Goal: Contribute content: Add original content to the website for others to see

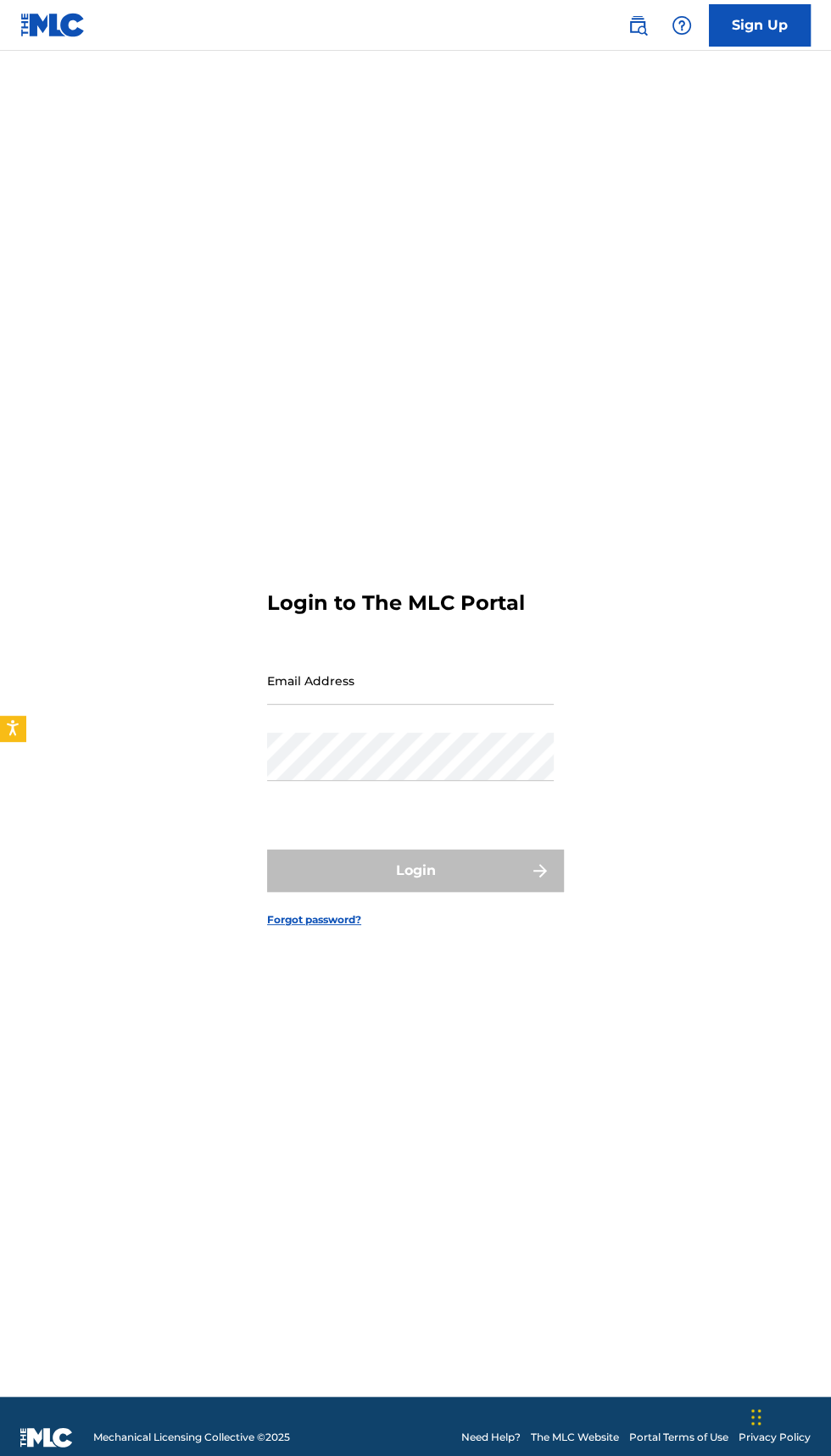
click at [437, 705] on input "Email Address" at bounding box center [410, 681] width 286 height 48
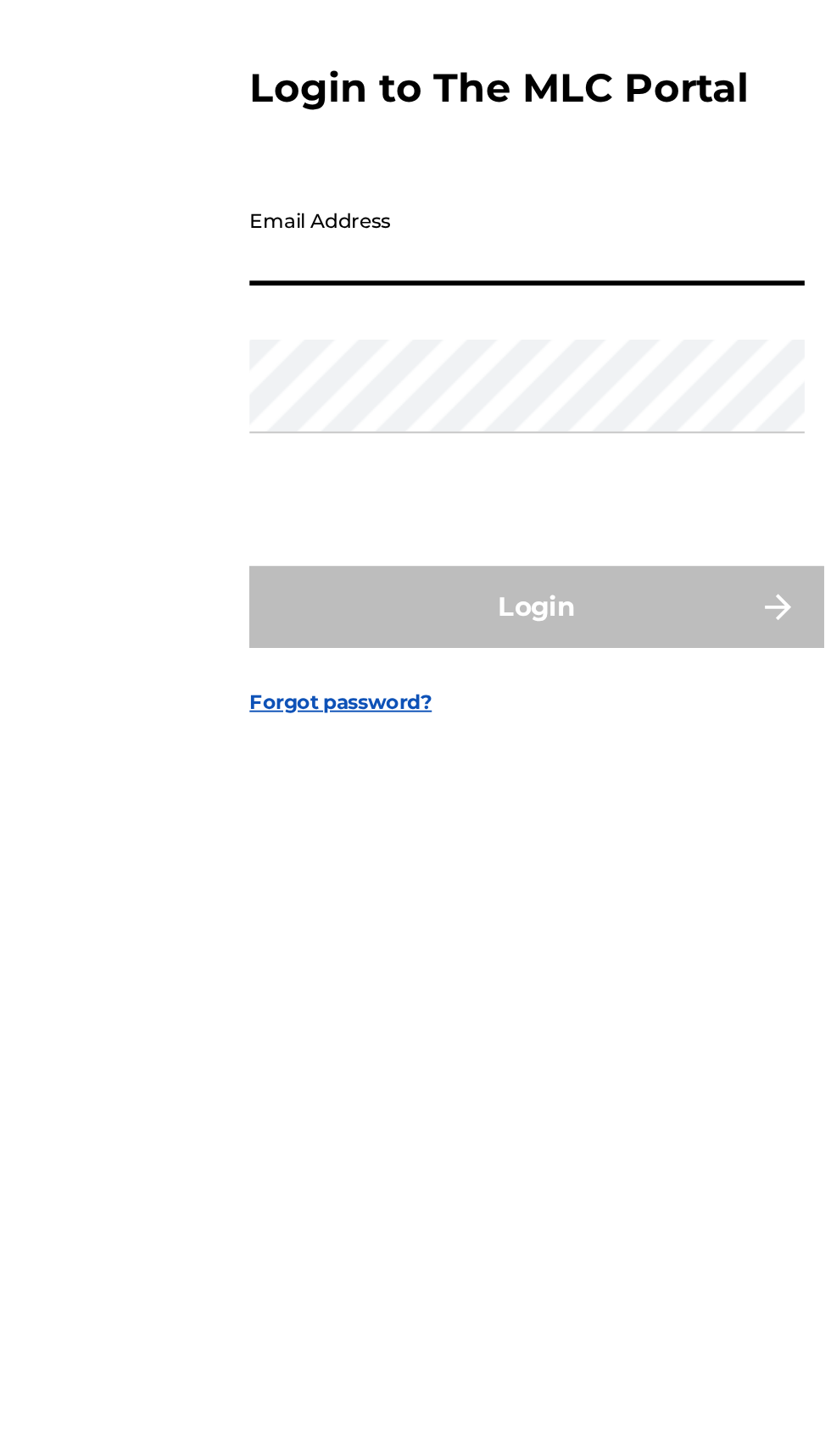
click at [445, 705] on input "Email Address" at bounding box center [410, 681] width 286 height 48
type input "[EMAIL_ADDRESS][DOMAIN_NAME]"
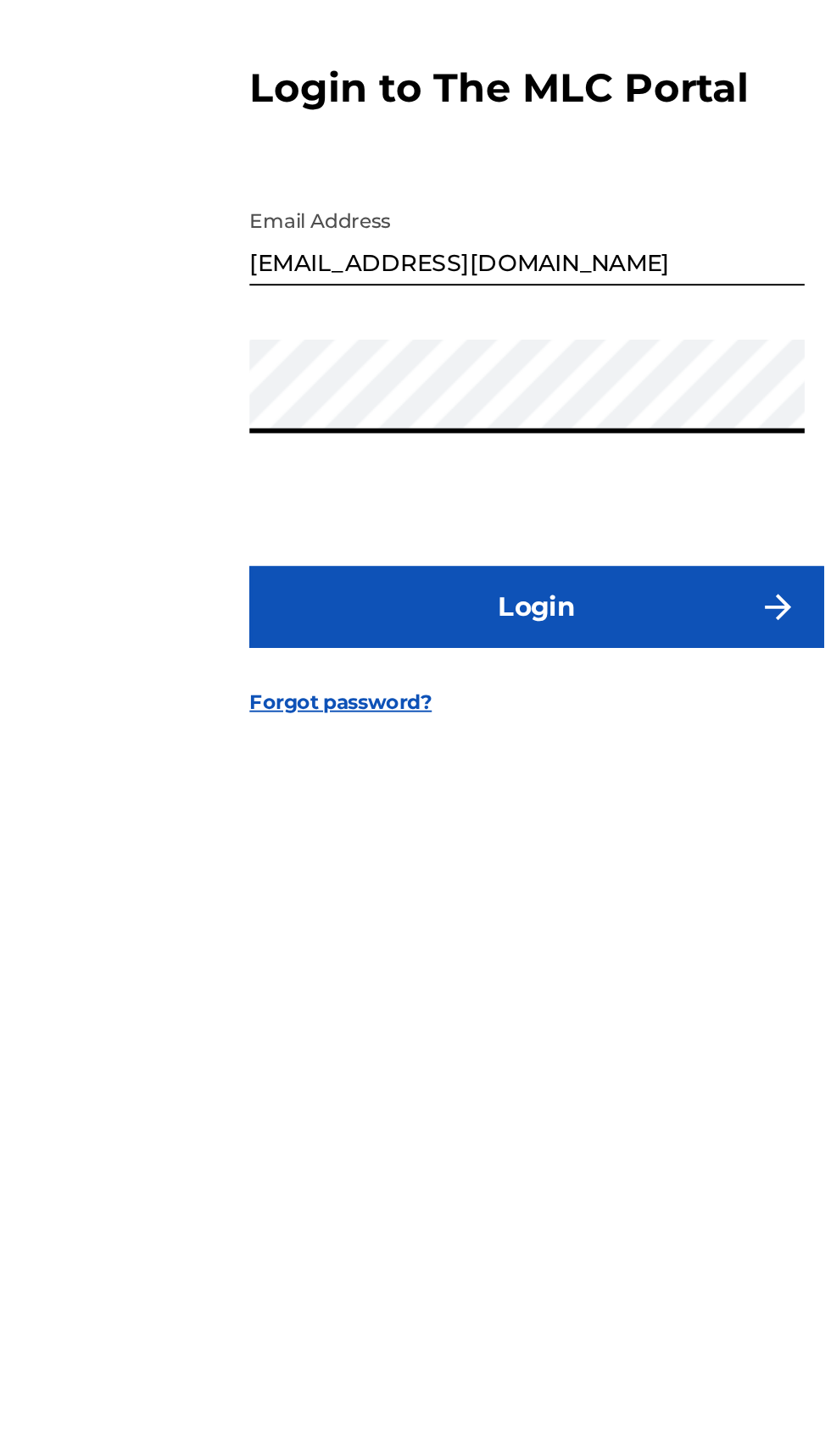
click at [477, 892] on button "Login" at bounding box center [415, 871] width 296 height 42
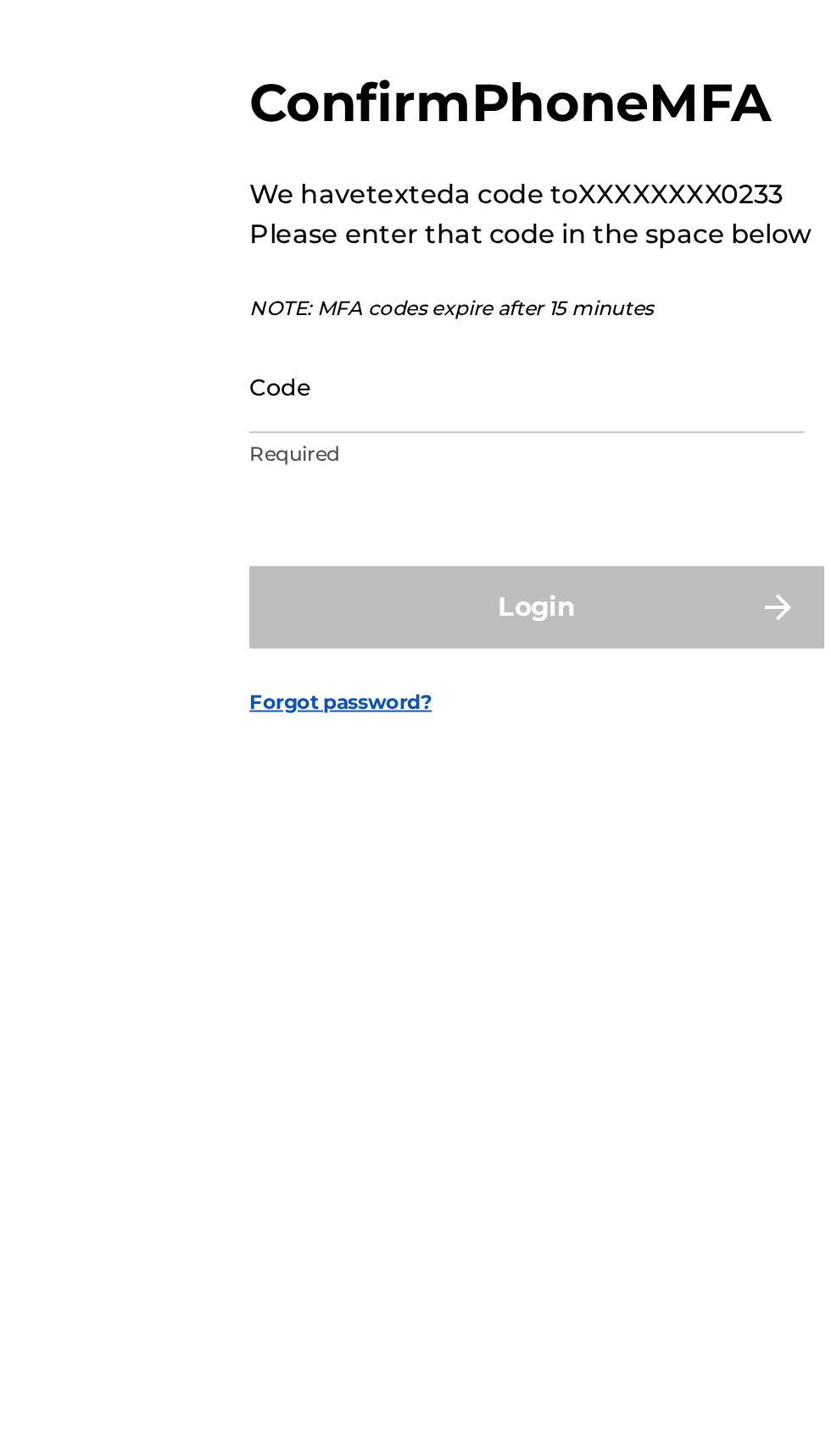
click at [456, 779] on input "Code" at bounding box center [410, 755] width 286 height 48
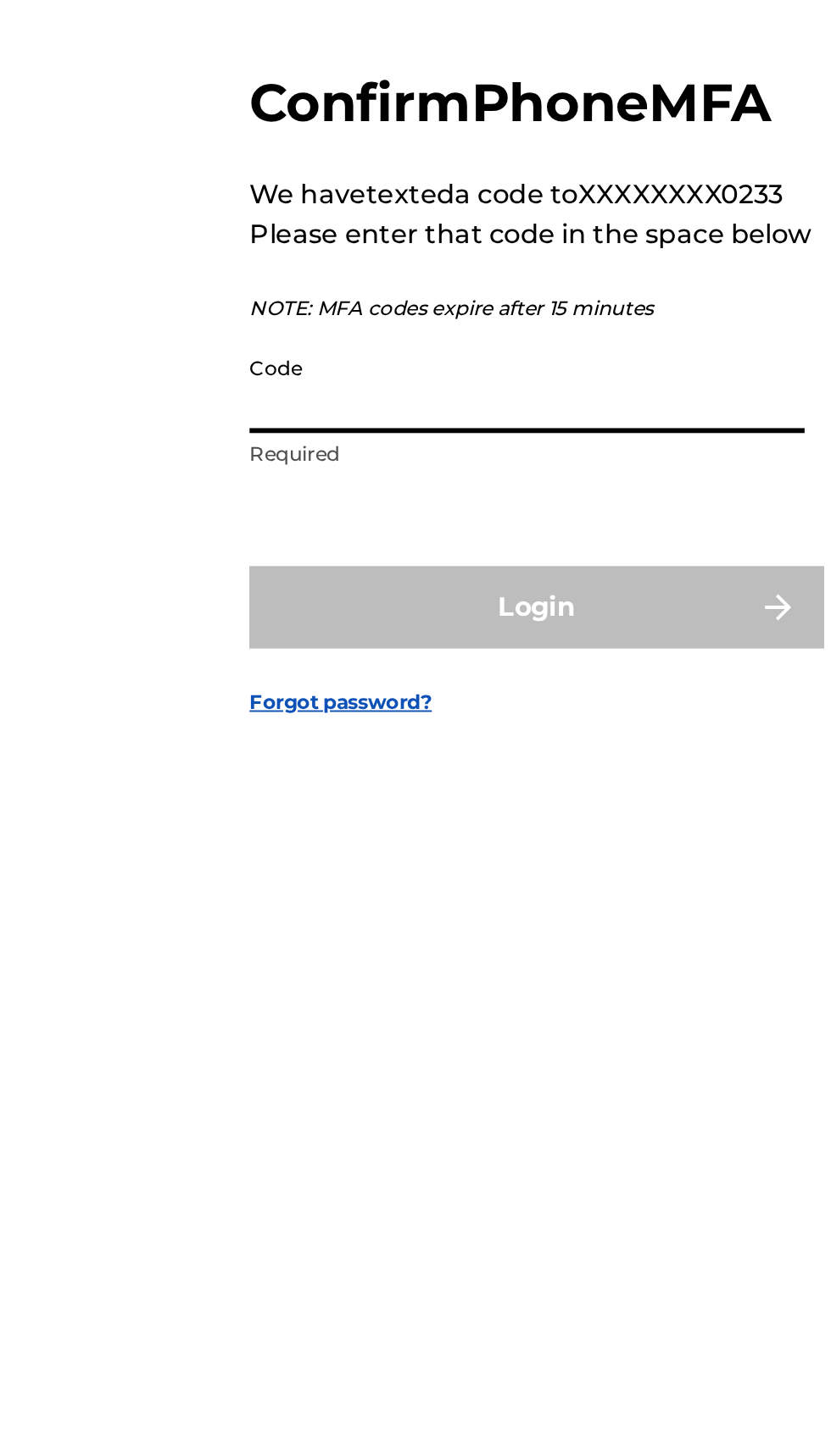
type input "299550"
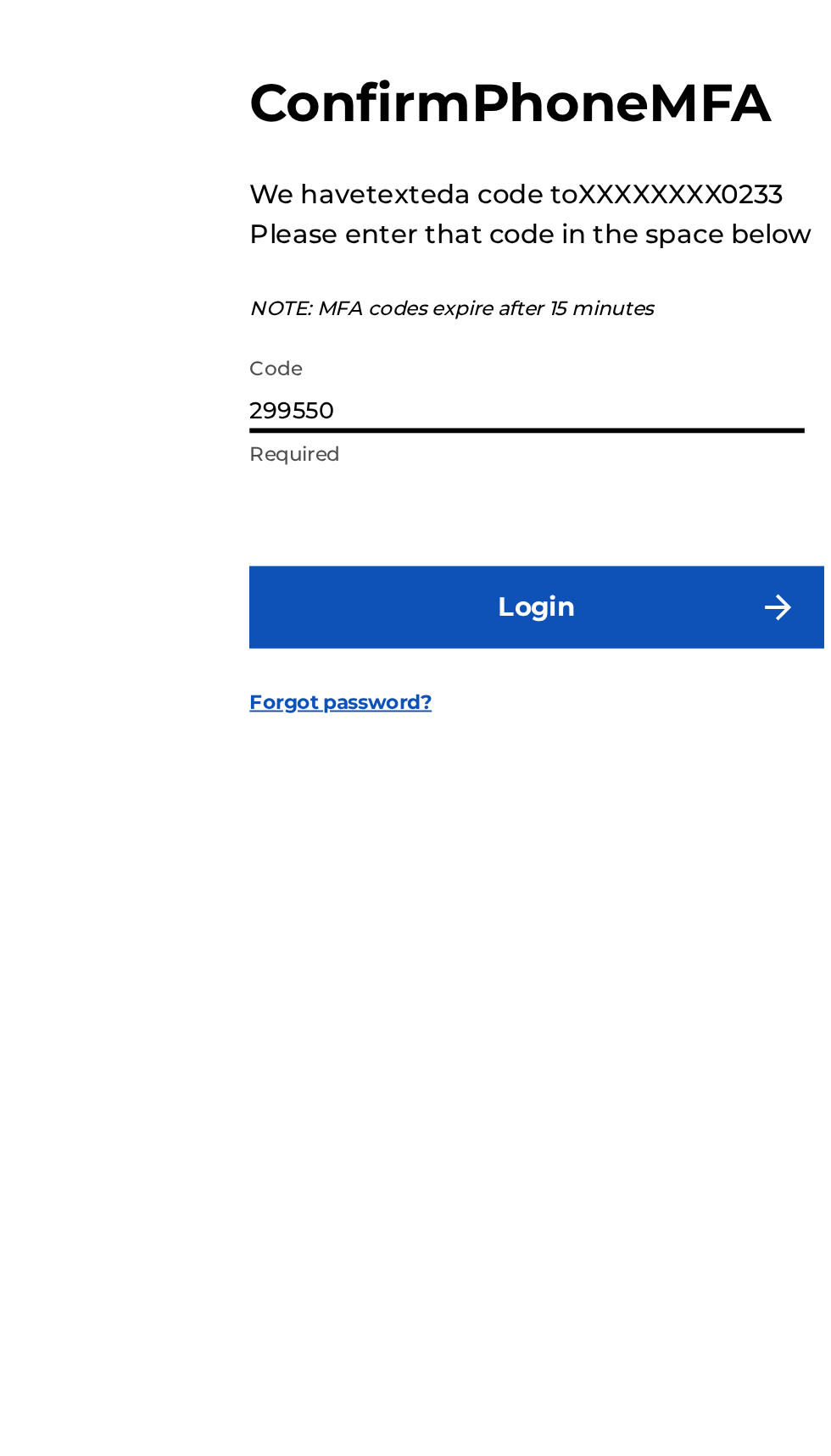
click at [434, 890] on button "Login" at bounding box center [415, 869] width 296 height 42
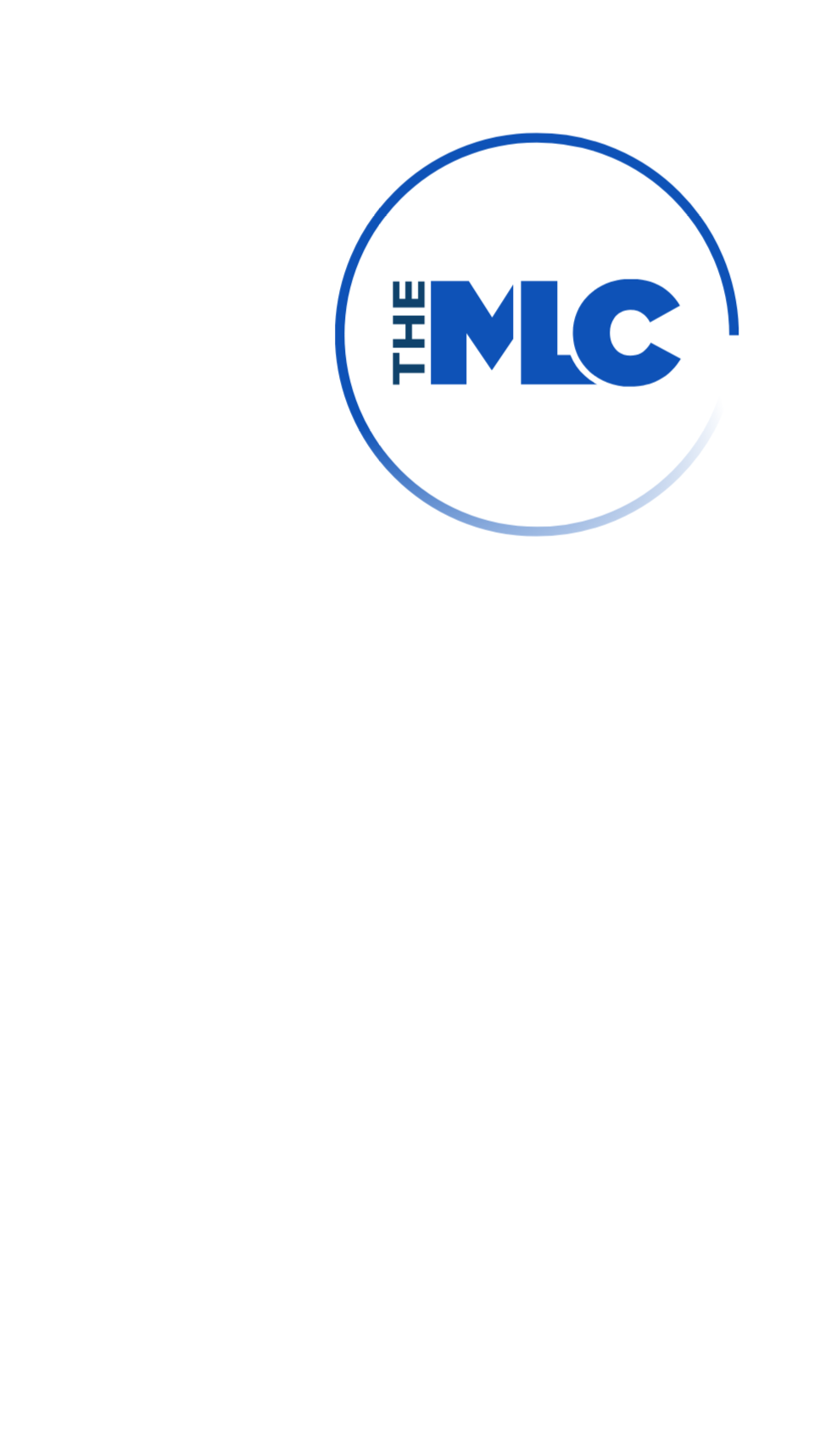
scroll to position [1, 0]
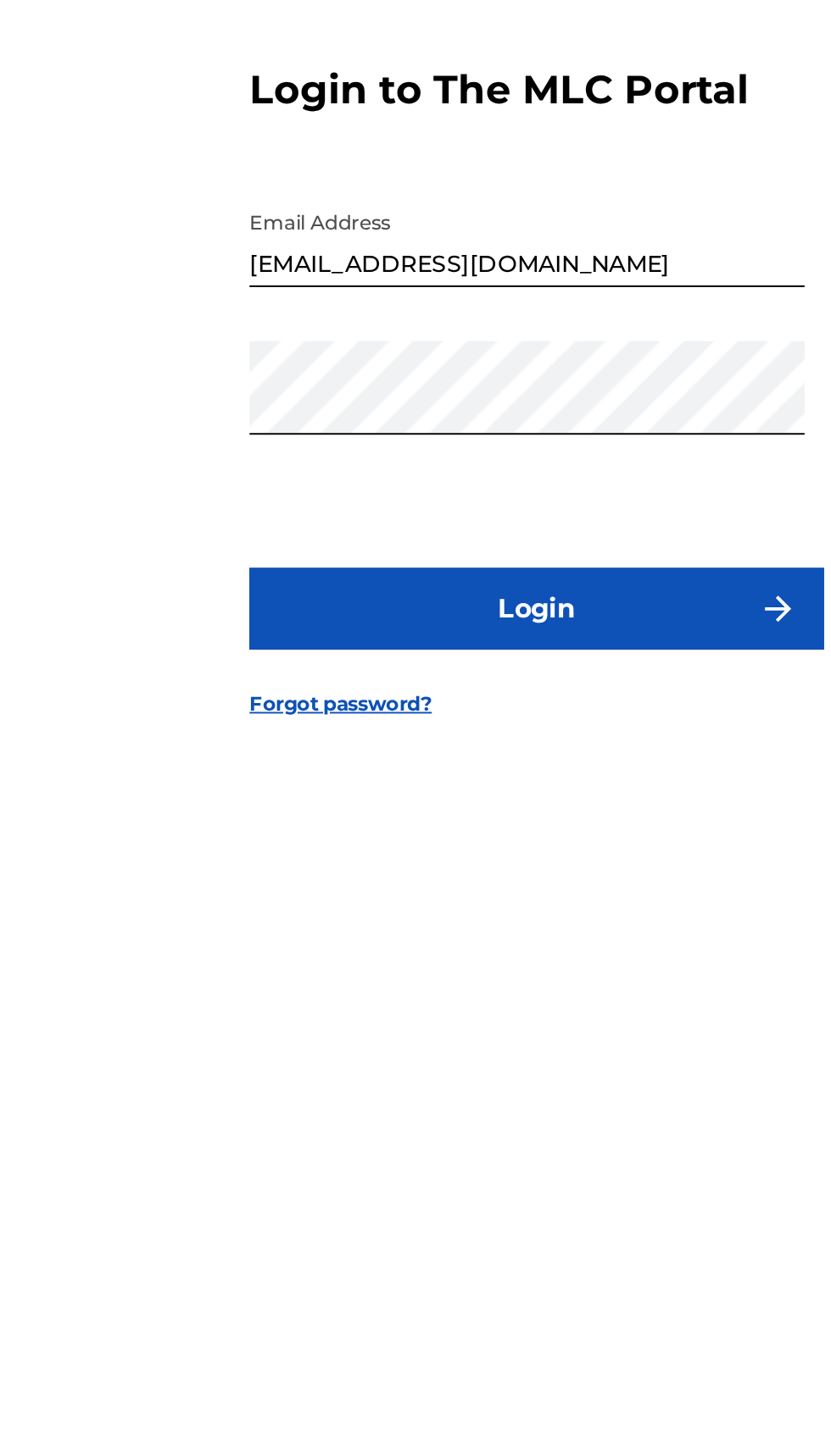
click at [468, 891] on button "Login" at bounding box center [415, 870] width 296 height 42
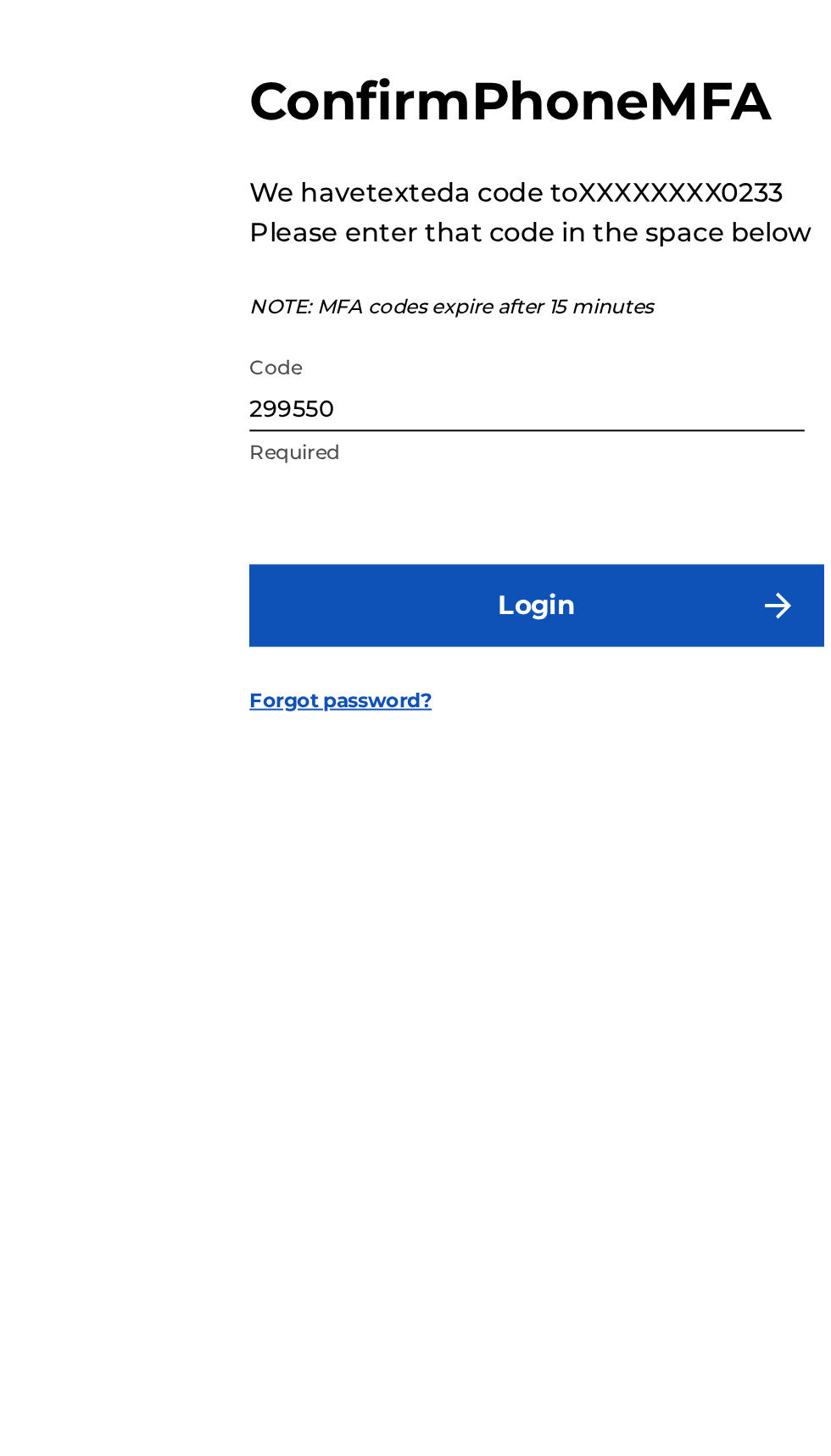
scroll to position [0, 0]
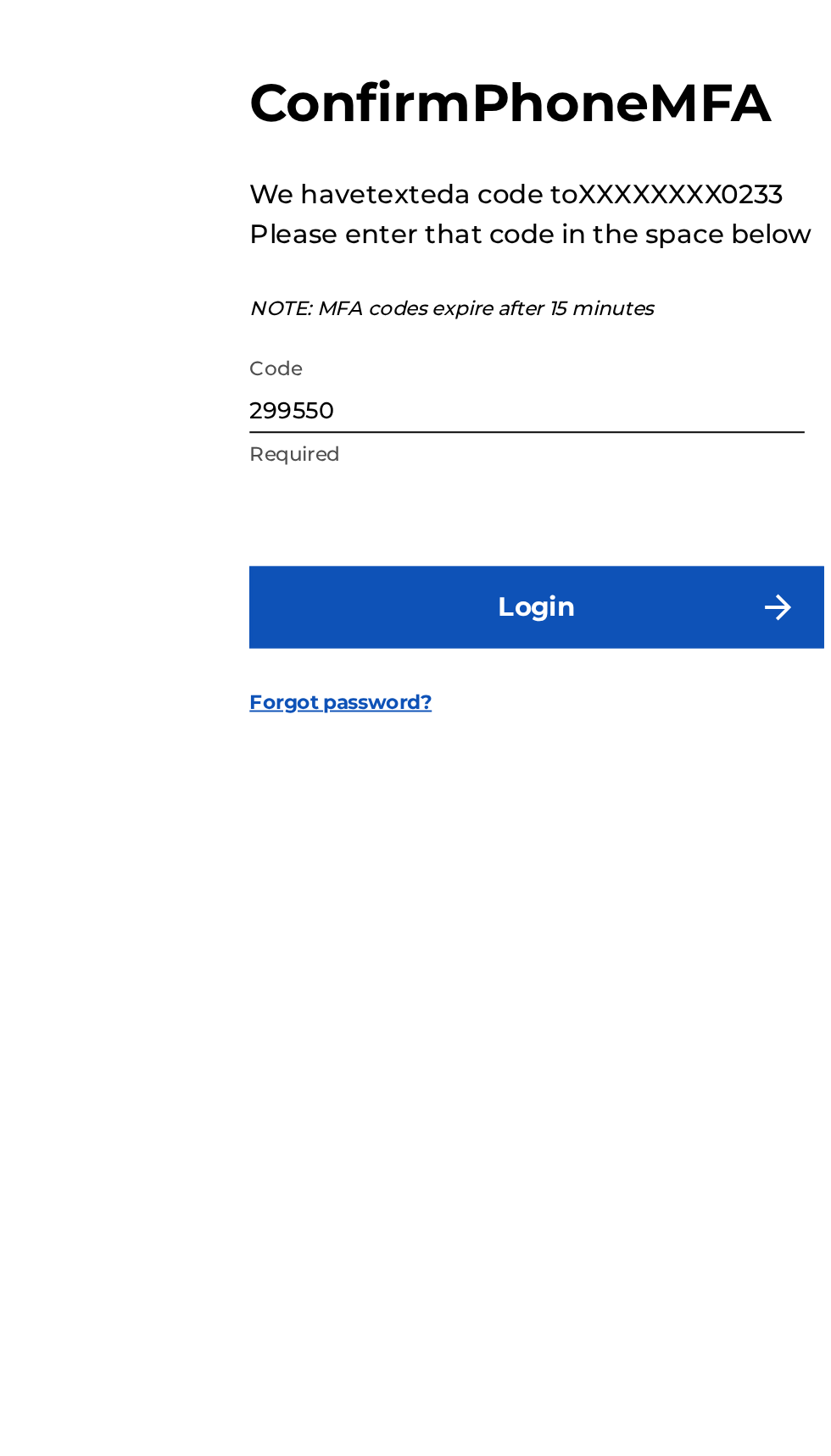
click at [398, 779] on input "299550" at bounding box center [410, 755] width 286 height 48
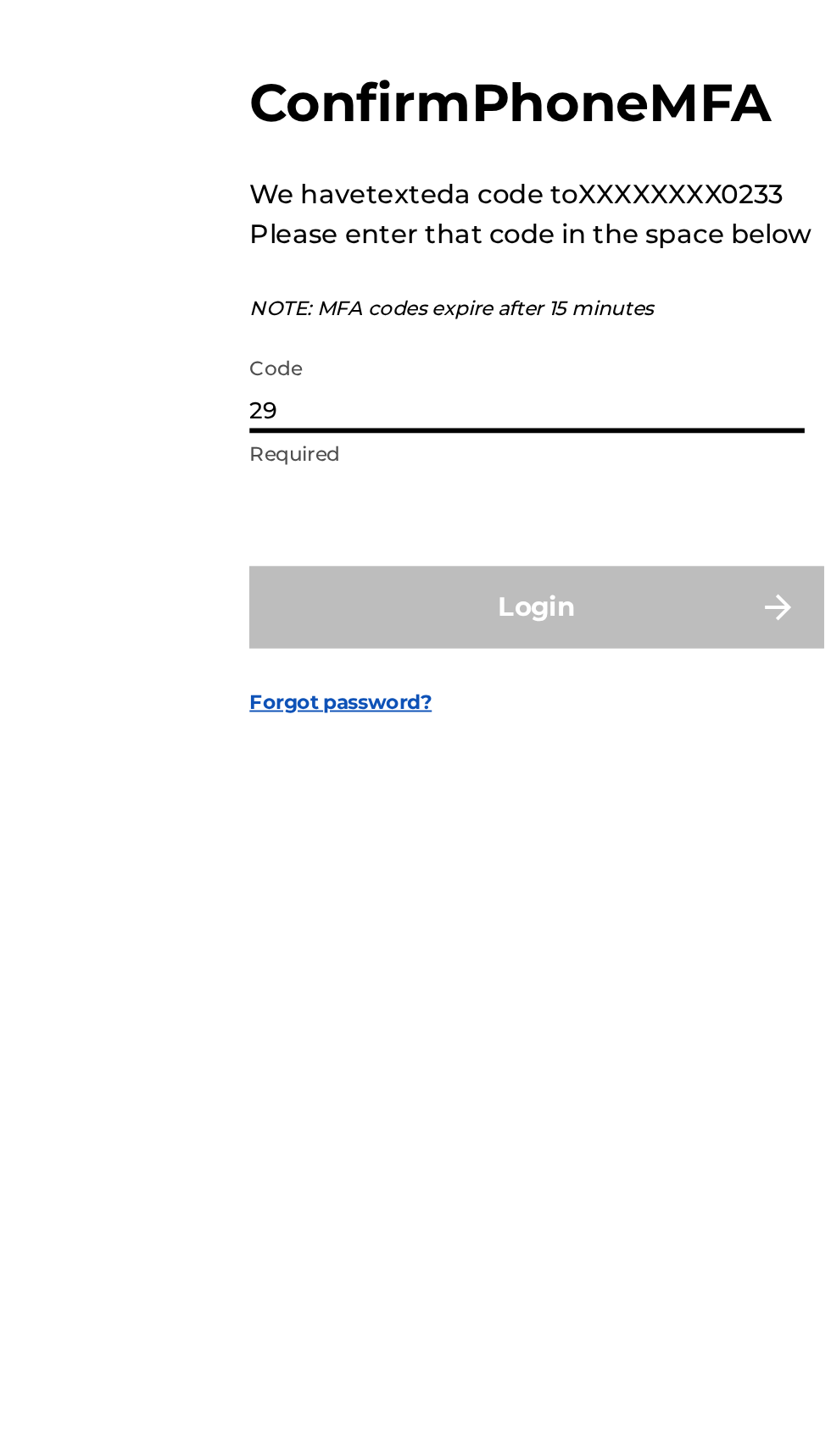
type input "2"
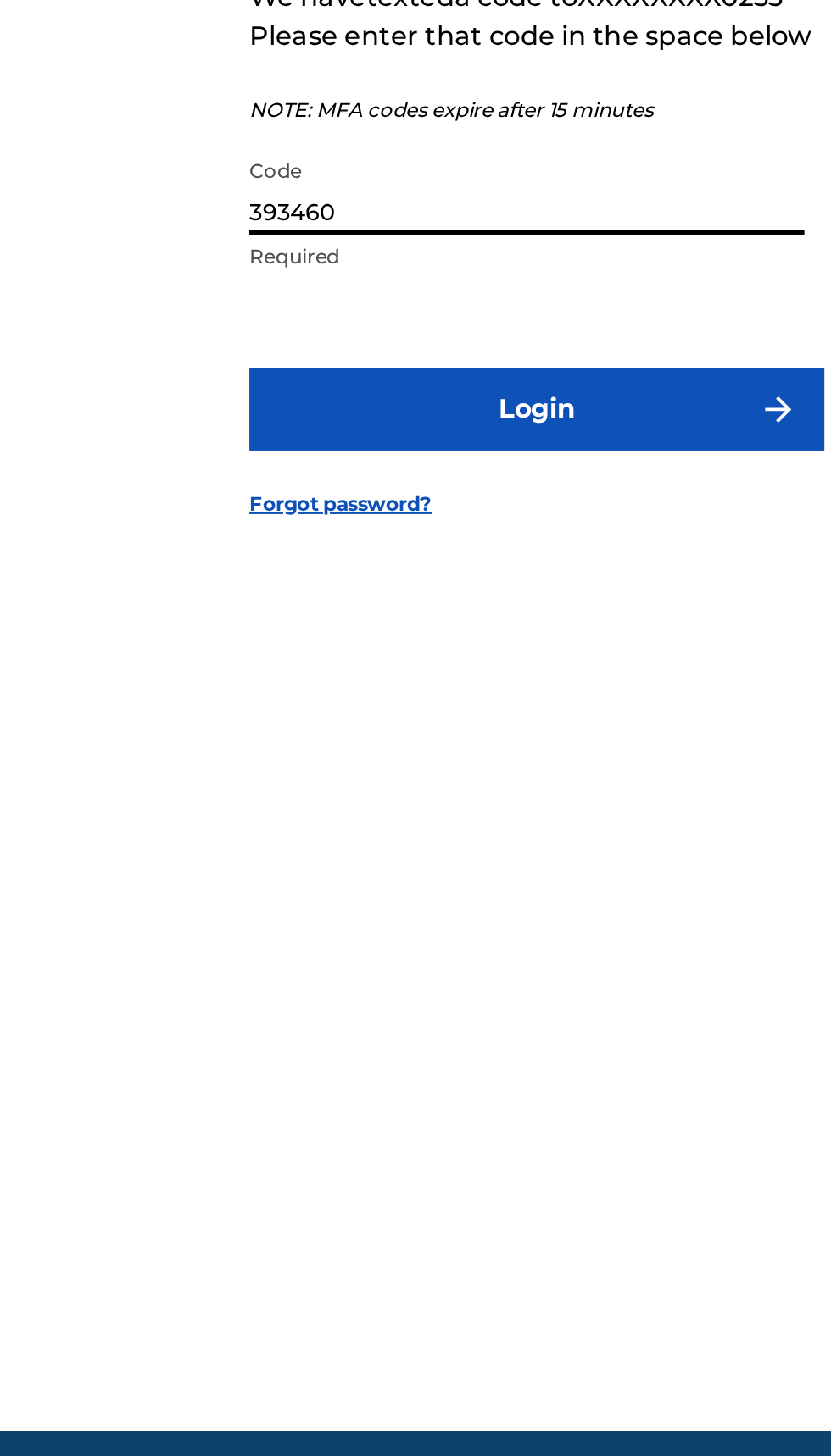
type input "393460"
click at [433, 890] on button "Login" at bounding box center [415, 869] width 296 height 42
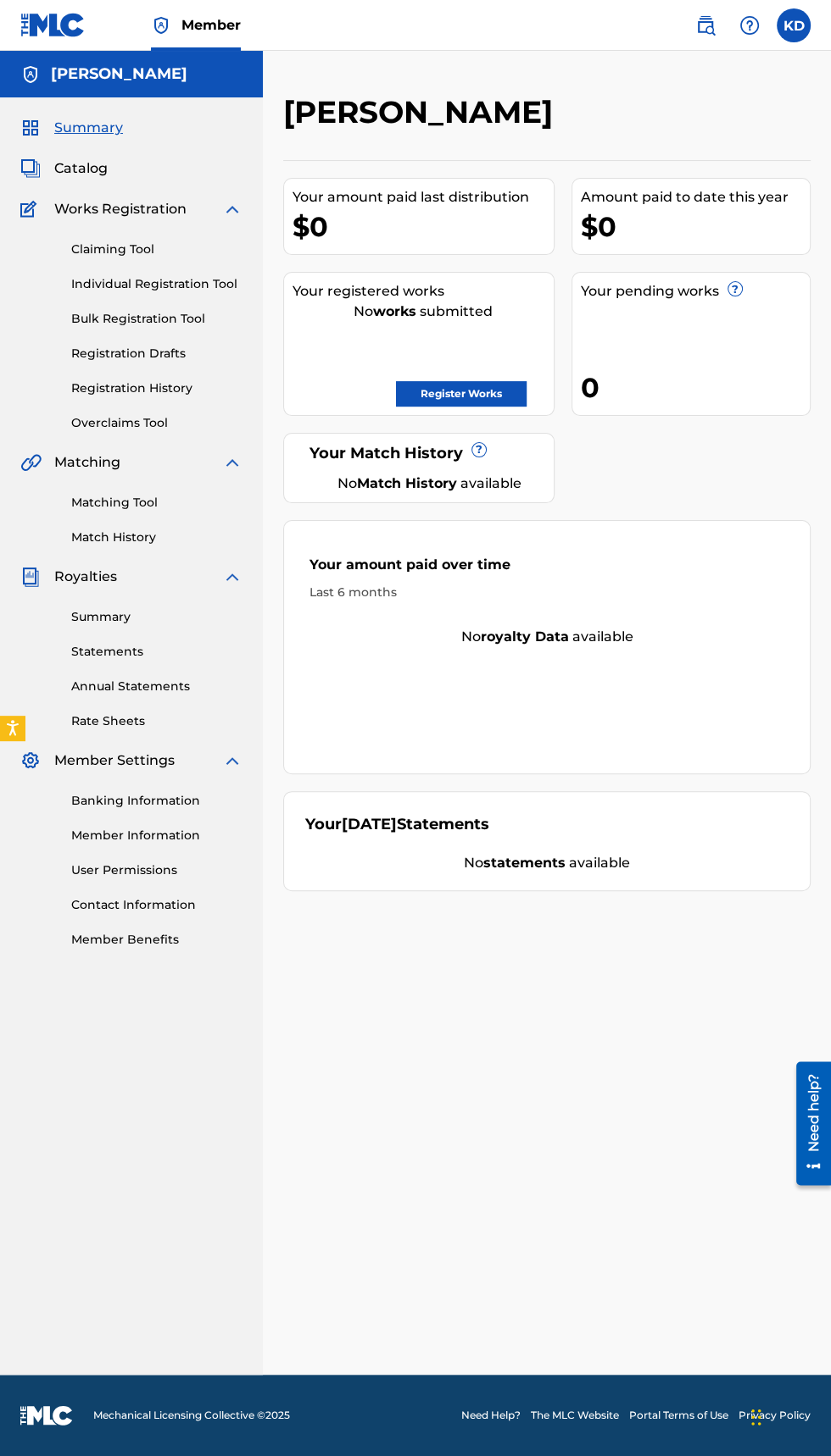
click at [463, 392] on link "Register Works" at bounding box center [461, 394] width 131 height 26
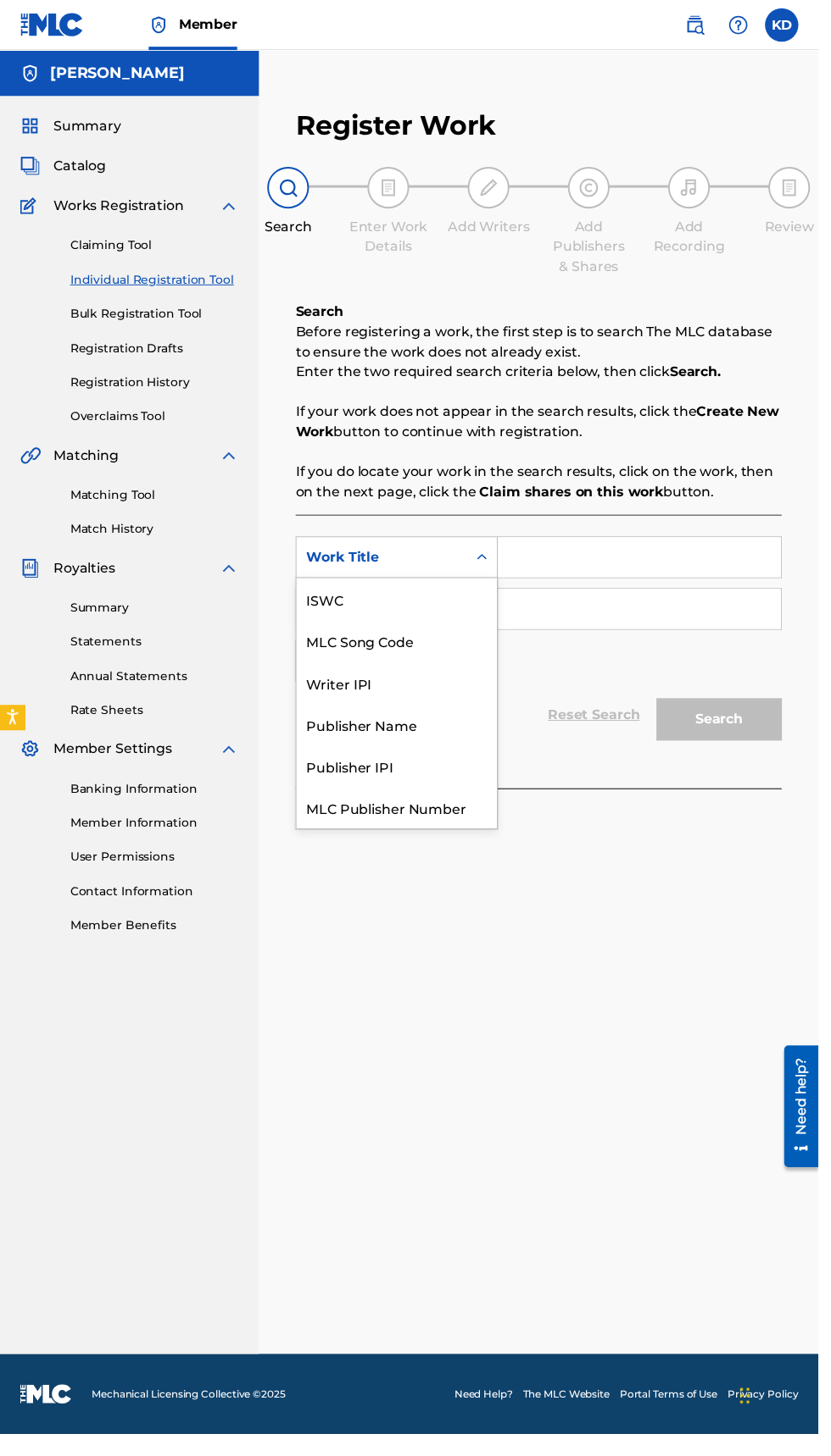
scroll to position [41, 0]
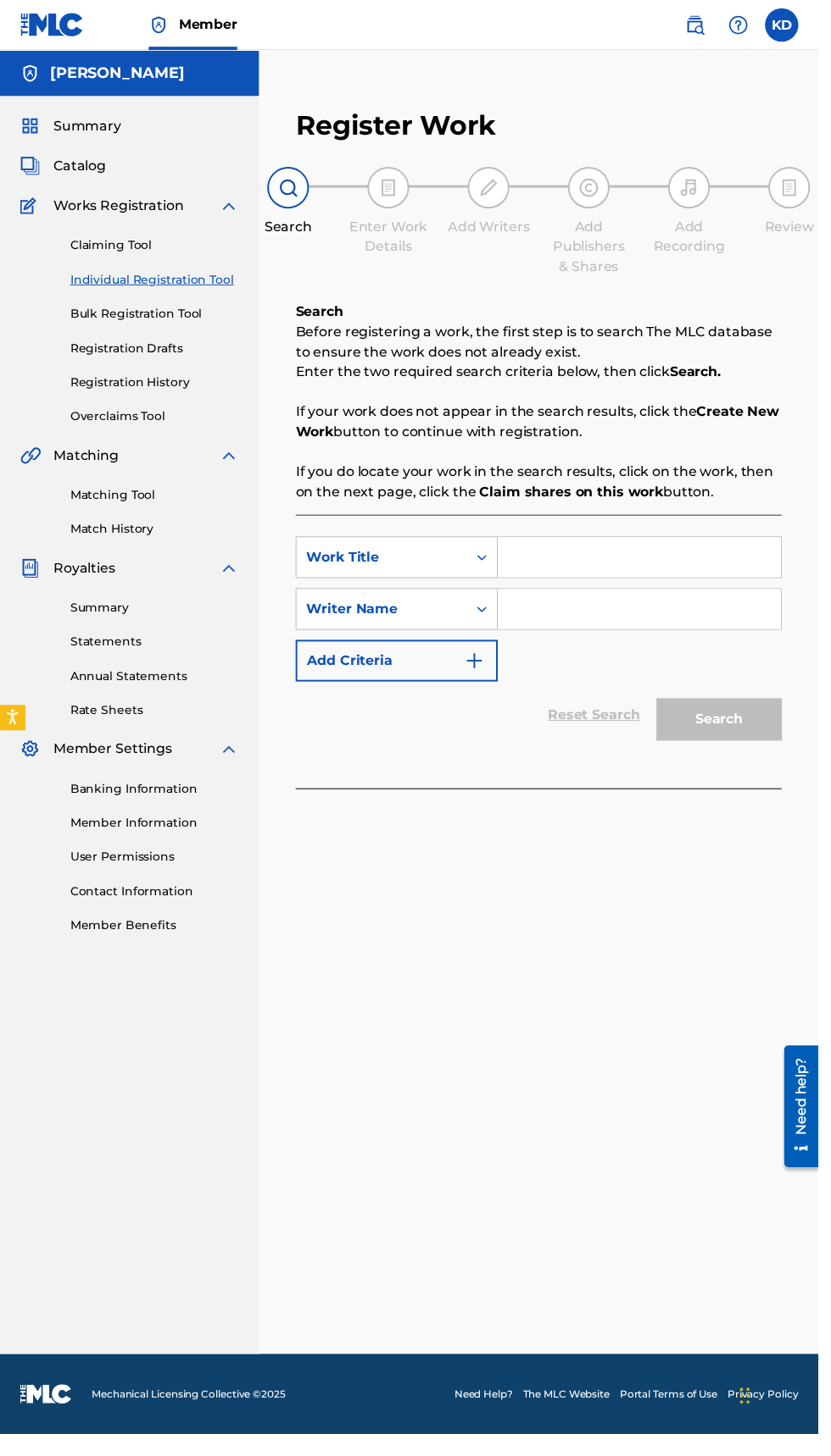
click at [599, 564] on input "Search Form" at bounding box center [649, 566] width 287 height 40
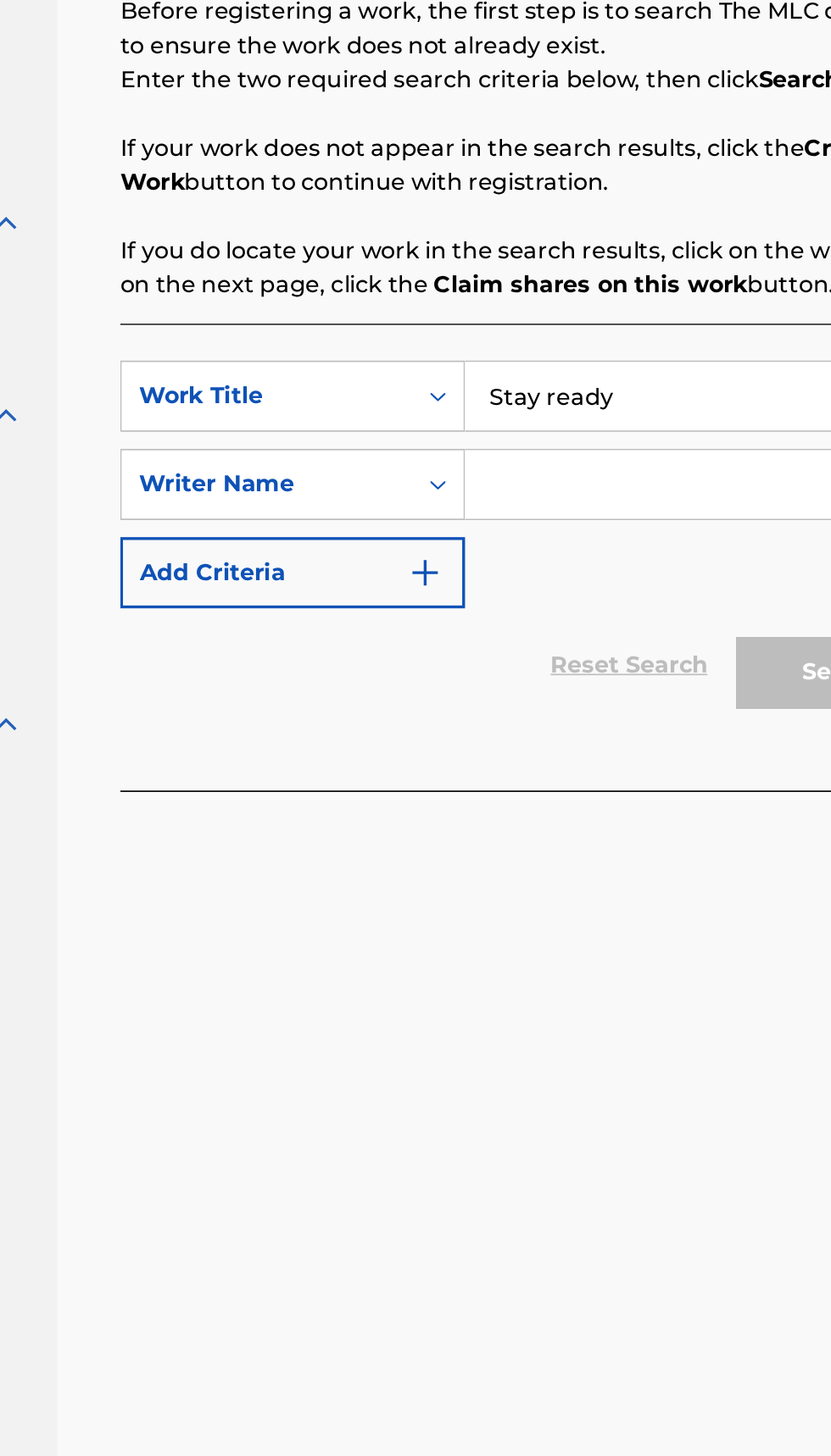
type input "Stay ready"
click at [543, 615] on input "Search Form" at bounding box center [649, 618] width 287 height 40
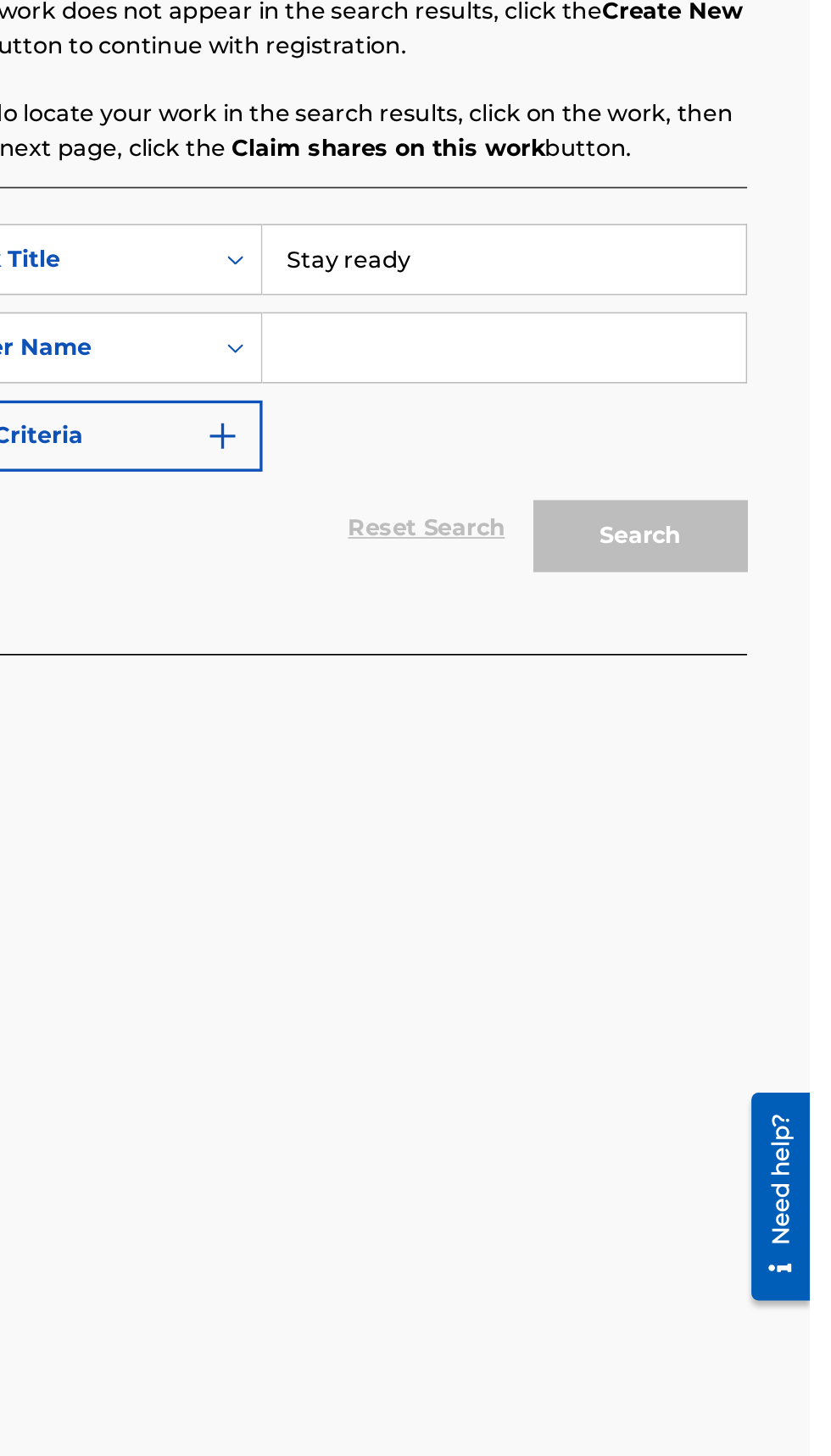
type input "[PERSON_NAME]"
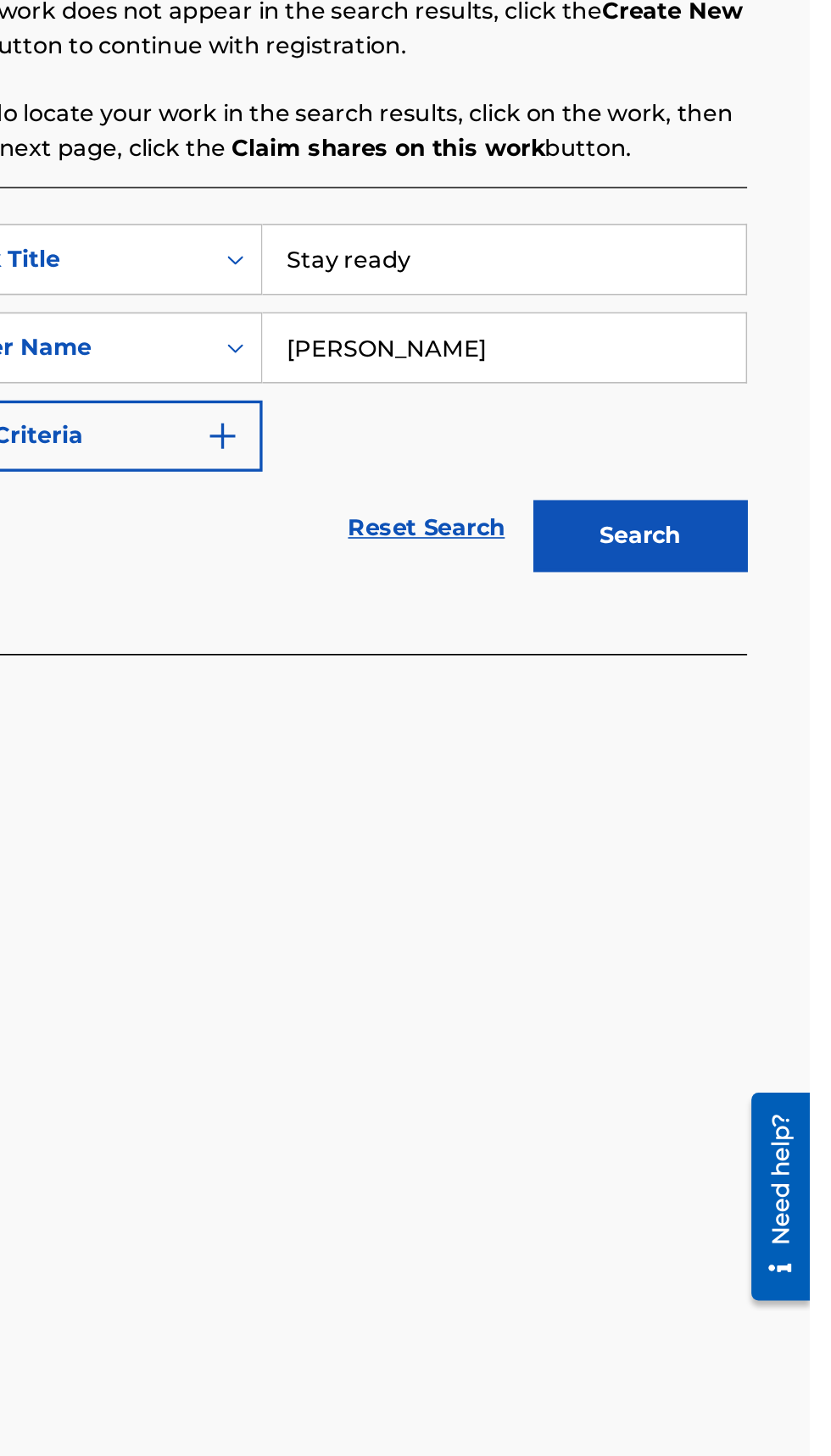
click at [744, 724] on button "Search" at bounding box center [730, 730] width 127 height 42
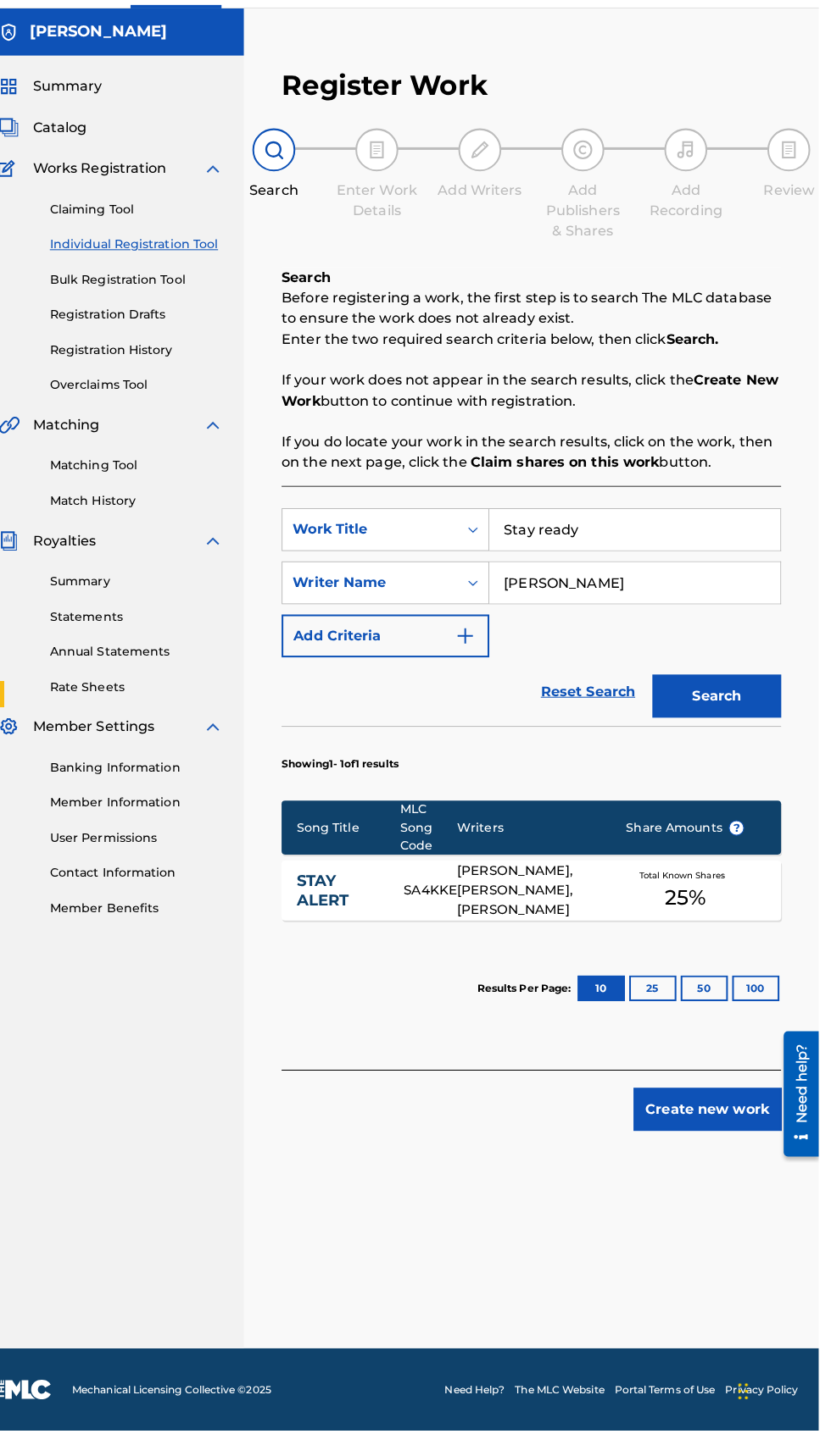
scroll to position [0, 0]
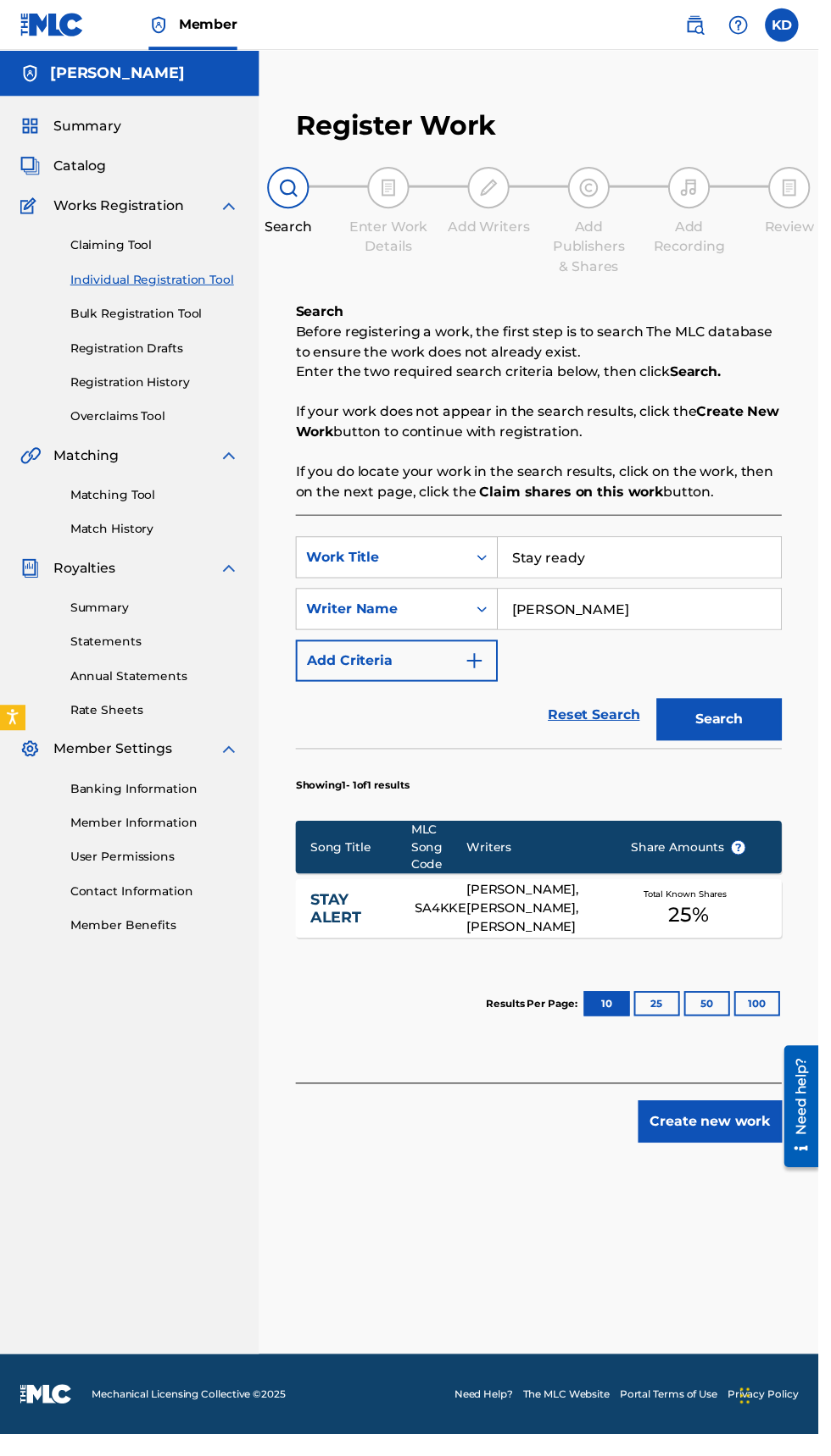
click at [728, 1139] on button "Create new work" at bounding box center [721, 1139] width 145 height 42
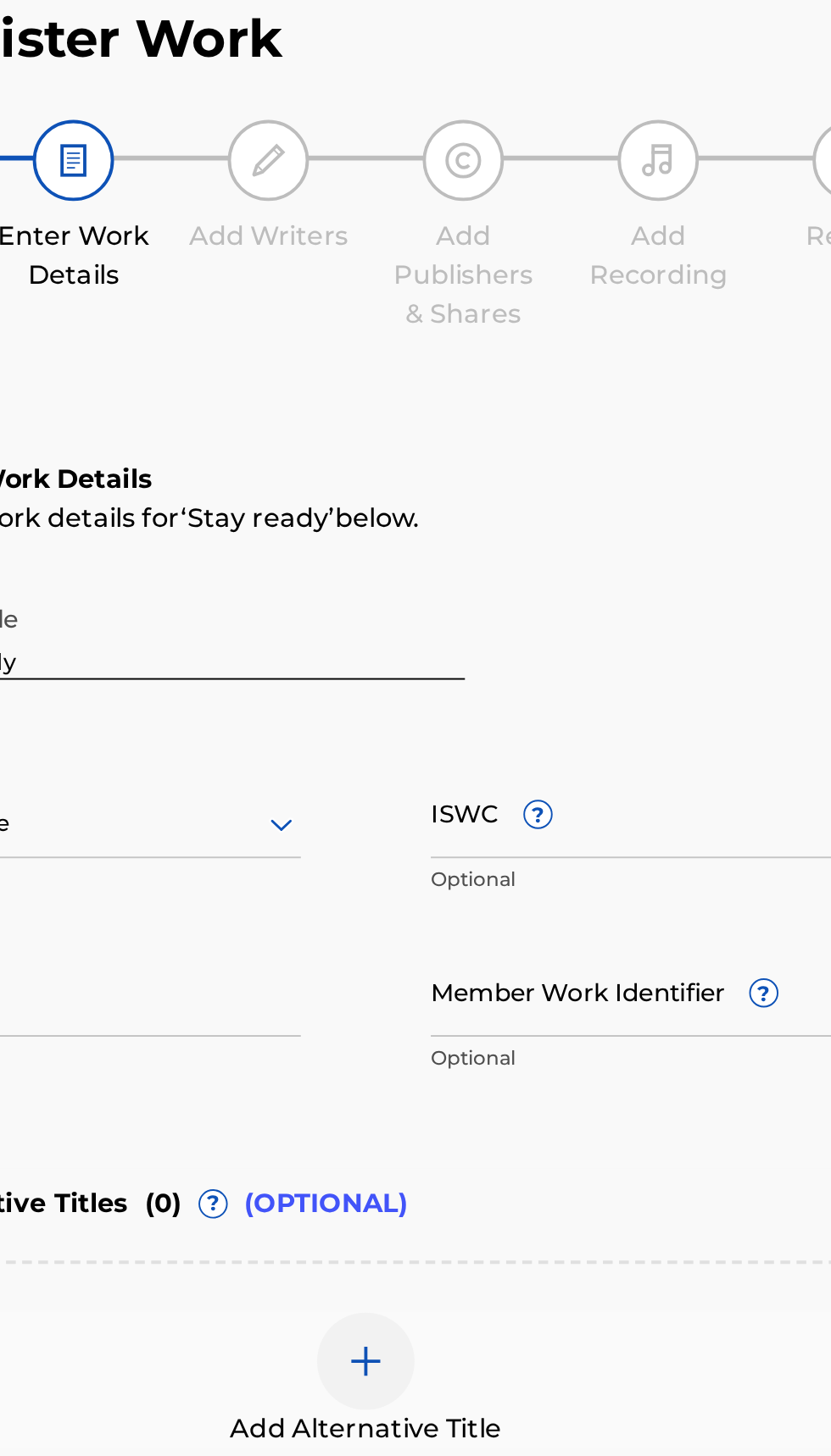
click at [698, 541] on input "ISWC ?" at bounding box center [687, 531] width 213 height 48
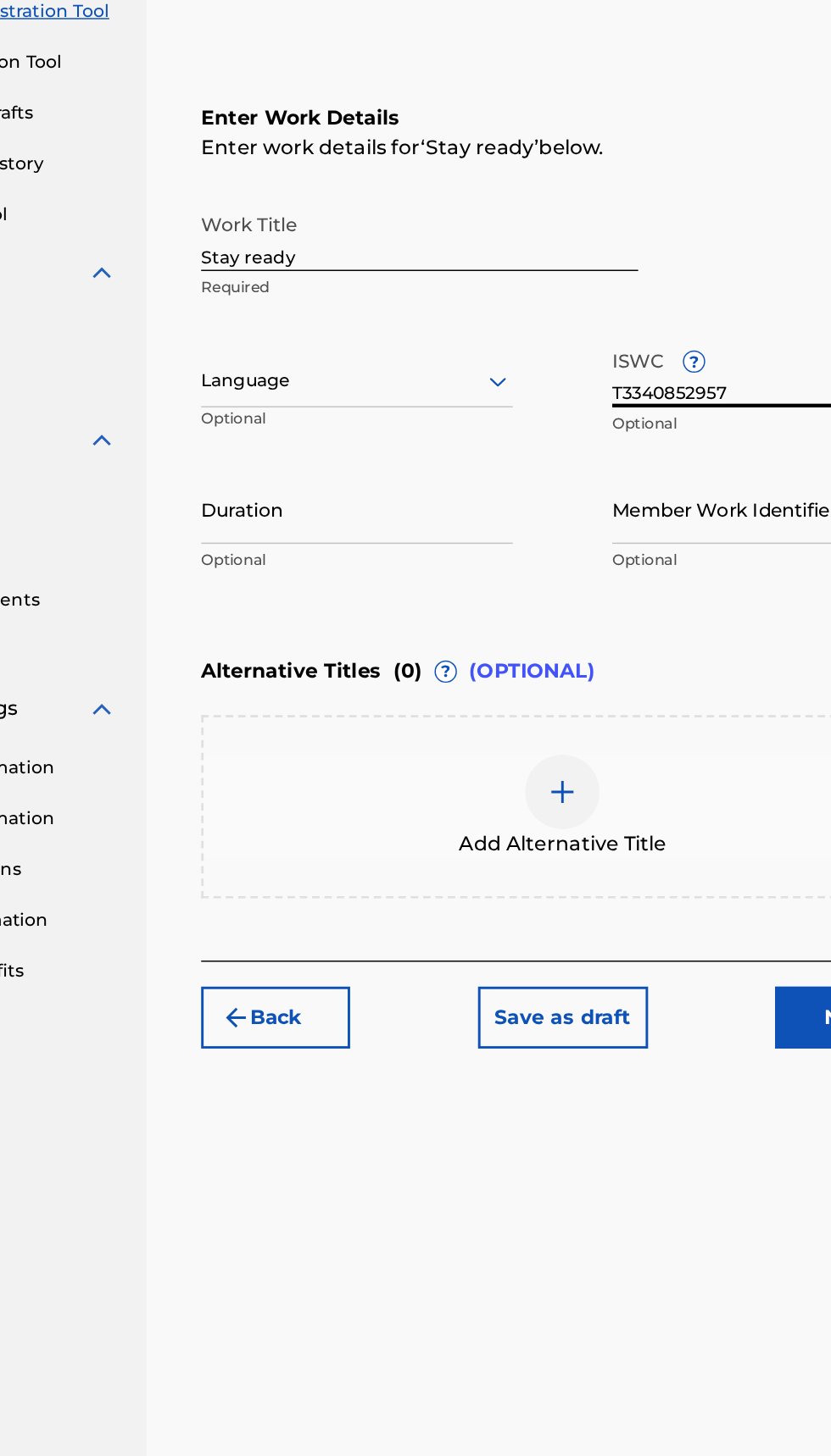
type input "T3340852957"
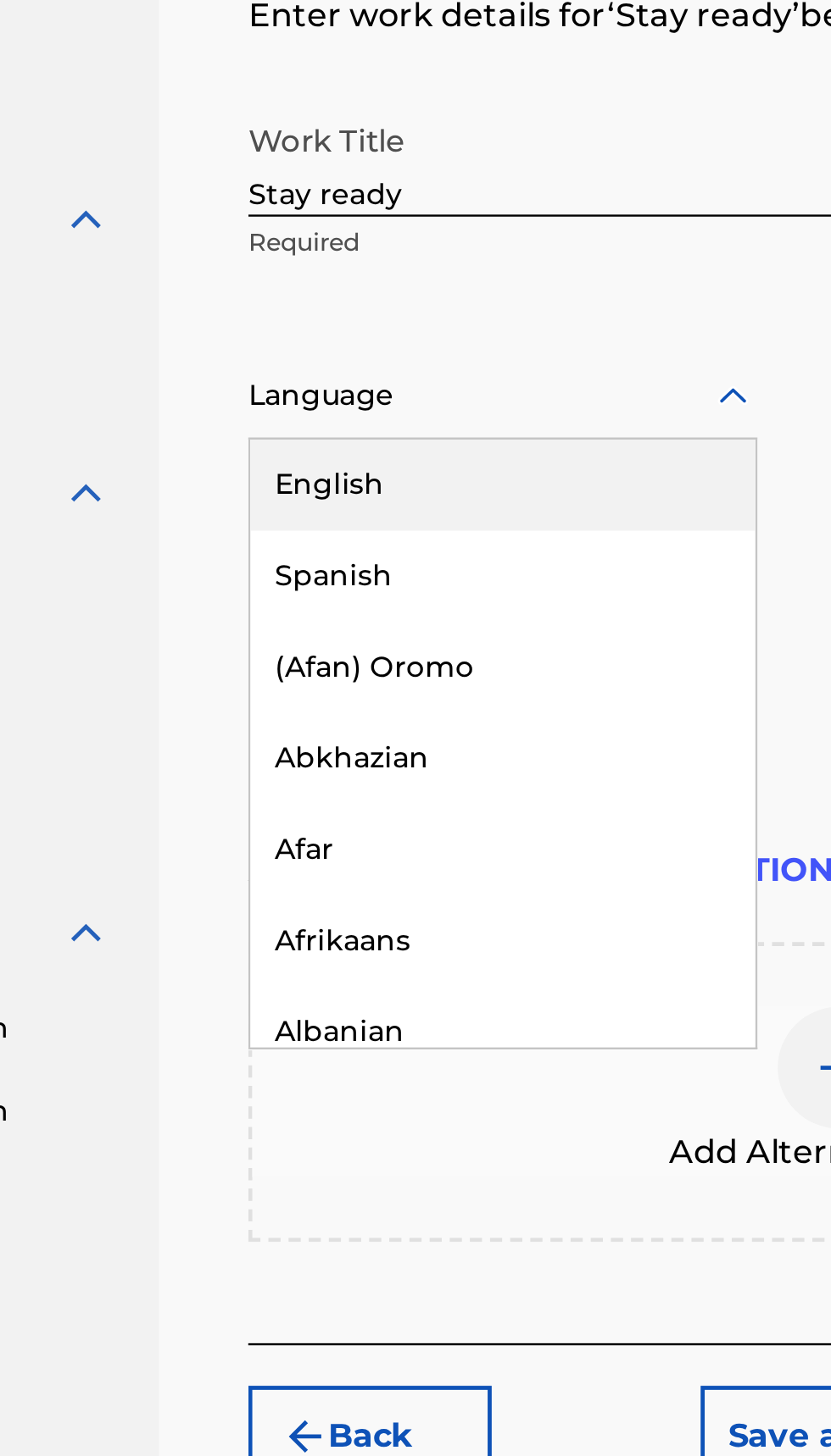
click at [374, 577] on div "English" at bounding box center [406, 573] width 211 height 38
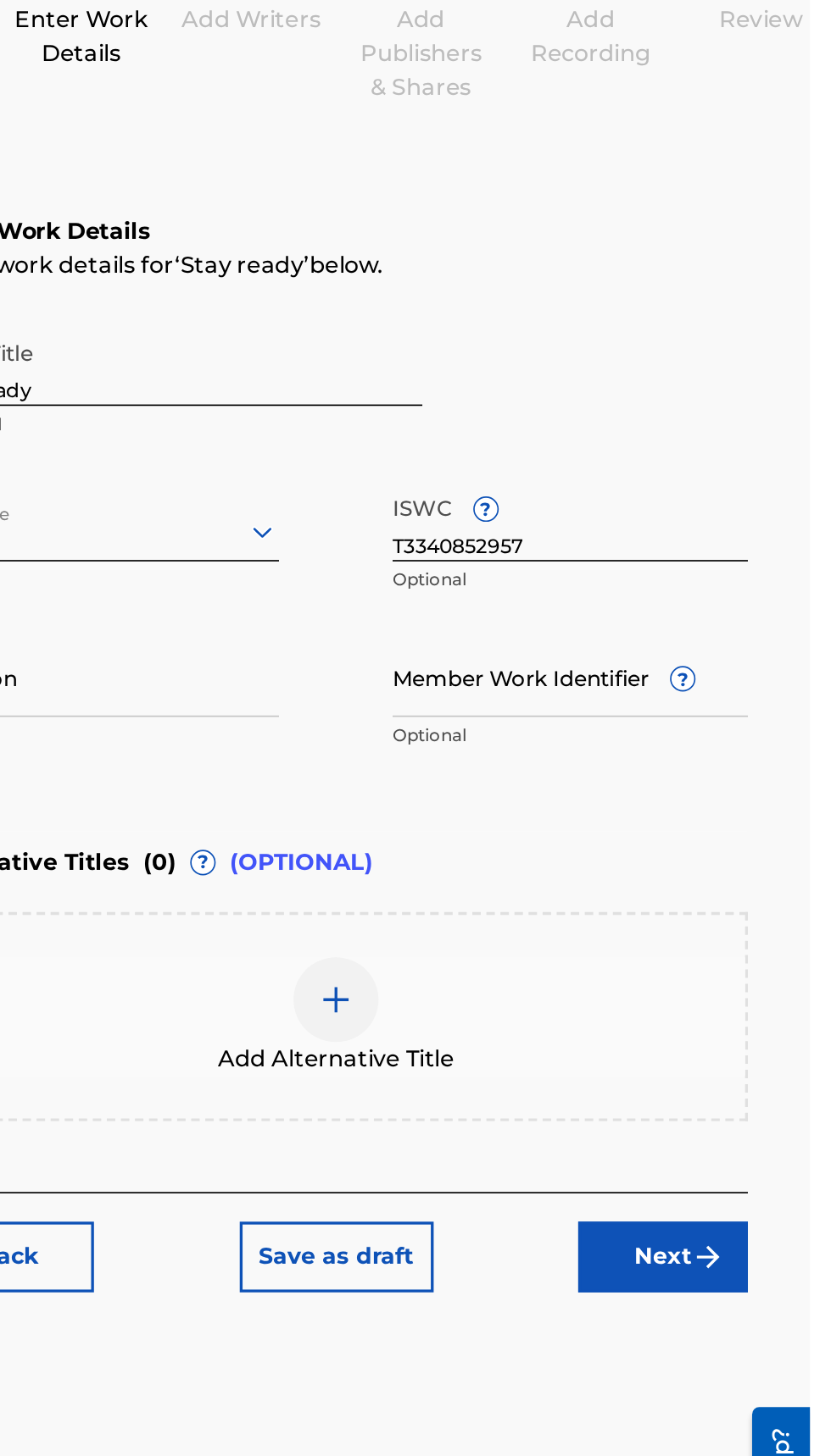
click at [756, 627] on span "?" at bounding box center [754, 625] width 14 height 14
click at [756, 627] on input "Member Work Identifier ?" at bounding box center [687, 624] width 213 height 48
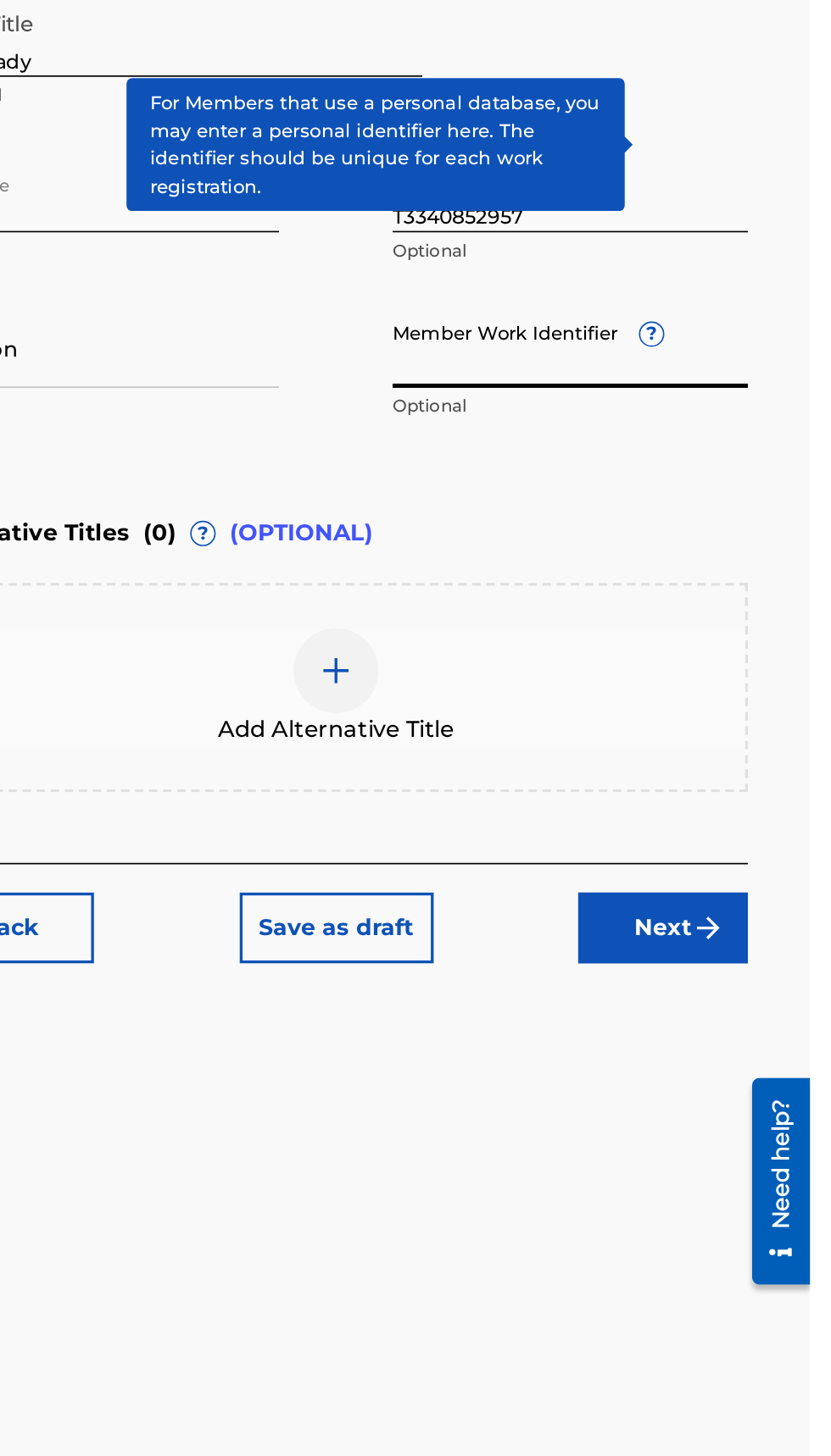
click at [732, 724] on div "Alternative Titles ( 0 ) ? (OPTIONAL)" at bounding box center [547, 735] width 493 height 38
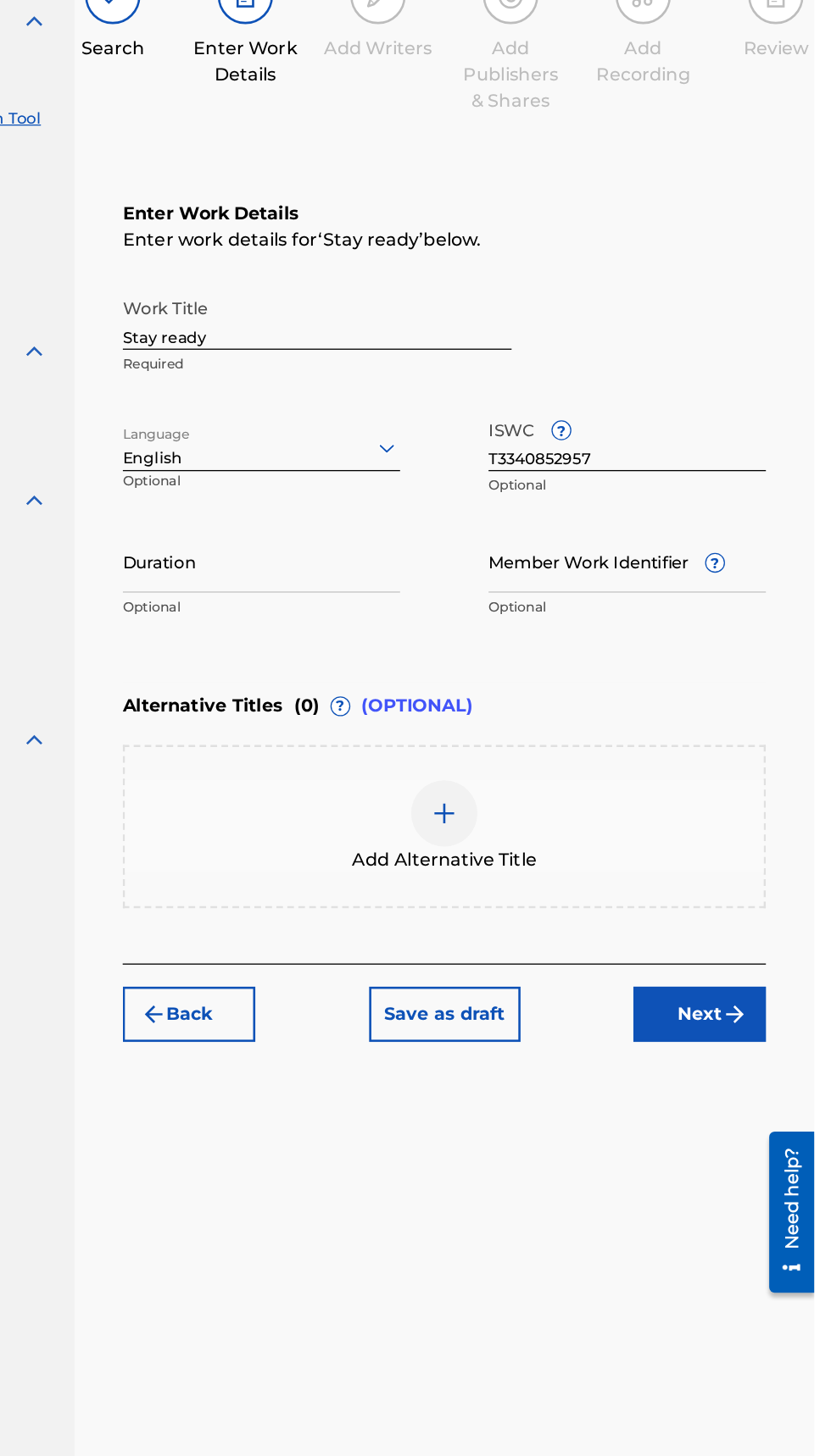
click at [767, 966] on img "submit" at bounding box center [769, 971] width 20 height 20
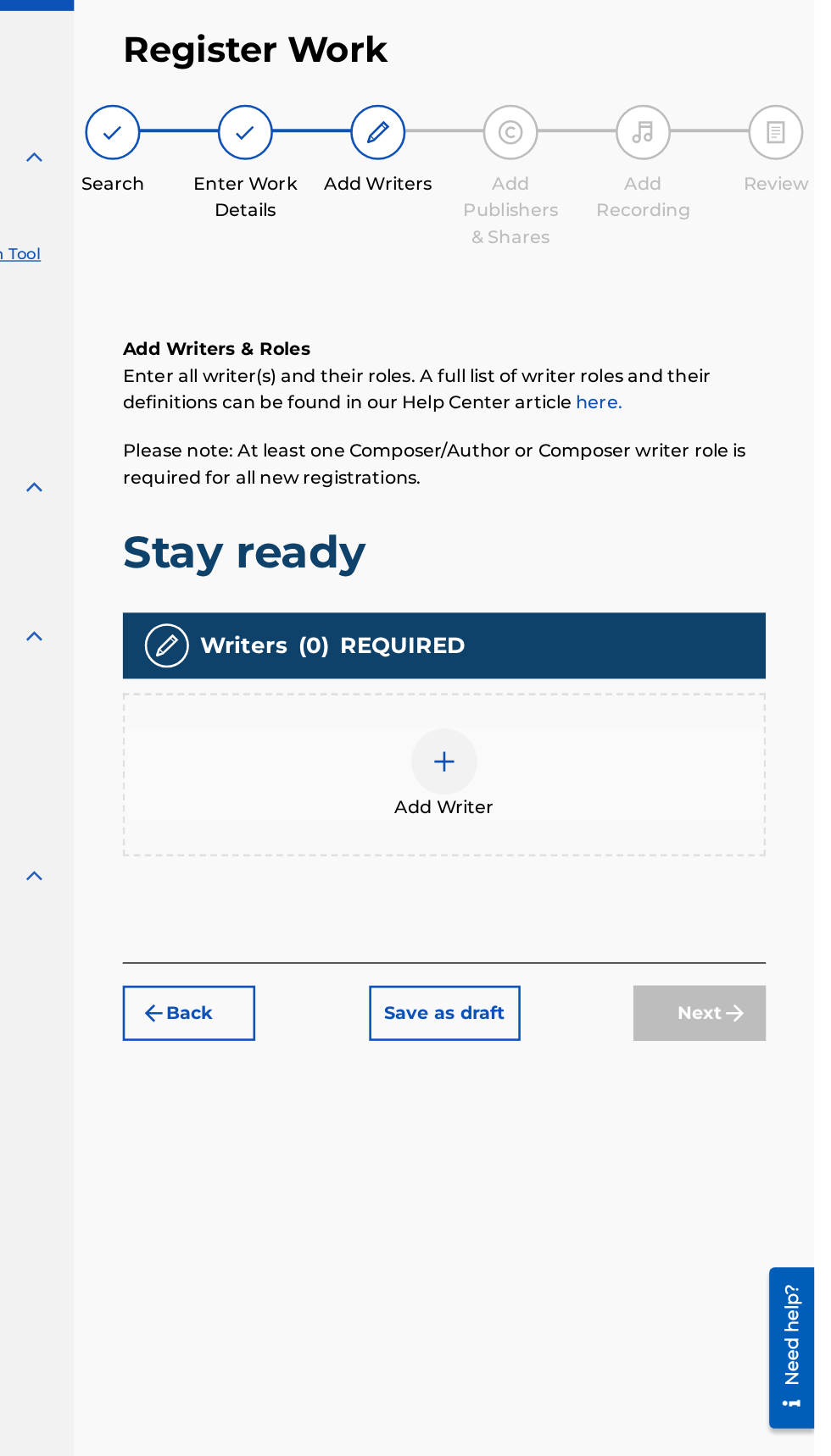
click at [560, 689] on div at bounding box center [546, 673] width 51 height 51
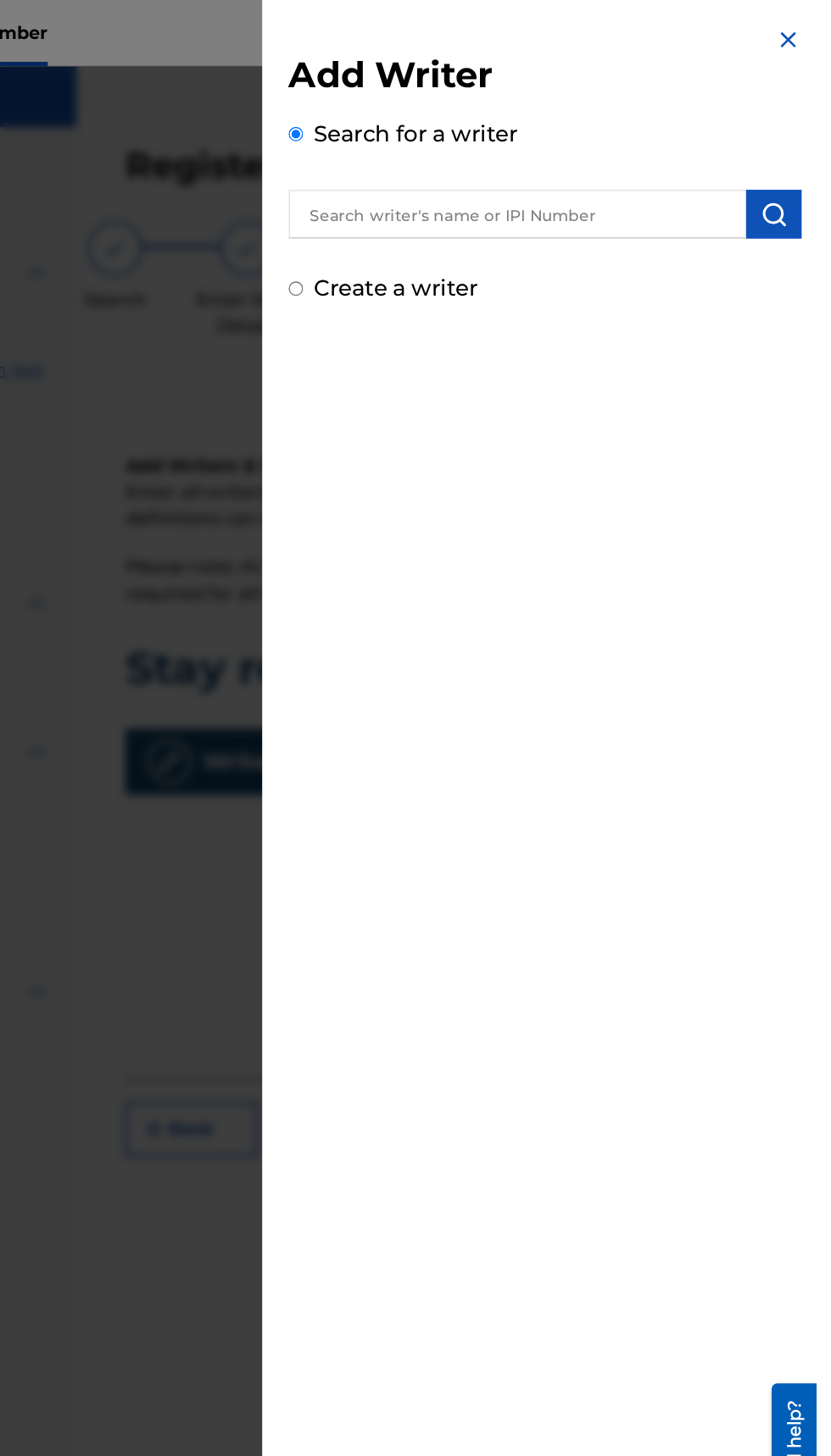
click at [682, 167] on input "text" at bounding box center [600, 164] width 351 height 38
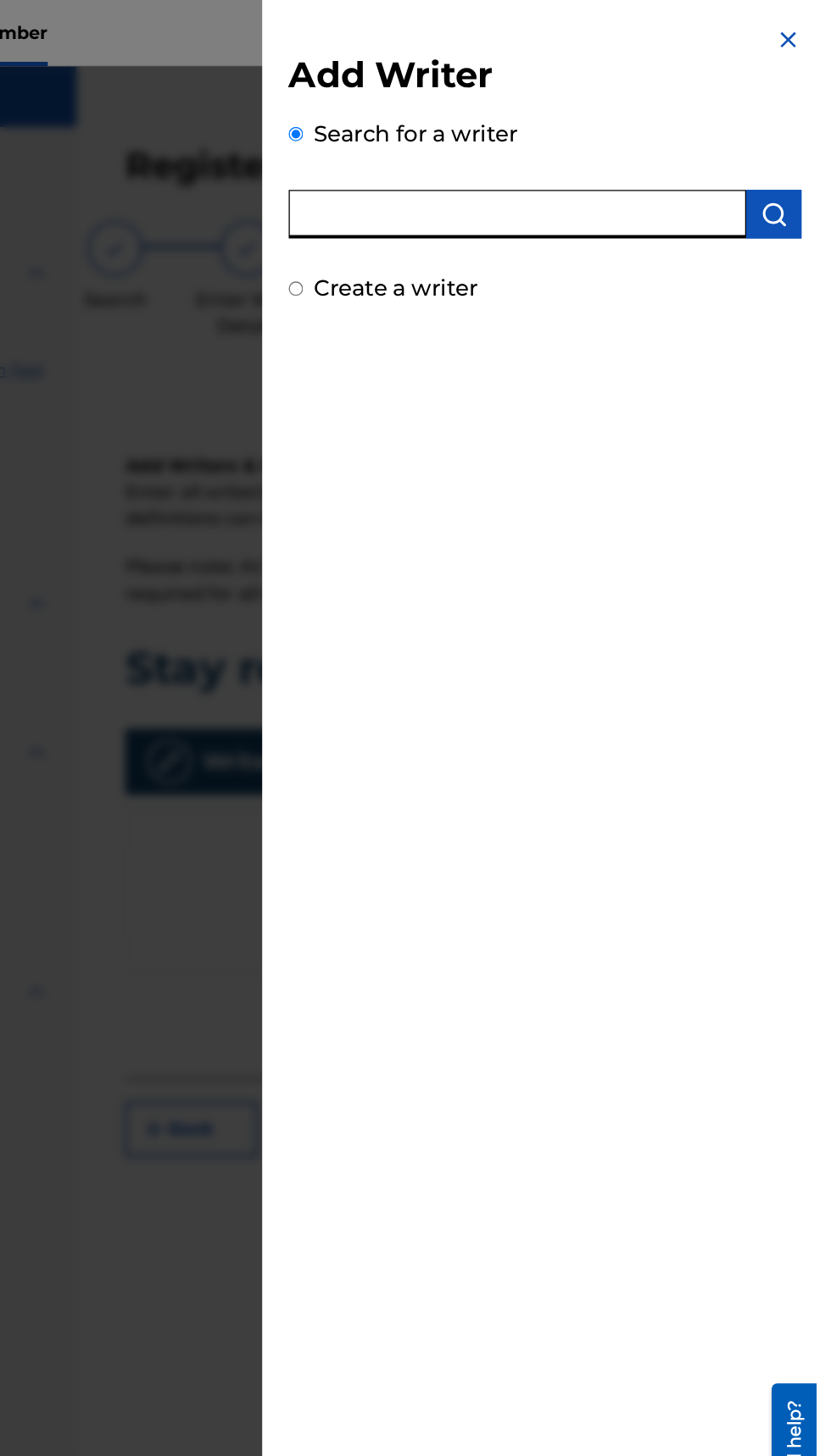
type input "[PERSON_NAME]"
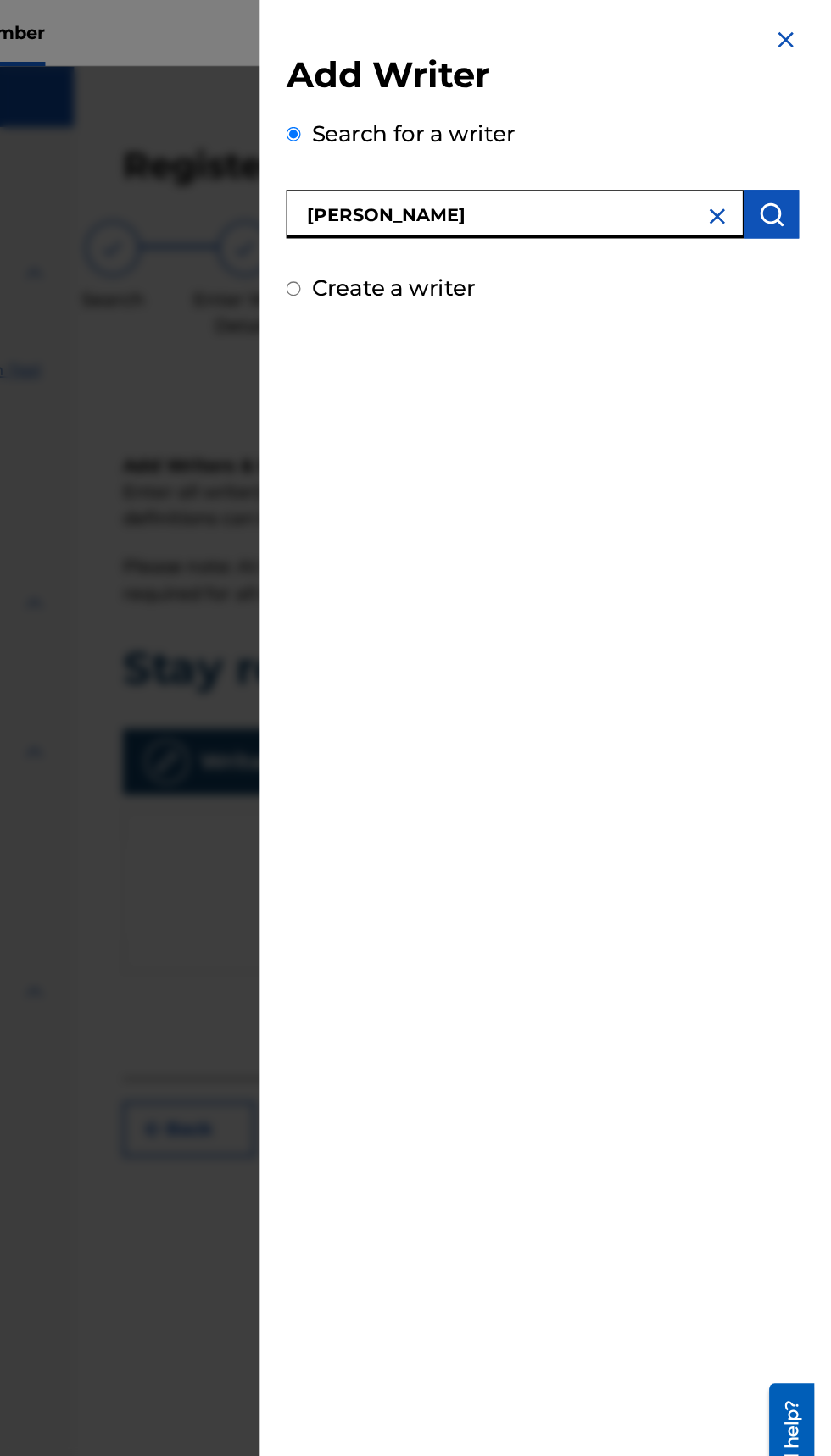
click at [808, 166] on img "submit" at bounding box center [798, 165] width 20 height 20
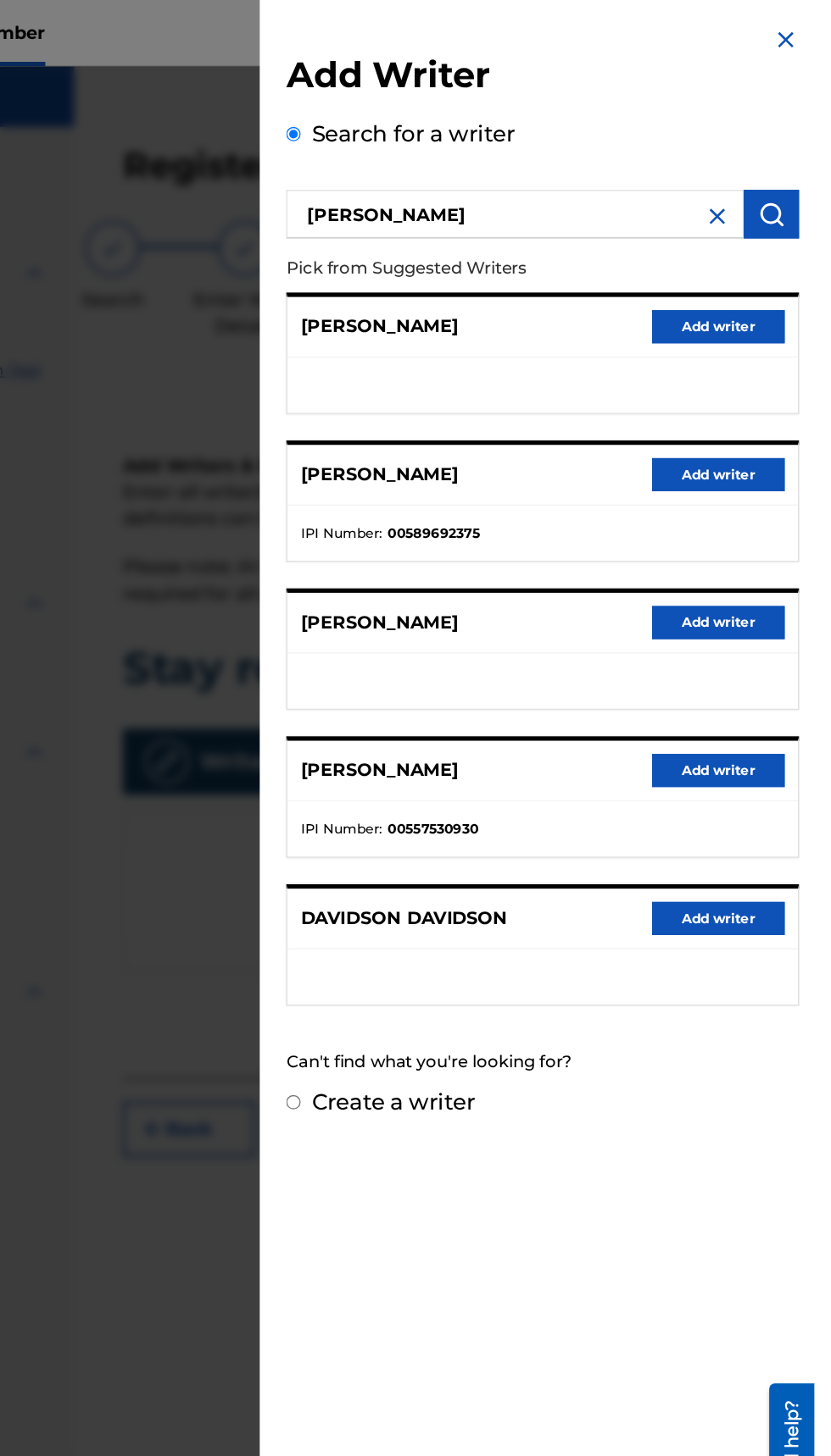
click at [767, 356] on button "Add writer" at bounding box center [756, 364] width 102 height 26
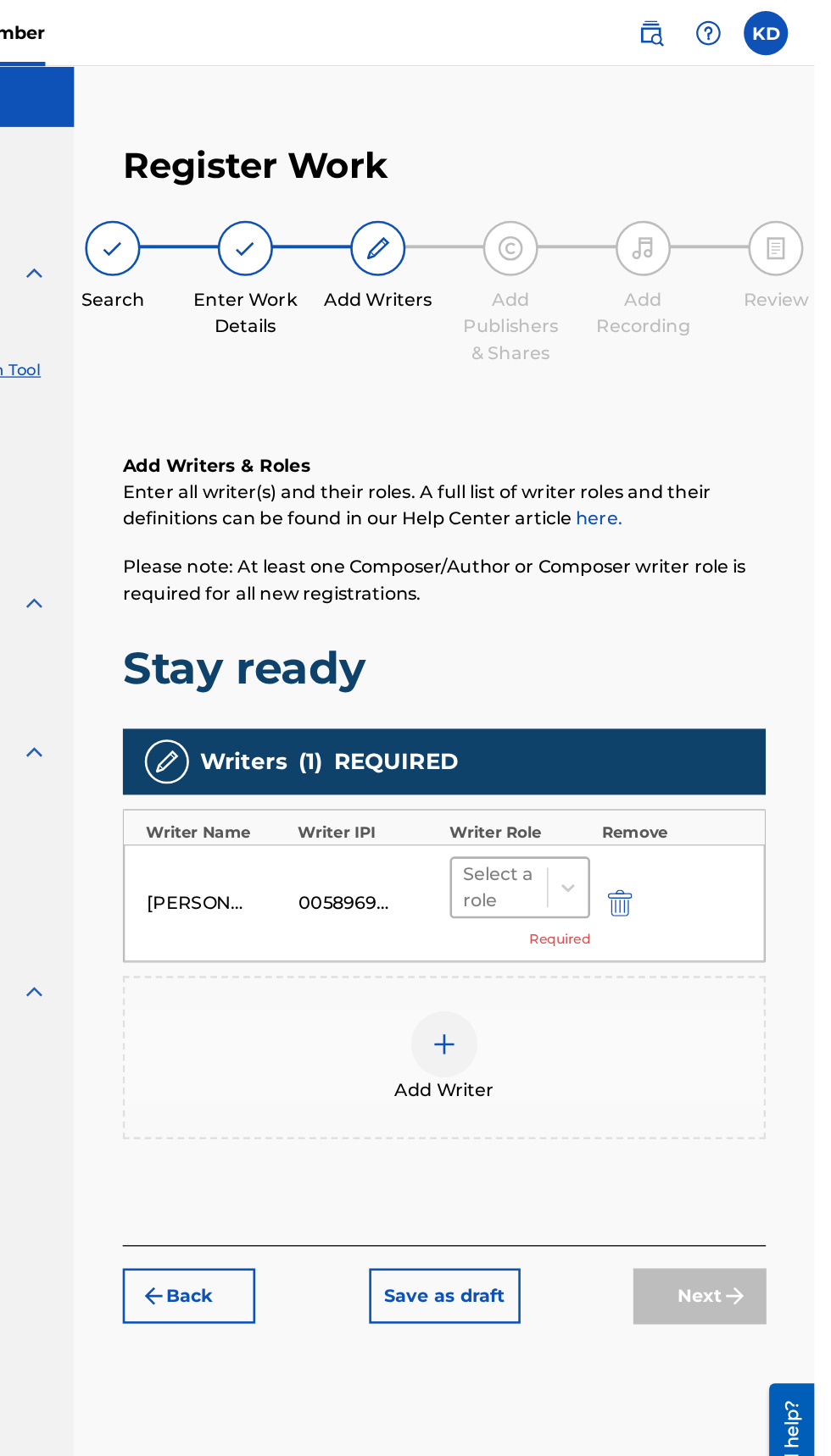
click at [585, 682] on div at bounding box center [589, 682] width 56 height 24
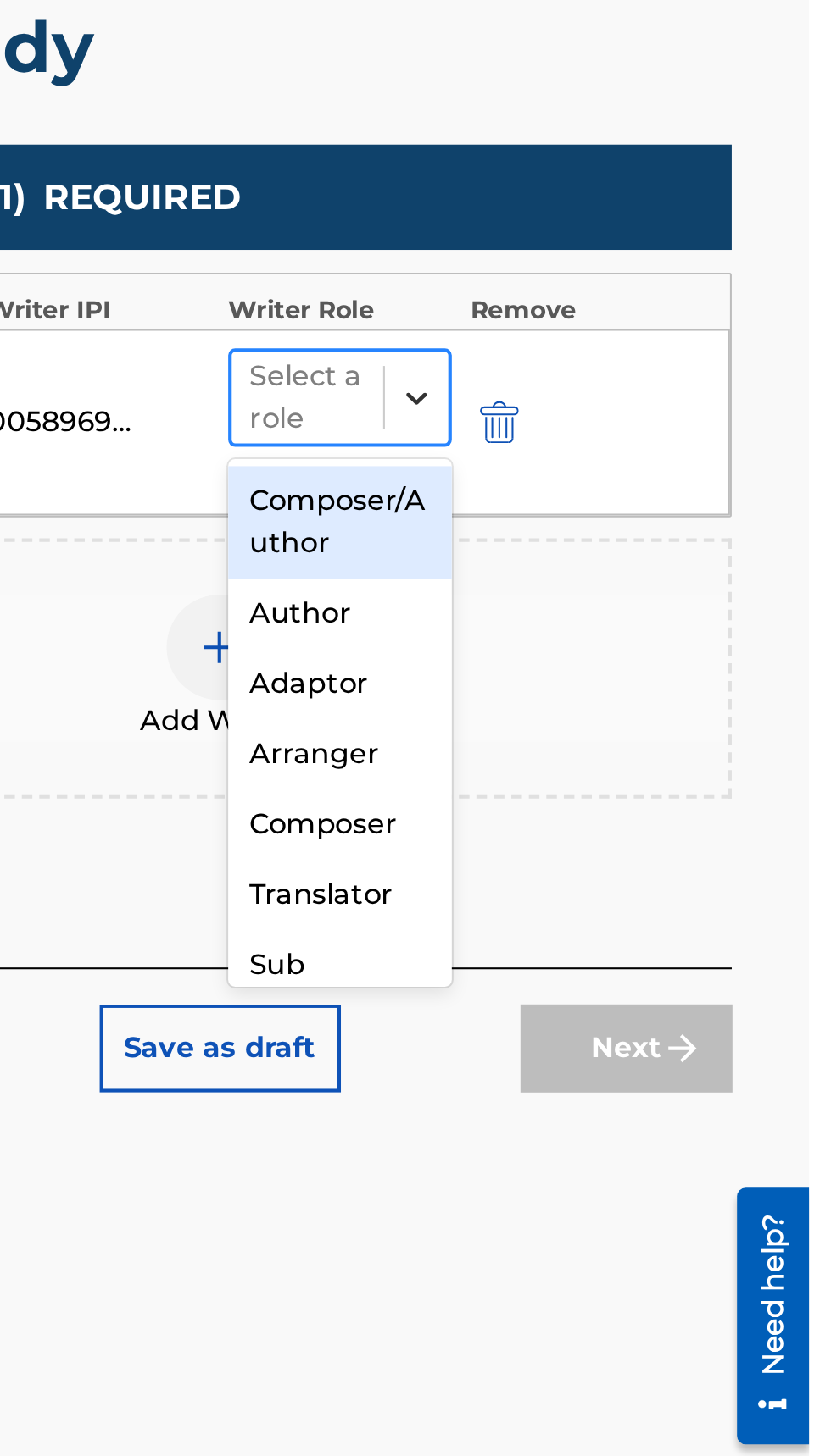
click at [637, 682] on icon at bounding box center [641, 681] width 17 height 17
click at [645, 679] on icon at bounding box center [641, 682] width 10 height 6
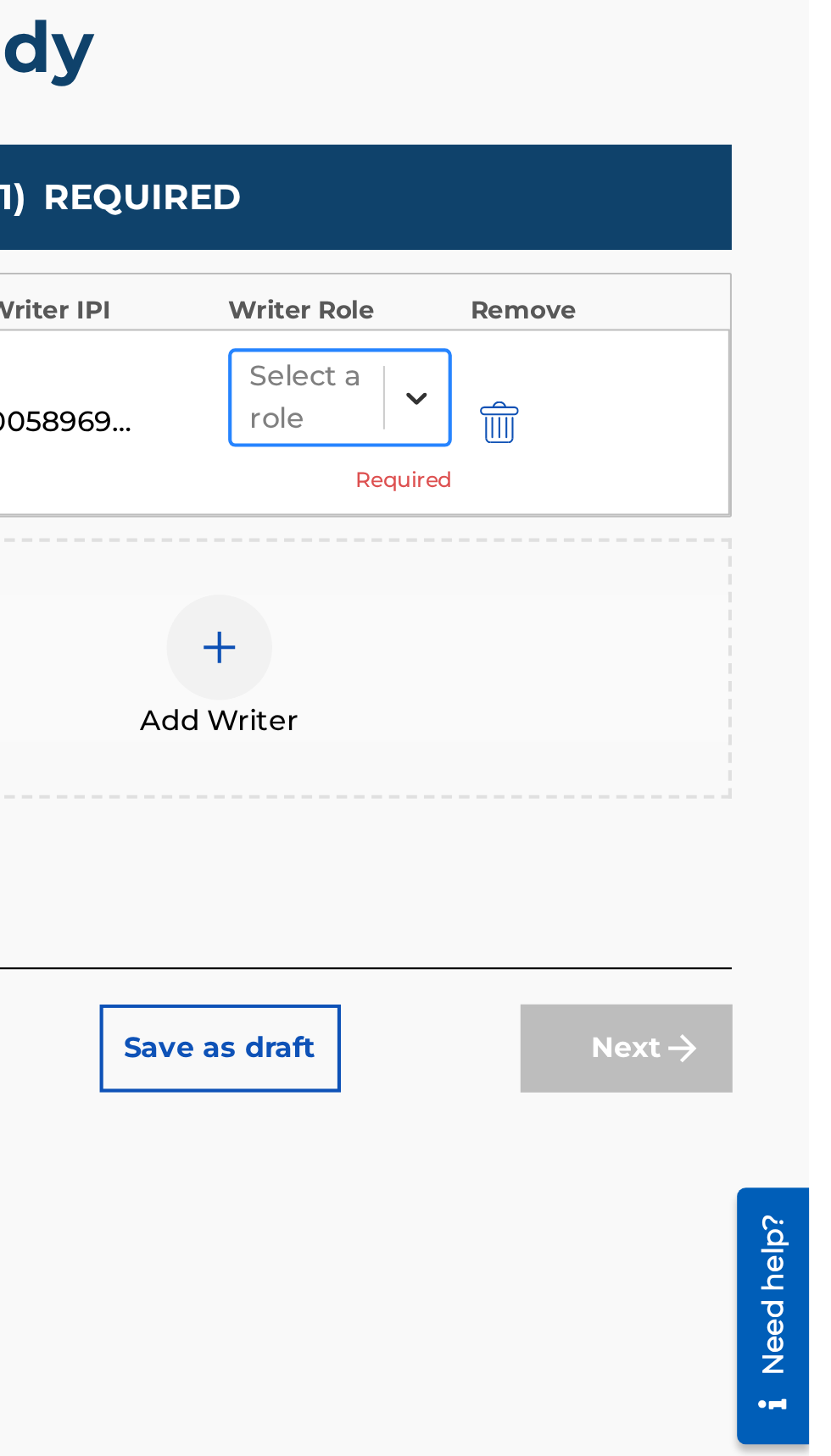
click at [642, 671] on div at bounding box center [641, 681] width 30 height 30
click at [629, 674] on div at bounding box center [641, 681] width 30 height 30
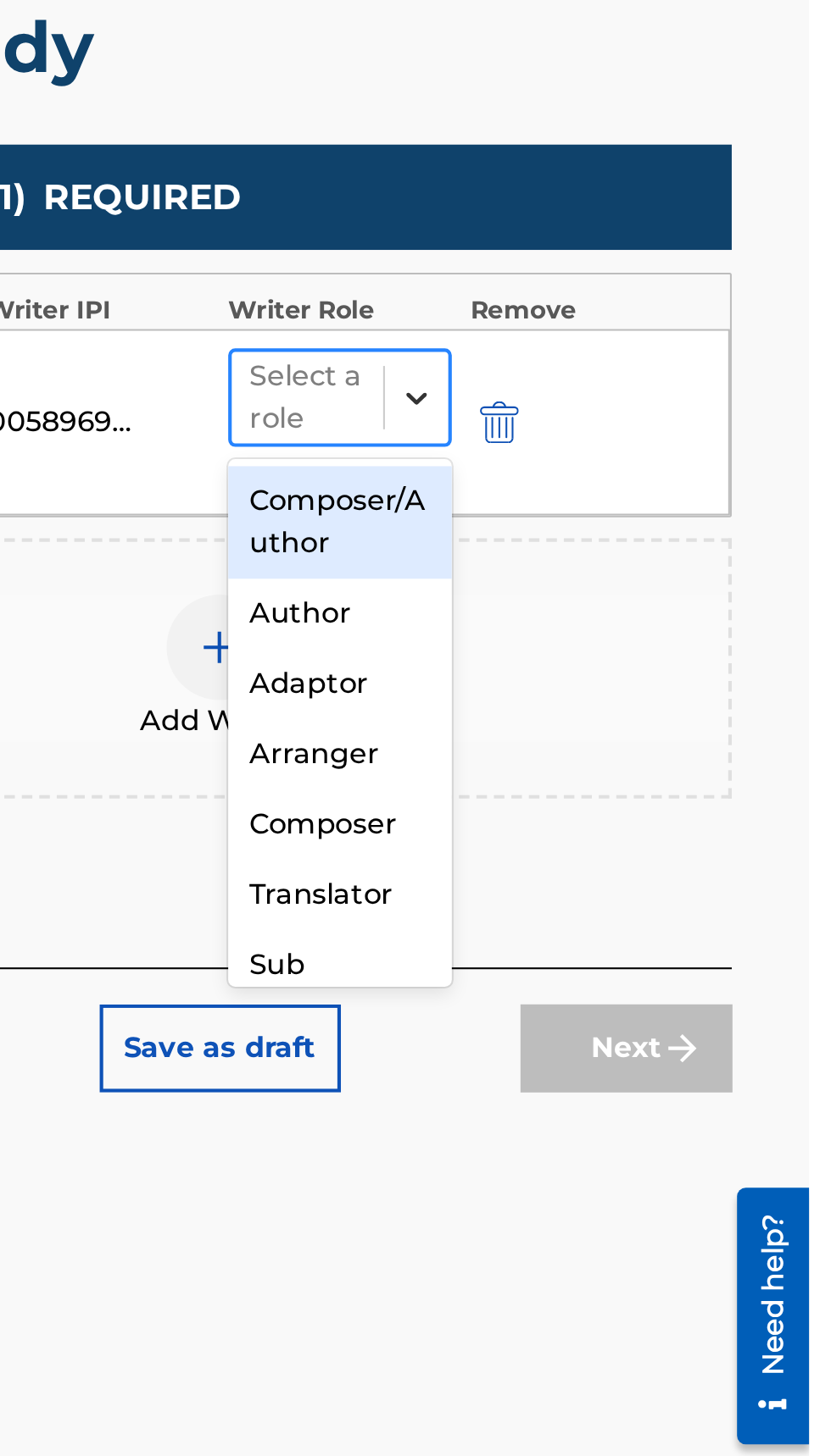
click at [646, 673] on icon at bounding box center [641, 681] width 17 height 17
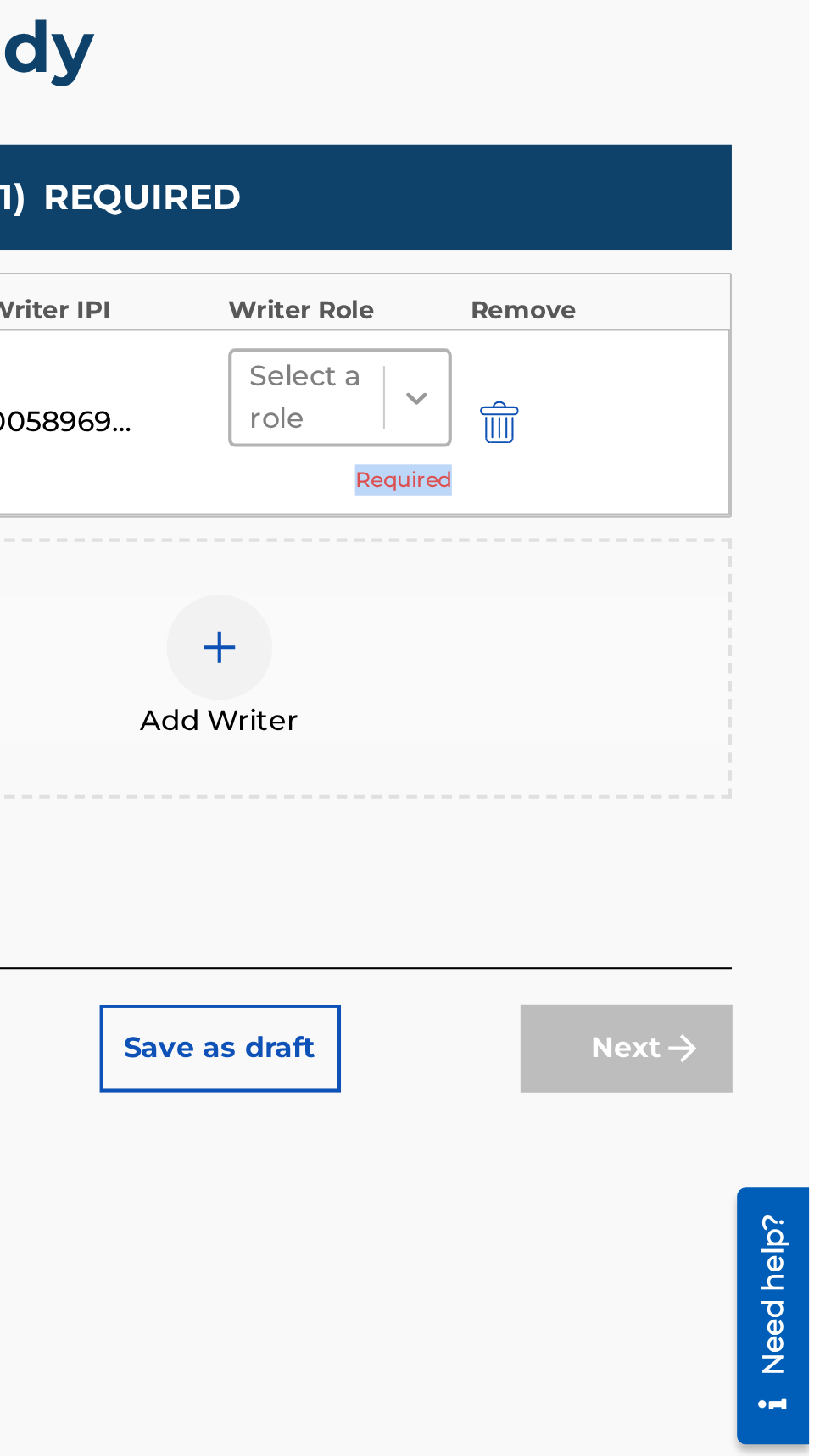
click at [651, 667] on div at bounding box center [641, 681] width 30 height 30
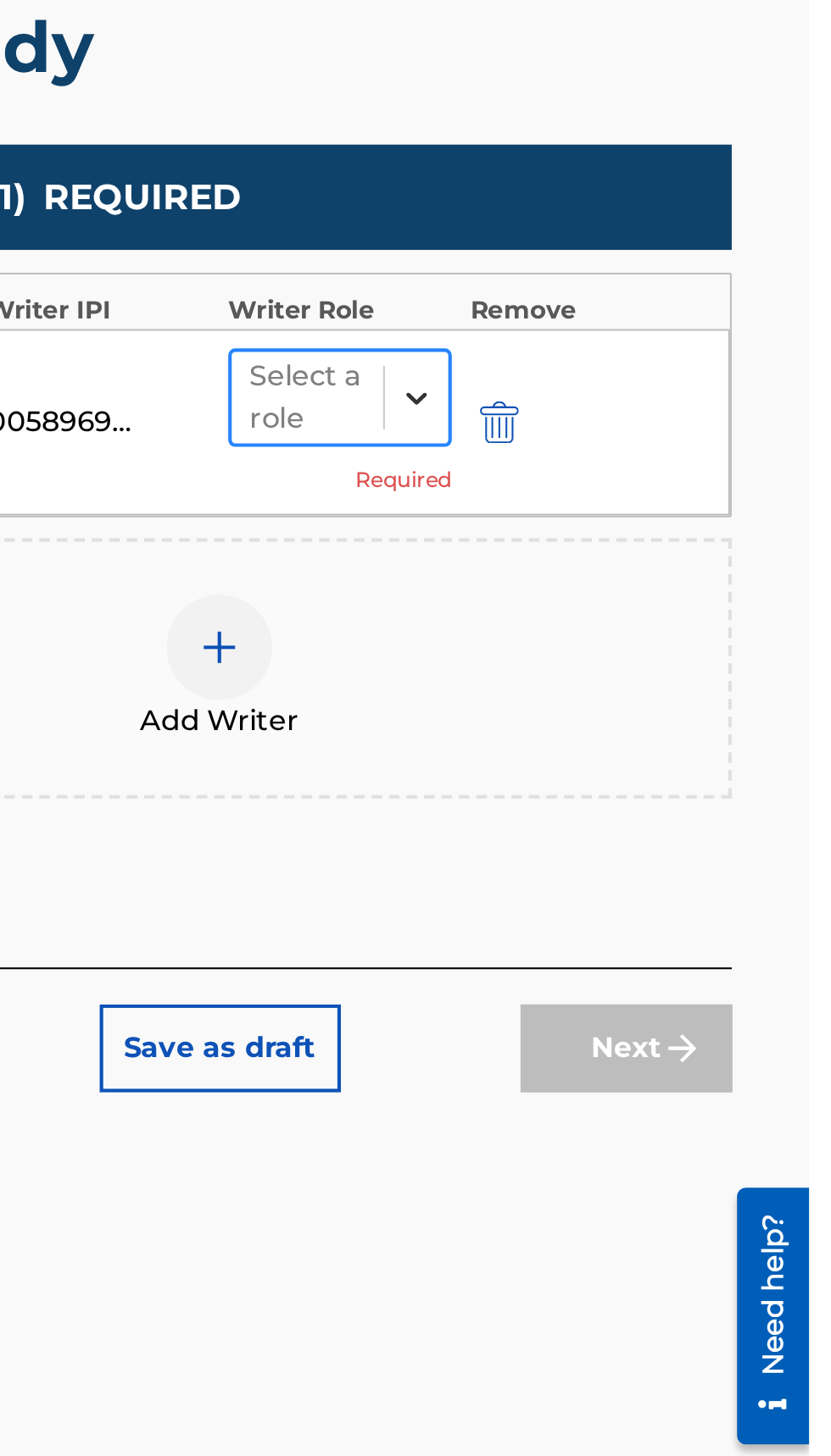
click at [648, 666] on div at bounding box center [641, 681] width 30 height 30
click at [645, 667] on div at bounding box center [641, 681] width 30 height 30
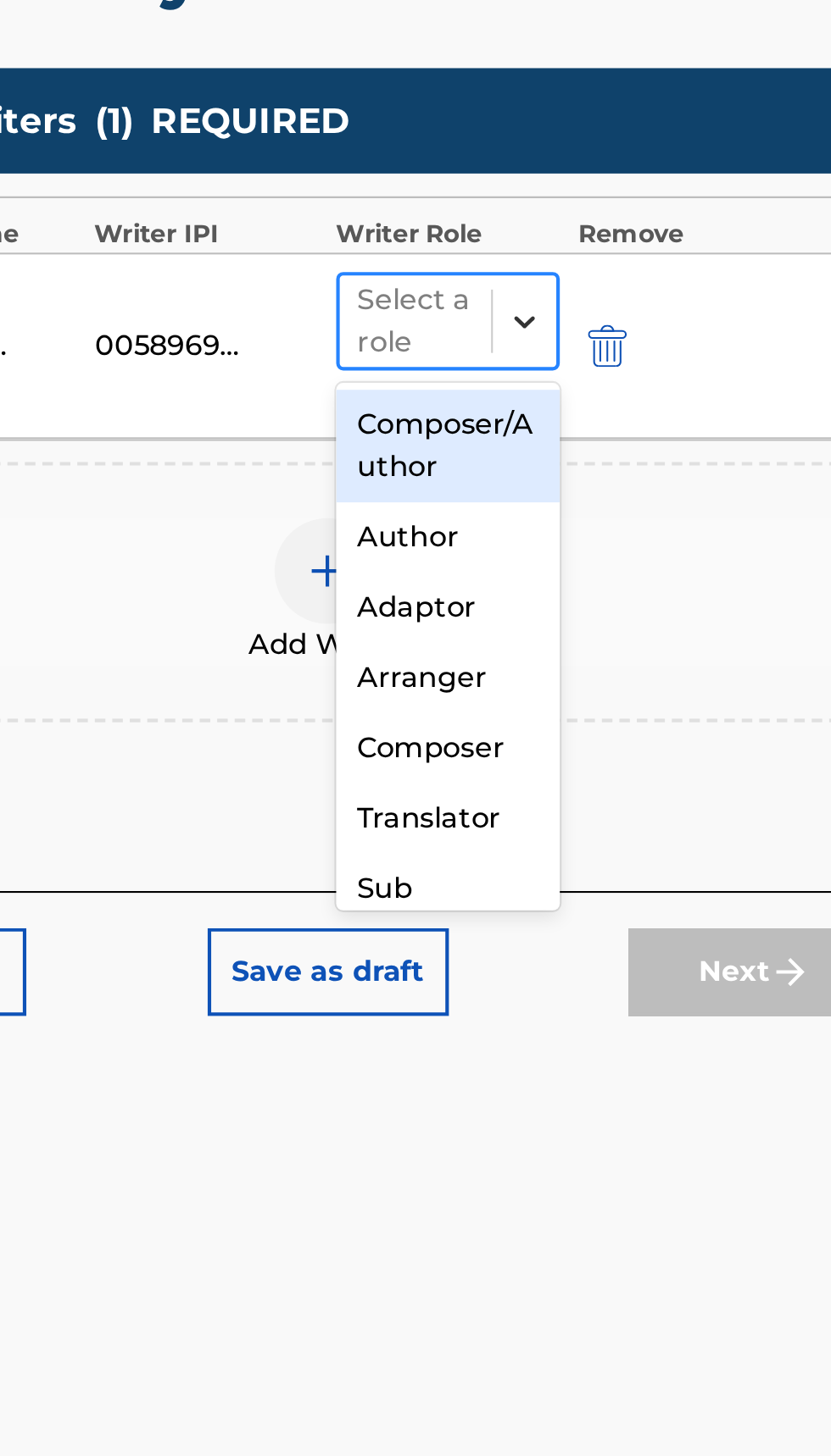
click at [644, 666] on div at bounding box center [641, 681] width 30 height 30
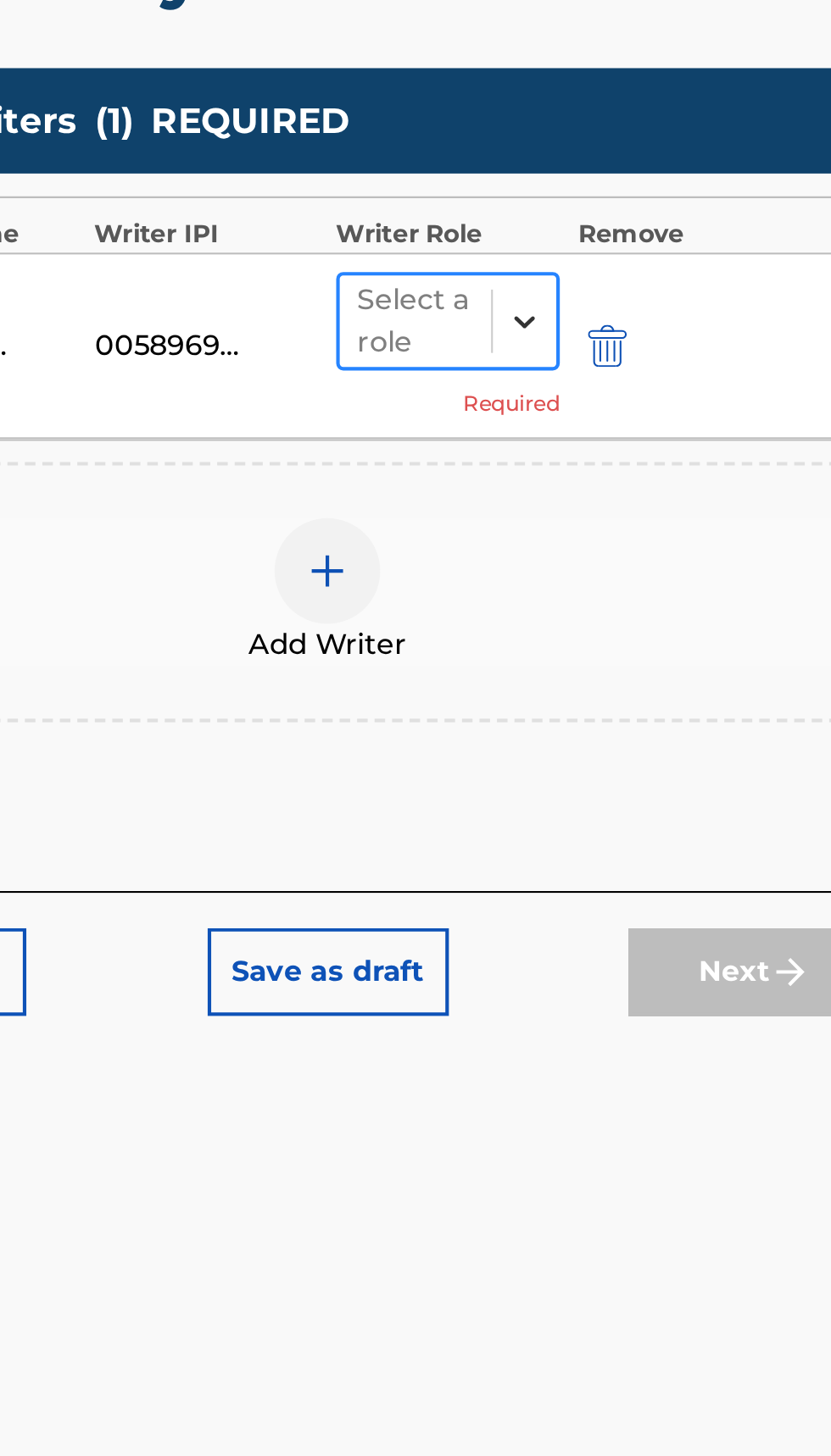
click at [640, 670] on div at bounding box center [641, 681] width 30 height 30
click at [641, 669] on div at bounding box center [641, 681] width 30 height 30
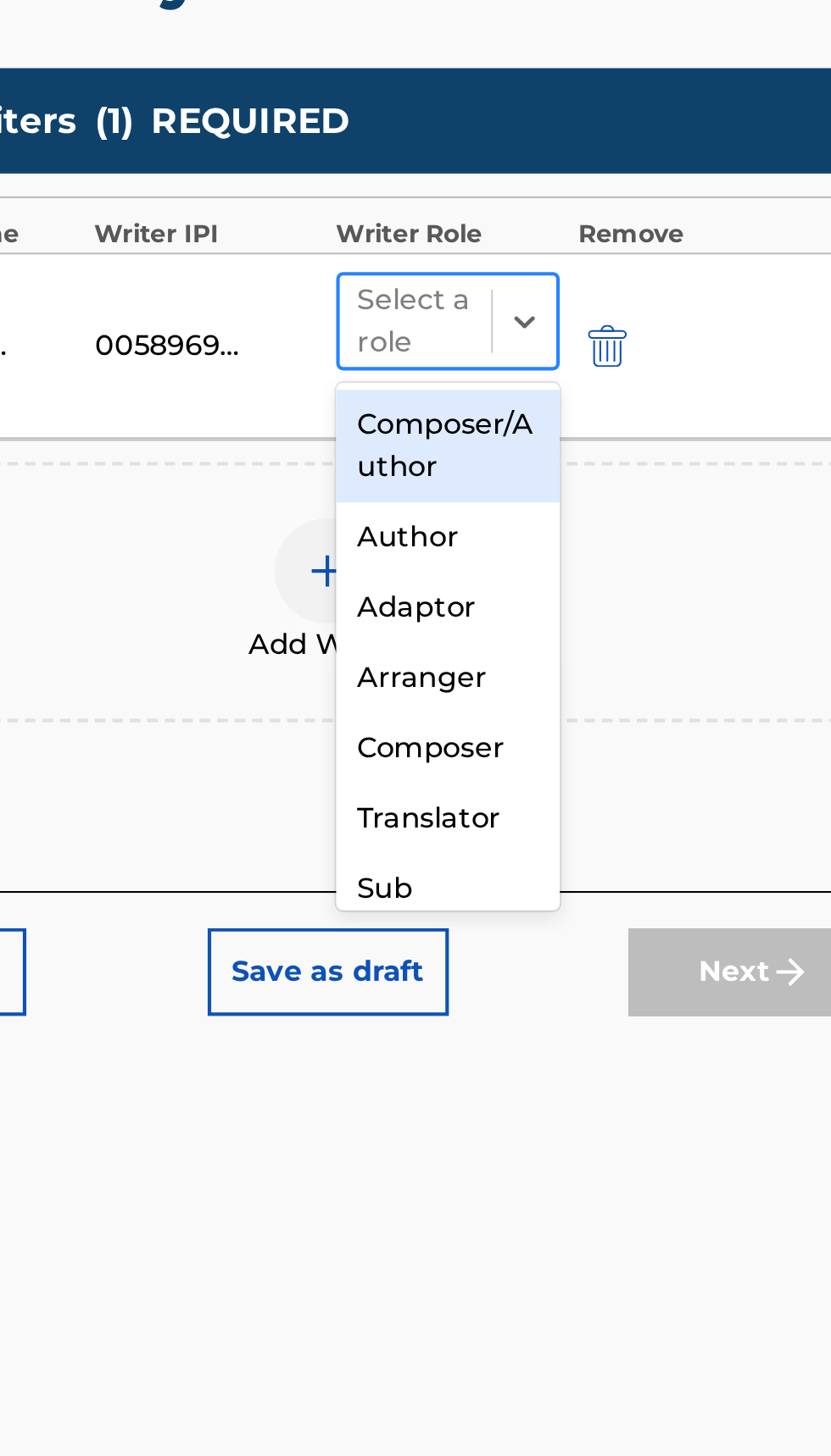
click at [580, 675] on div at bounding box center [589, 682] width 56 height 24
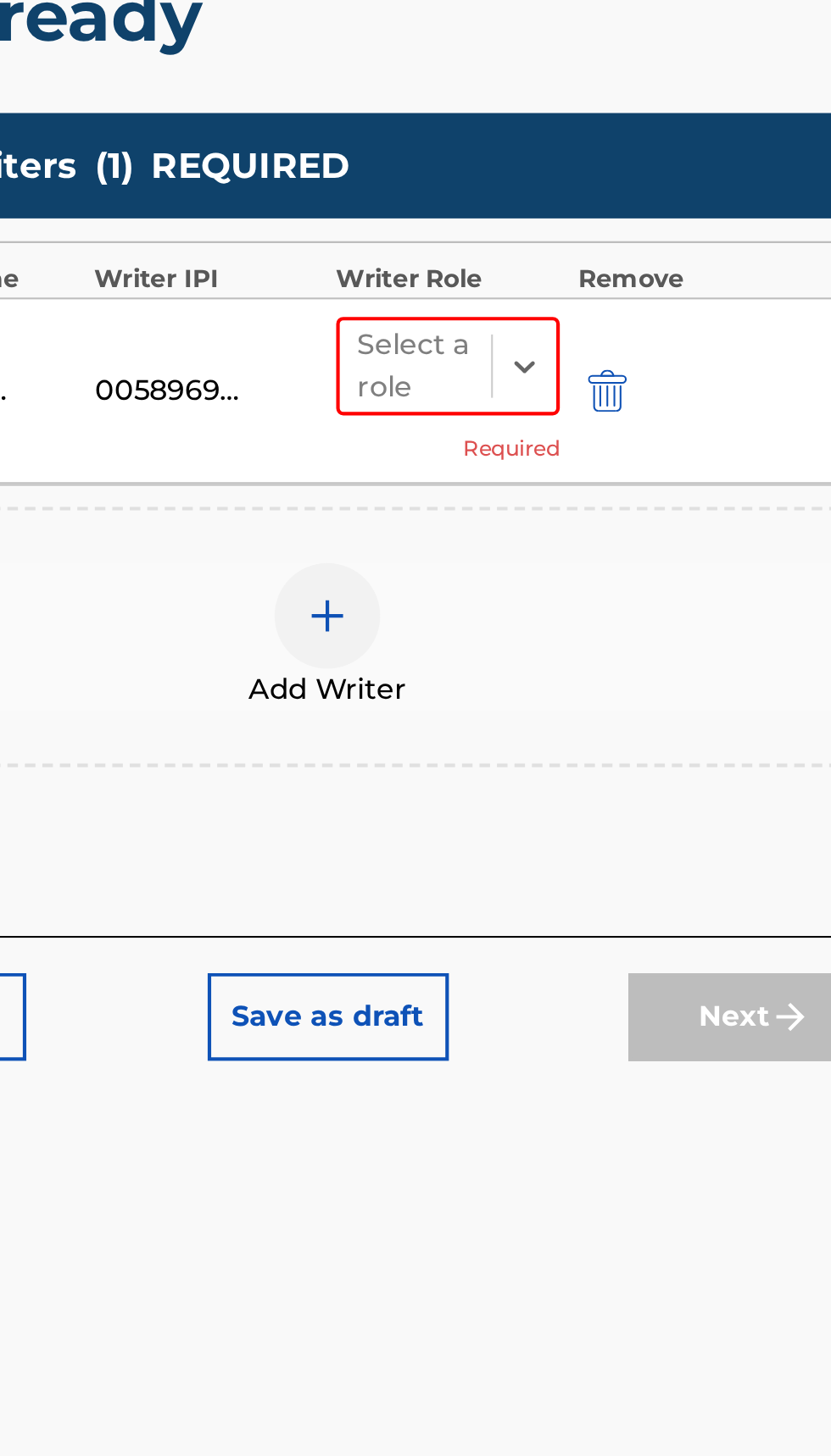
click at [596, 752] on div "Add Writer" at bounding box center [547, 811] width 493 height 125
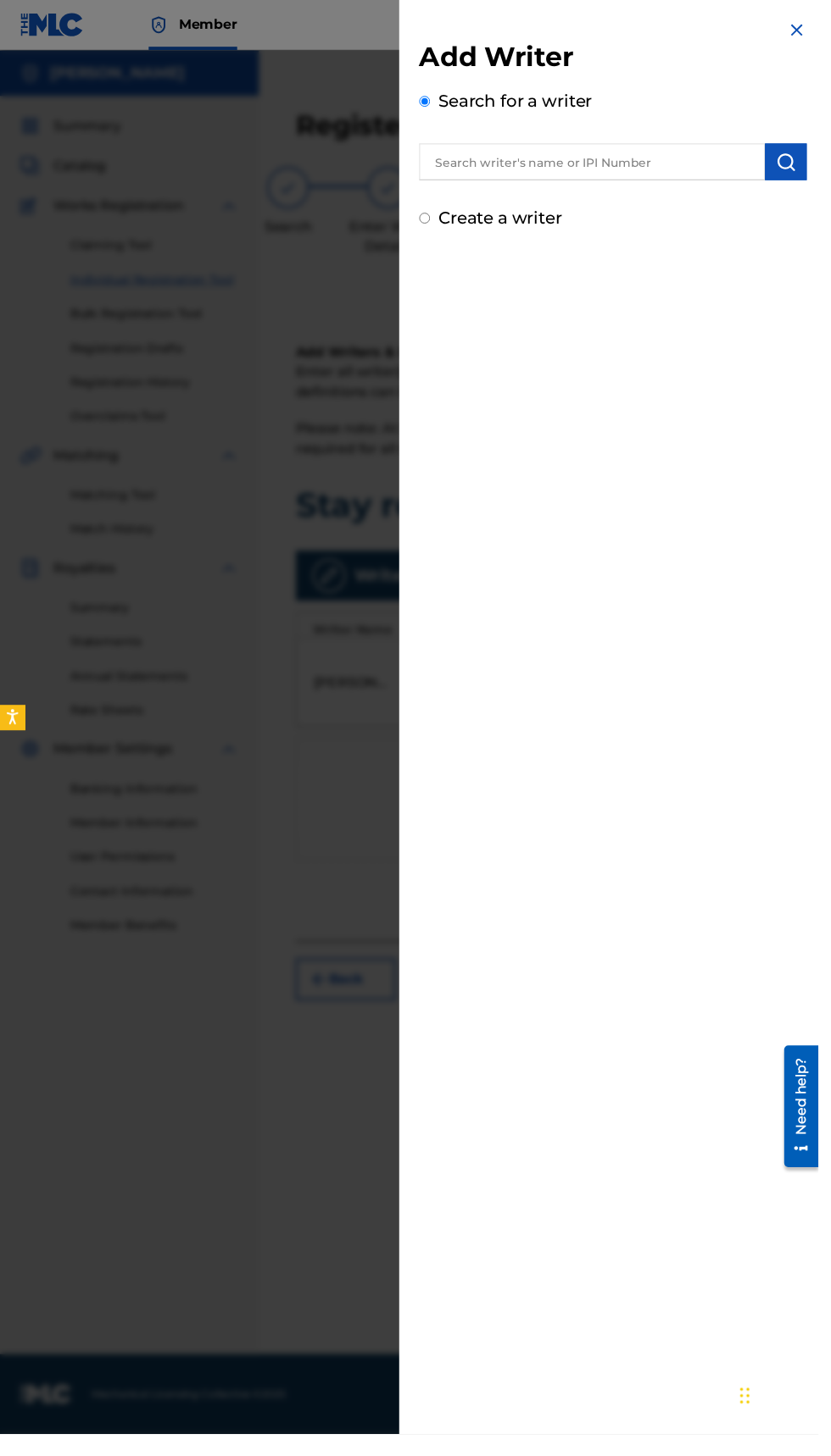
click at [659, 164] on input "text" at bounding box center [600, 164] width 351 height 38
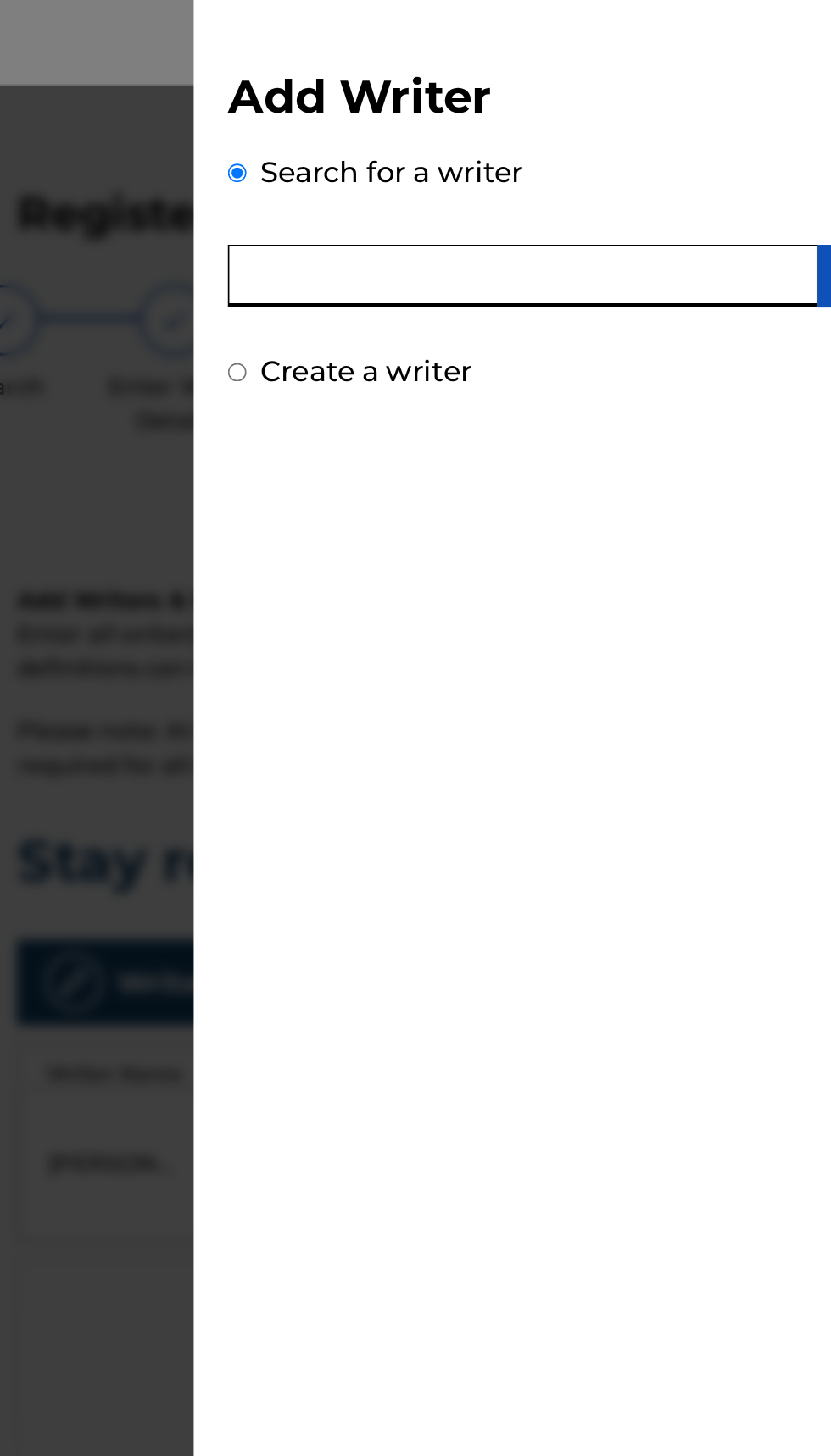
type input "[PERSON_NAME]"
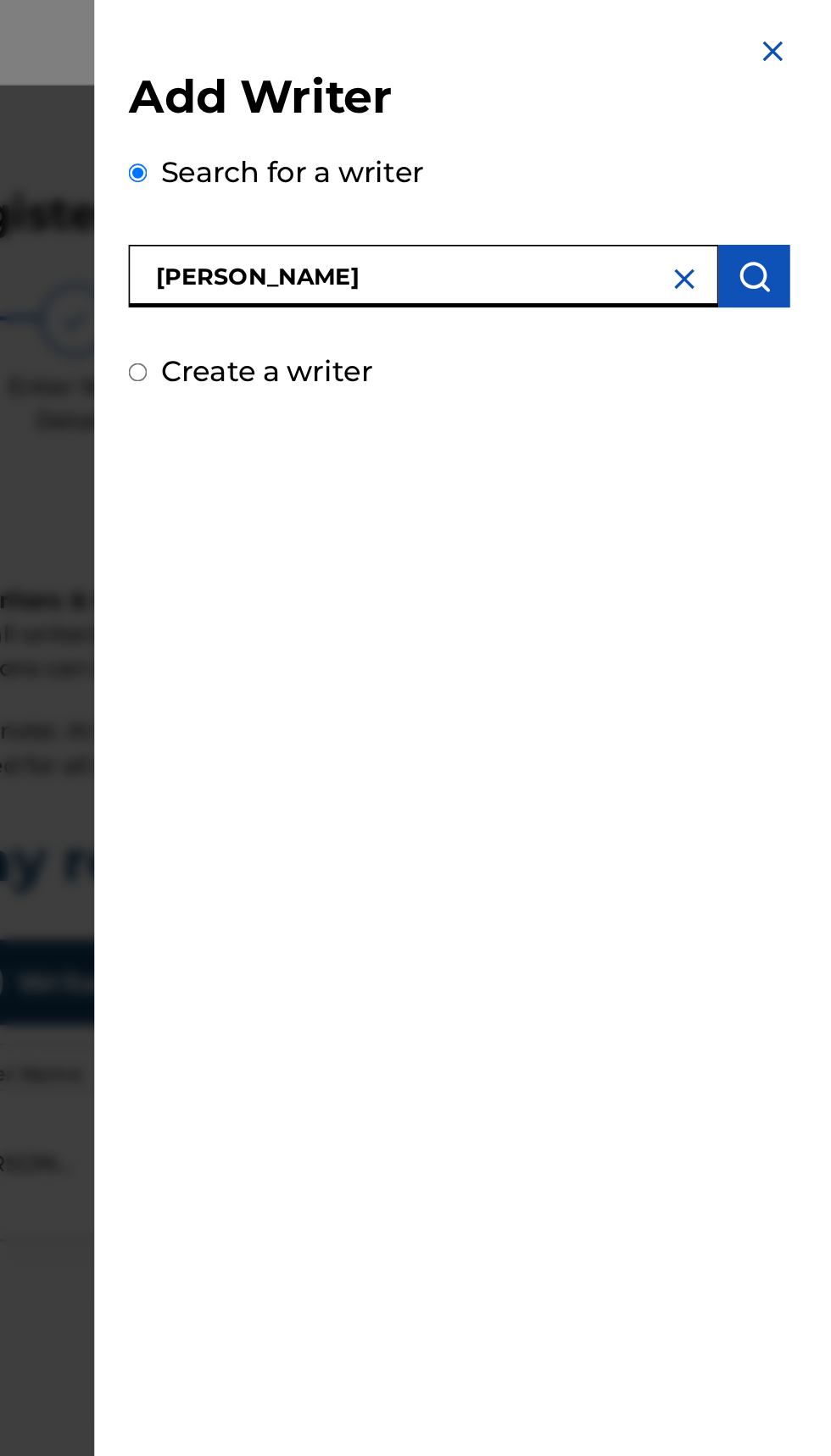
click at [815, 165] on button "submit" at bounding box center [798, 164] width 42 height 38
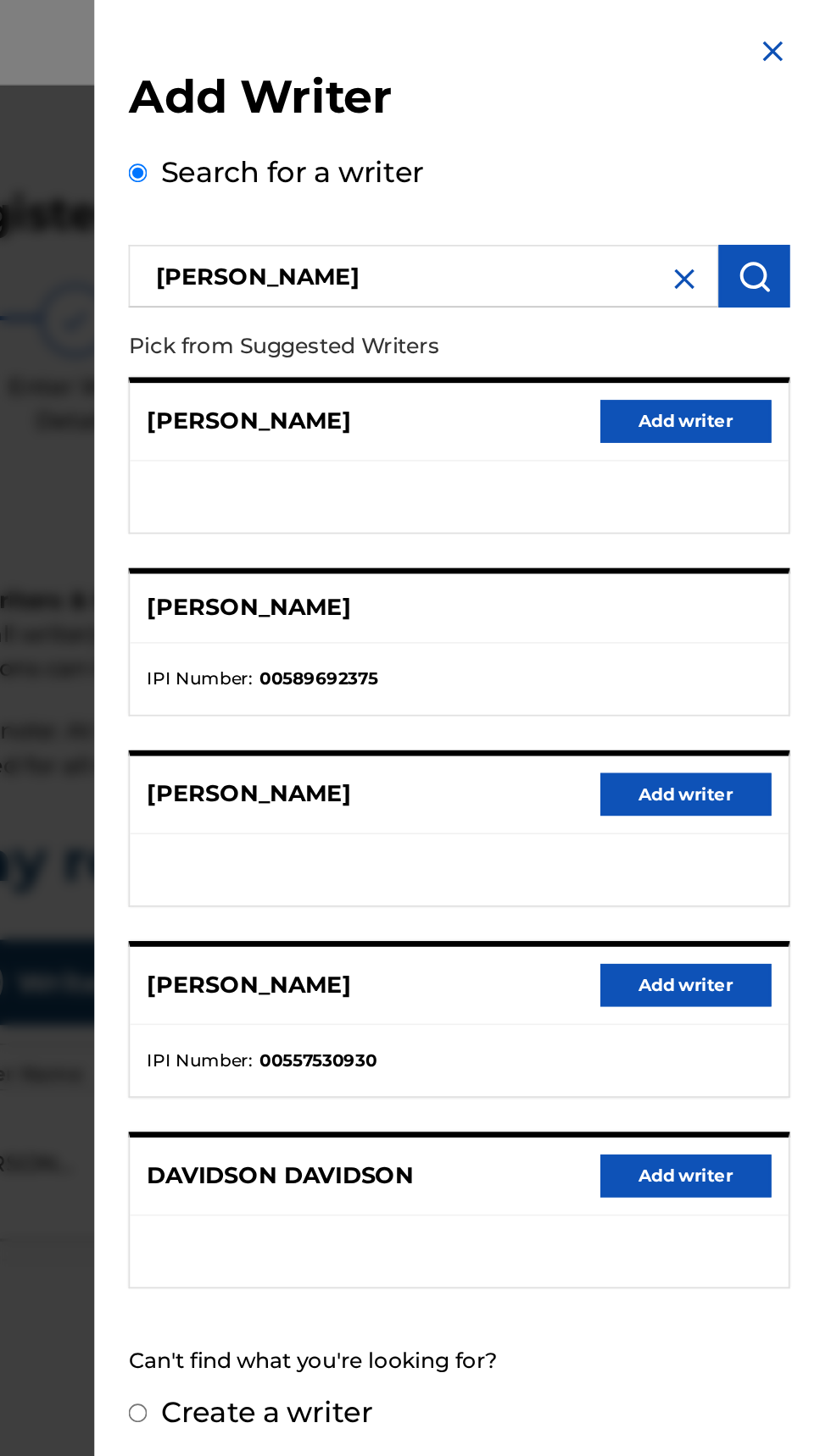
click at [597, 389] on ul "IPI Number : 00589692375" at bounding box center [622, 404] width 392 height 42
click at [819, 36] on img at bounding box center [809, 30] width 20 height 20
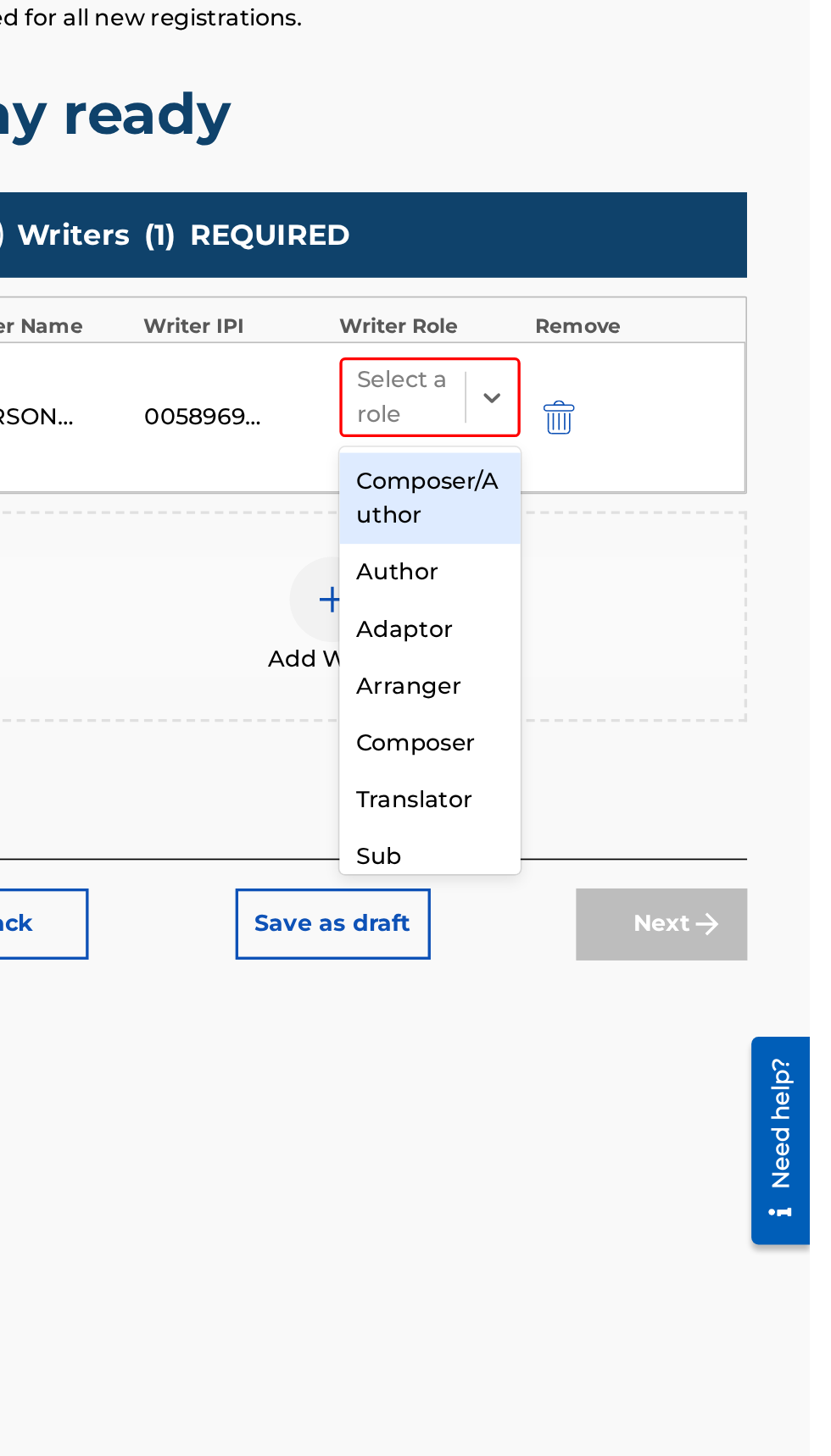
click at [611, 739] on div "Composer/Author" at bounding box center [605, 740] width 108 height 54
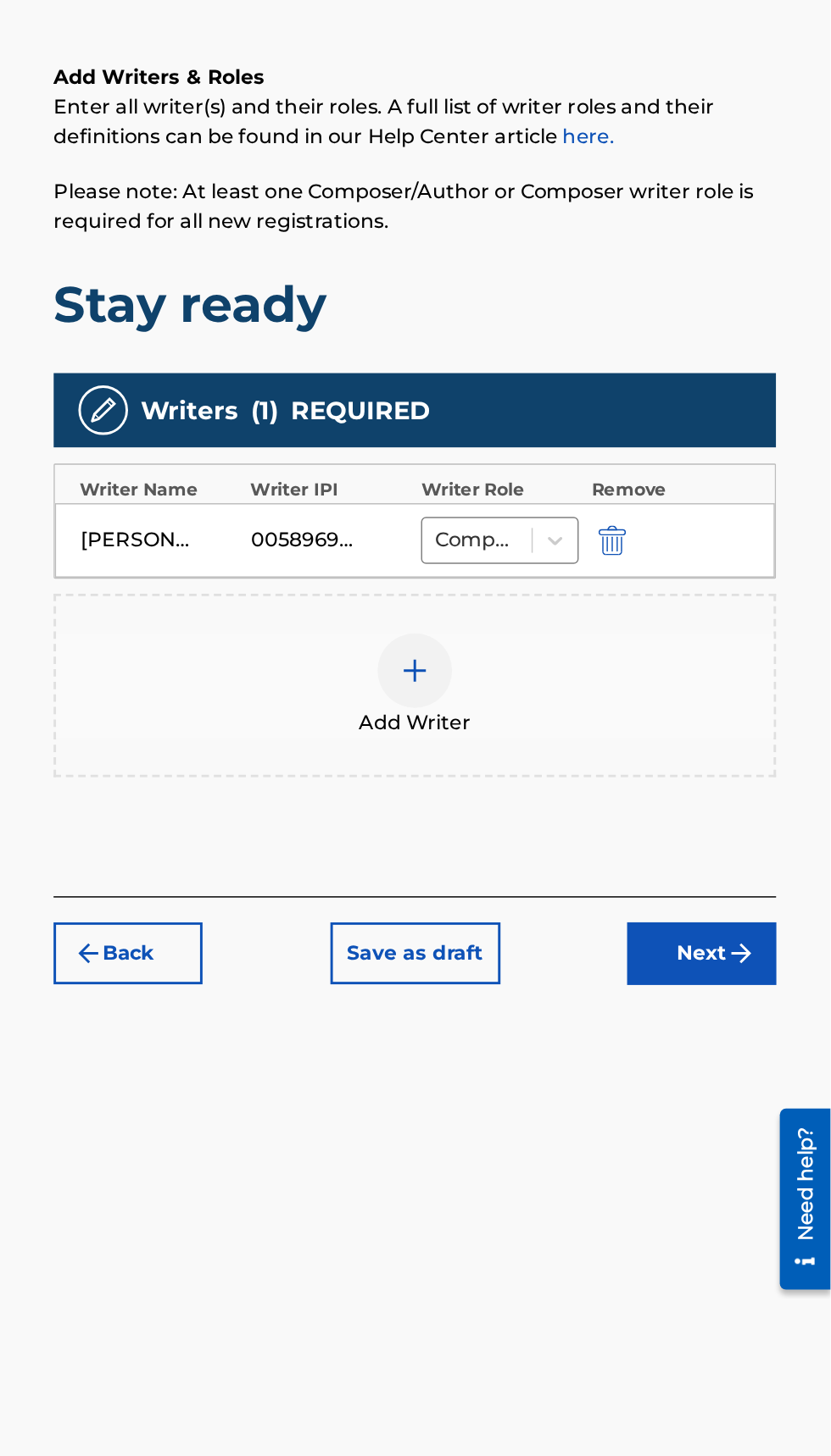
click at [746, 957] on button "Next" at bounding box center [743, 956] width 102 height 42
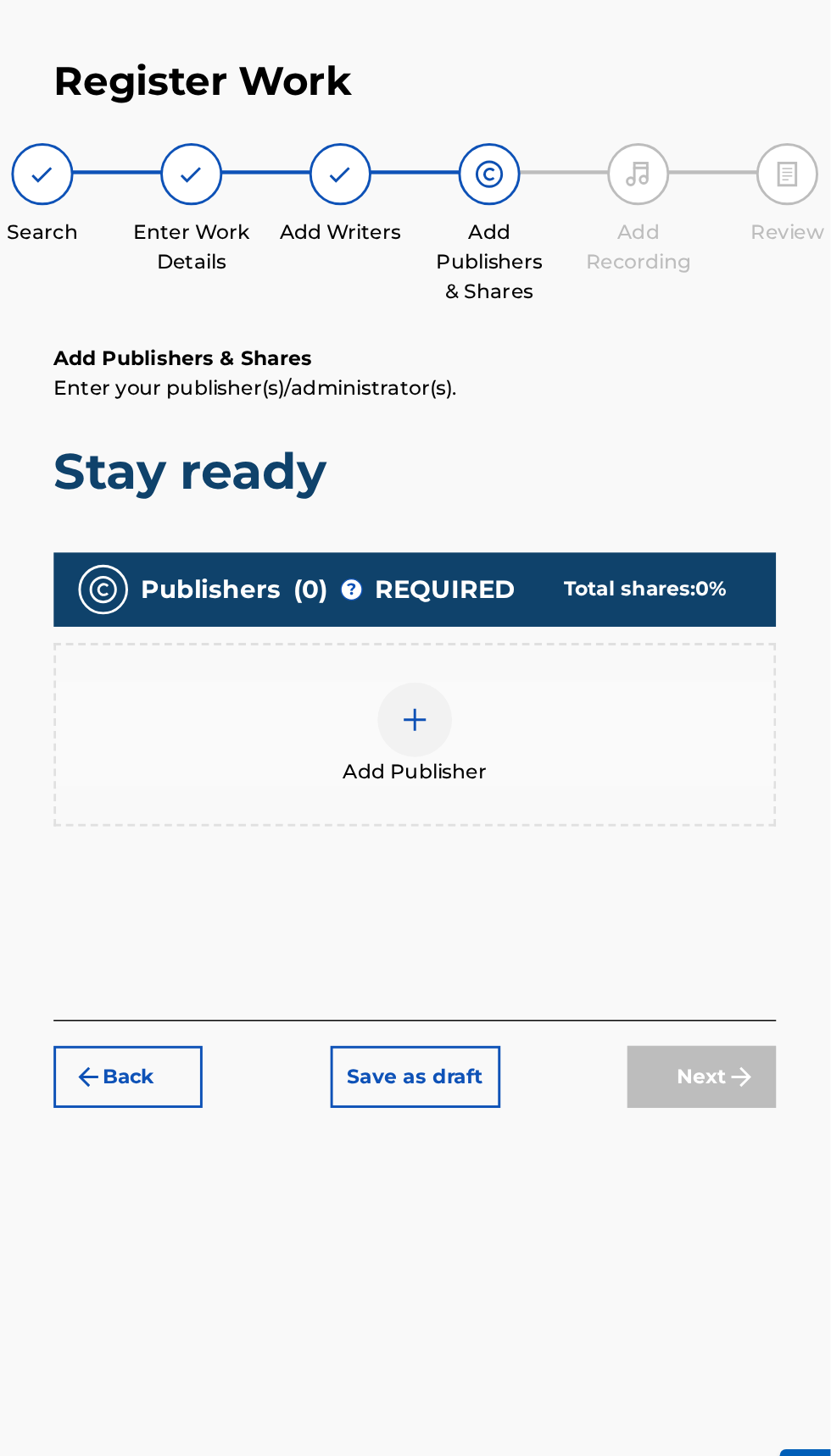
click at [561, 562] on div at bounding box center [546, 563] width 51 height 51
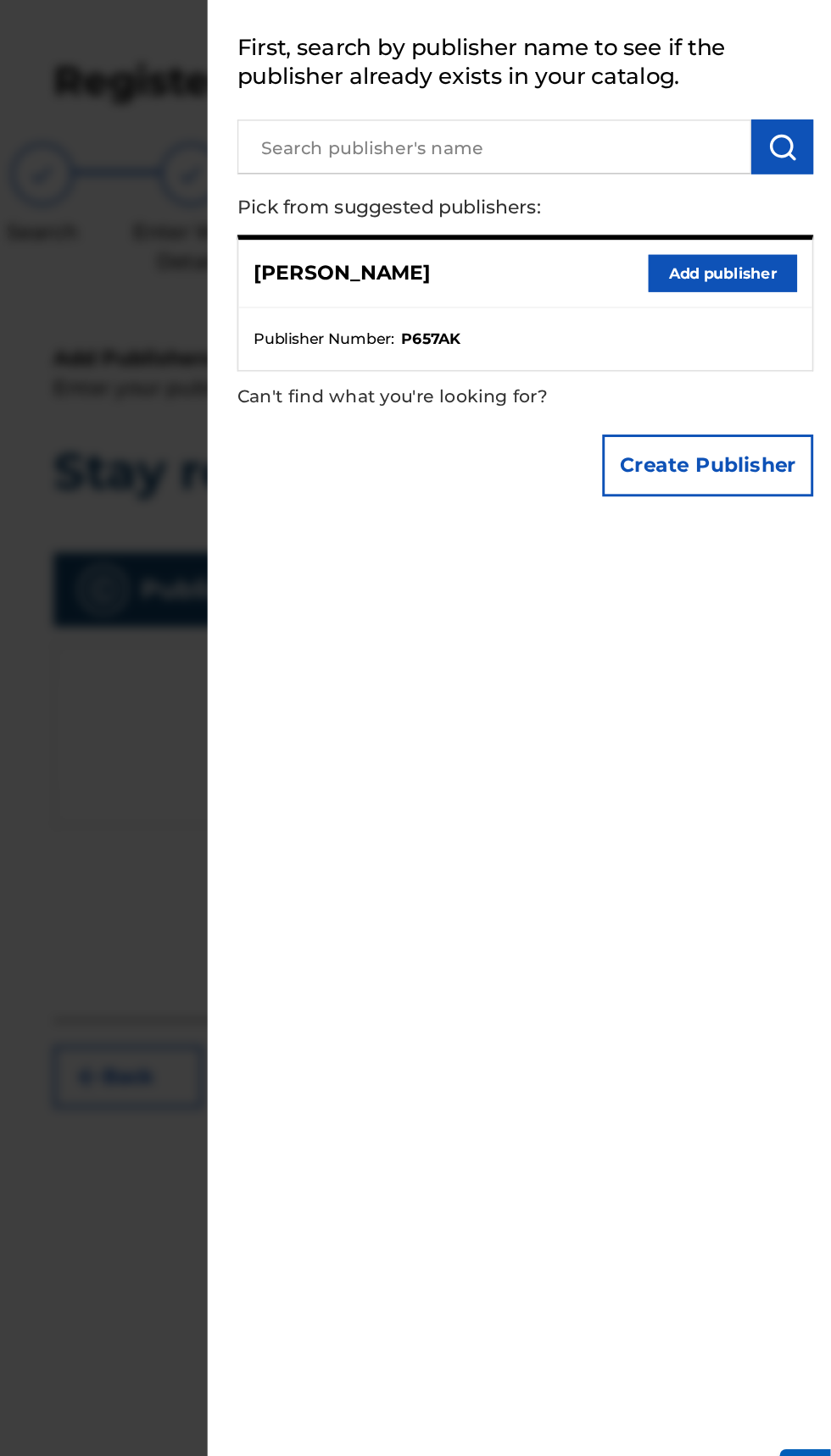
click at [779, 271] on button "Add publisher" at bounding box center [756, 258] width 102 height 26
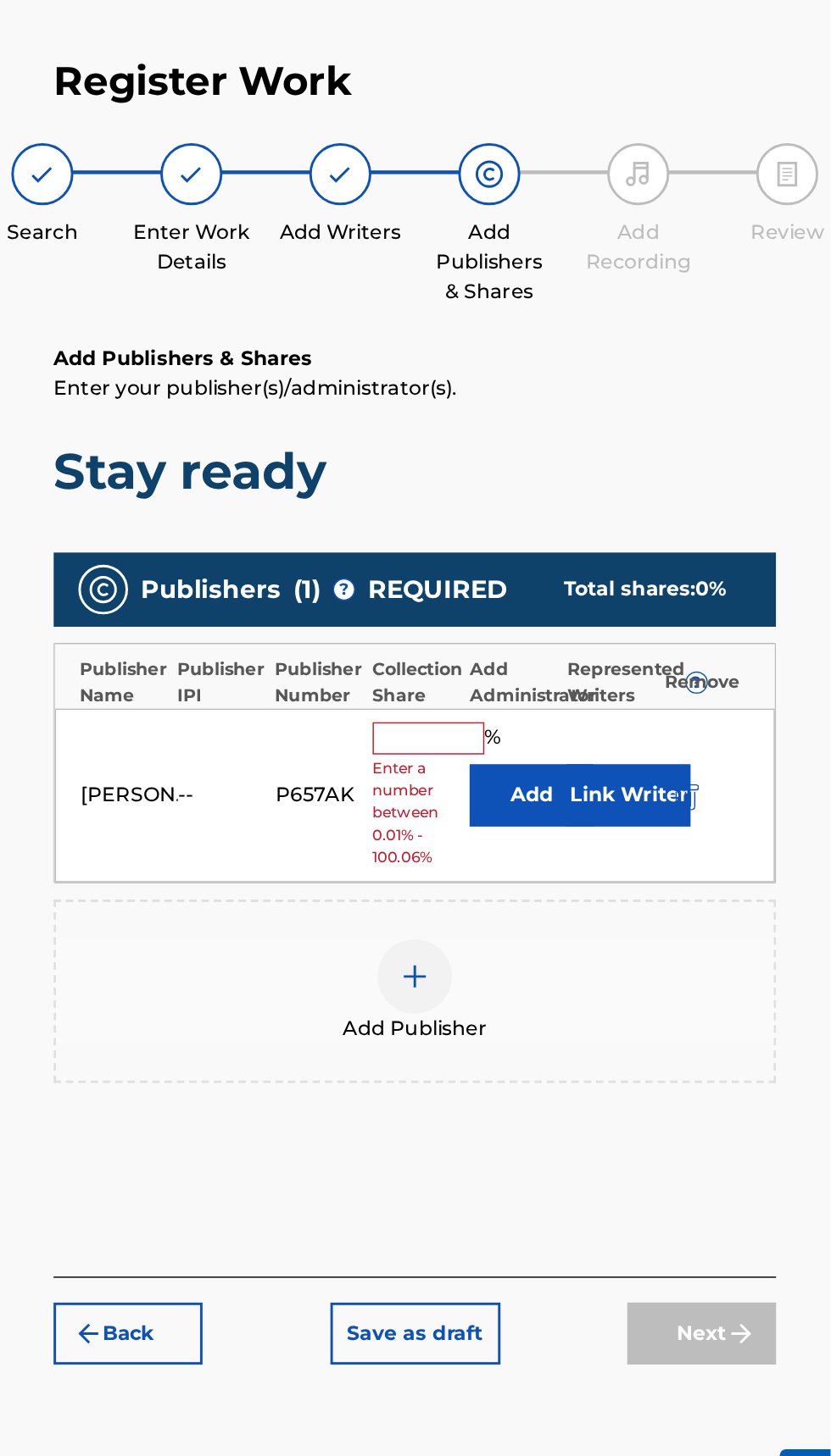
click at [565, 573] on input "text" at bounding box center [556, 576] width 76 height 22
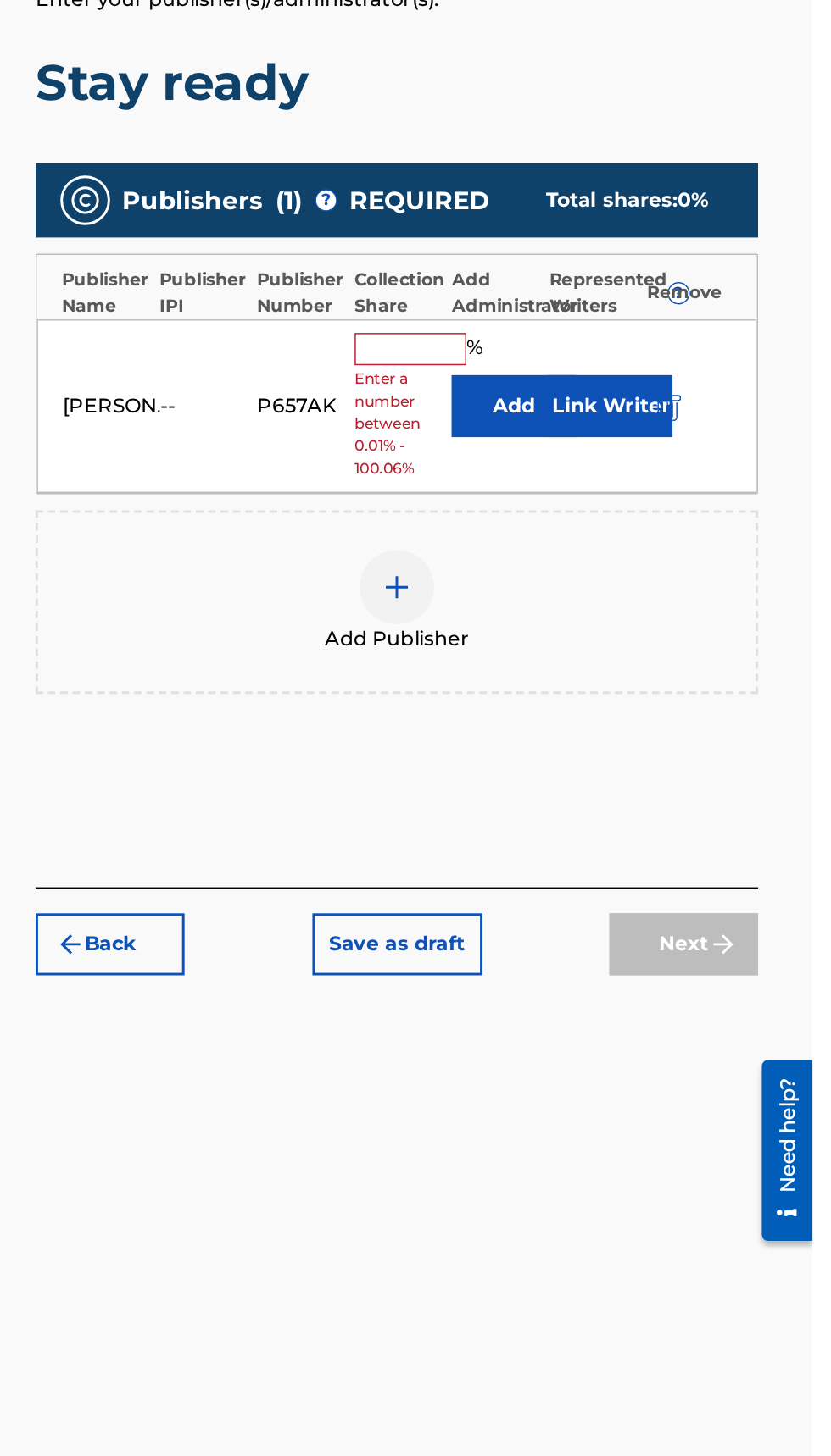
type input "50"
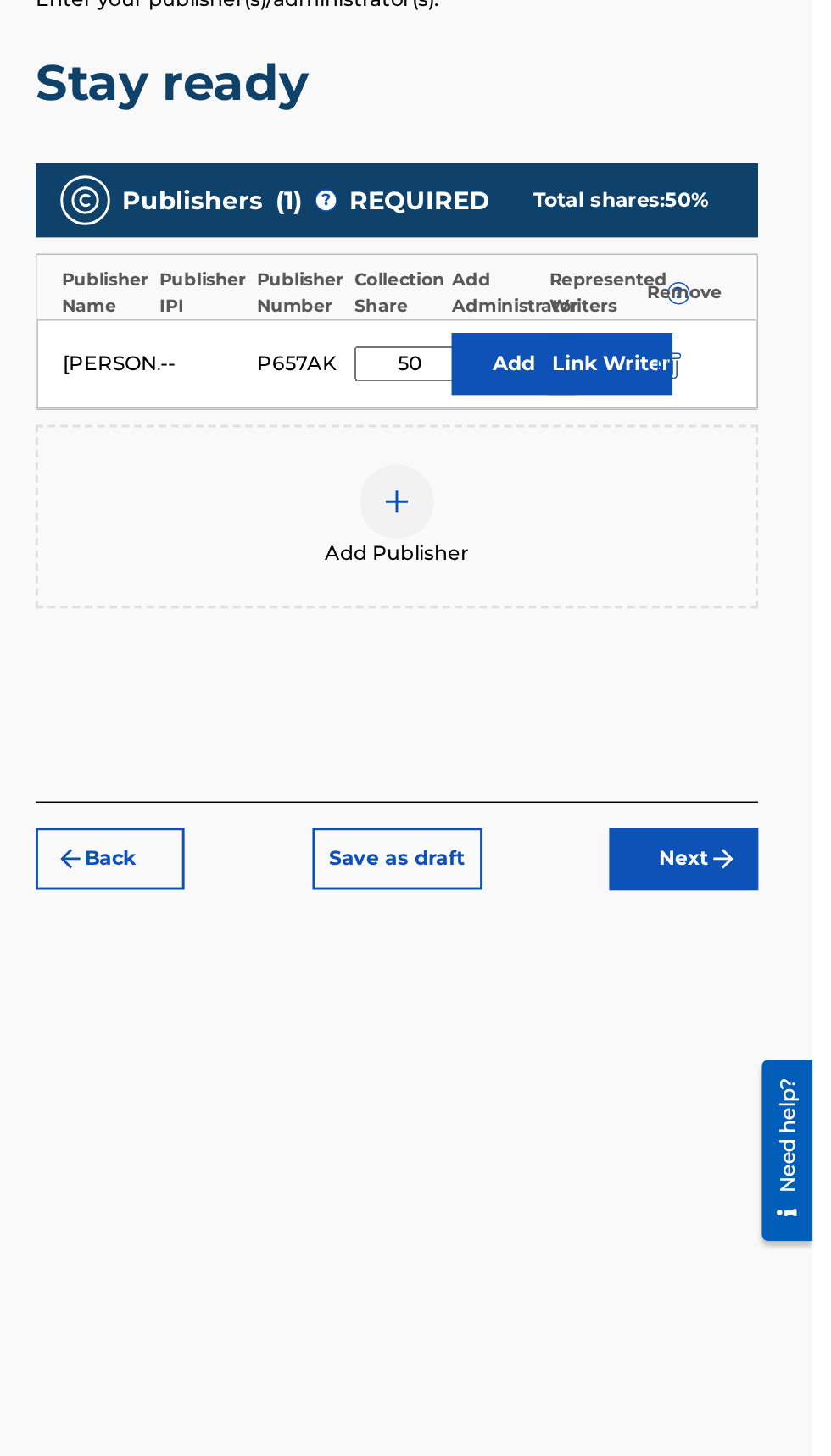
click at [746, 920] on button "Next" at bounding box center [743, 924] width 102 height 42
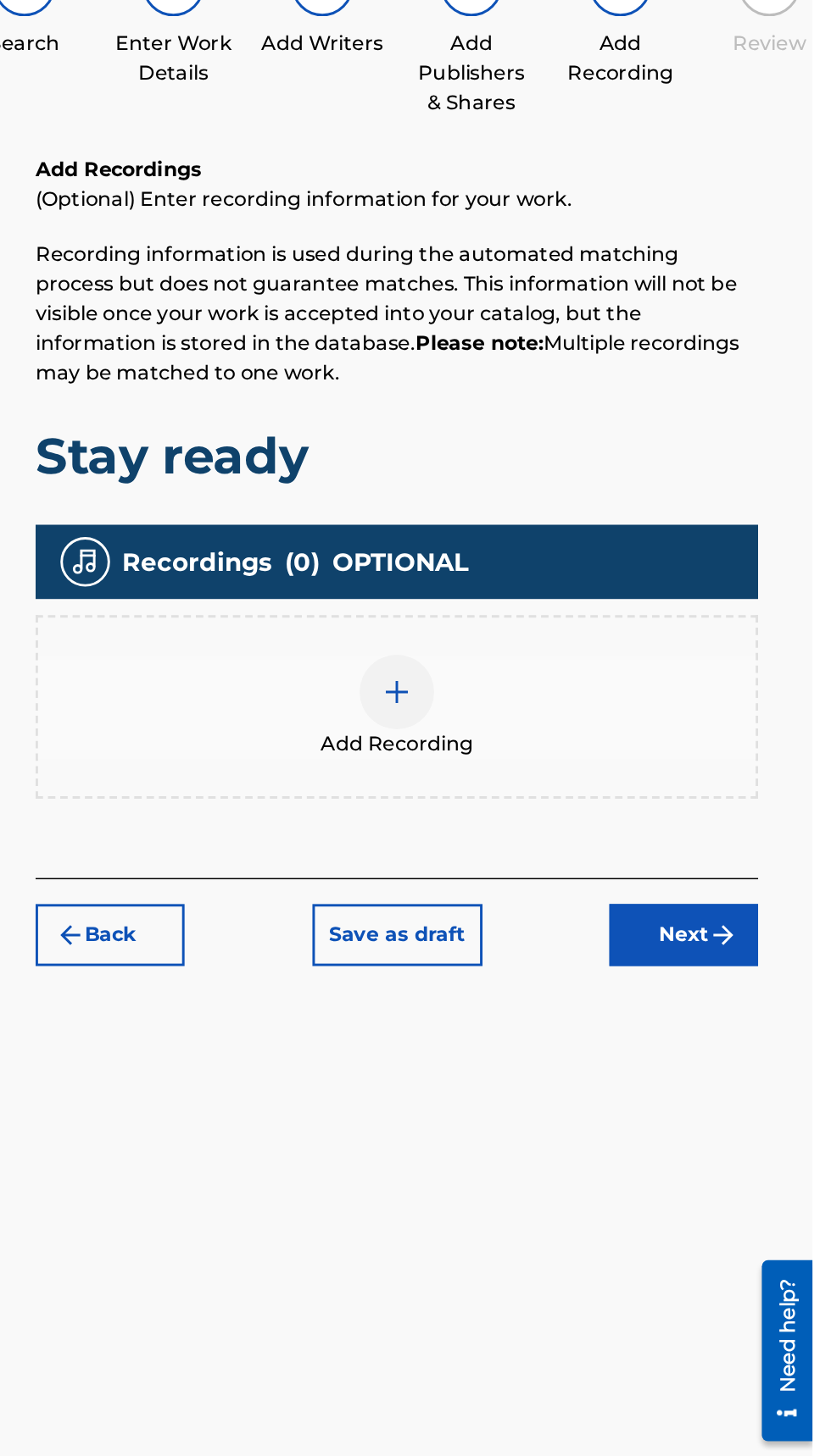
click at [547, 692] on div at bounding box center [546, 673] width 51 height 51
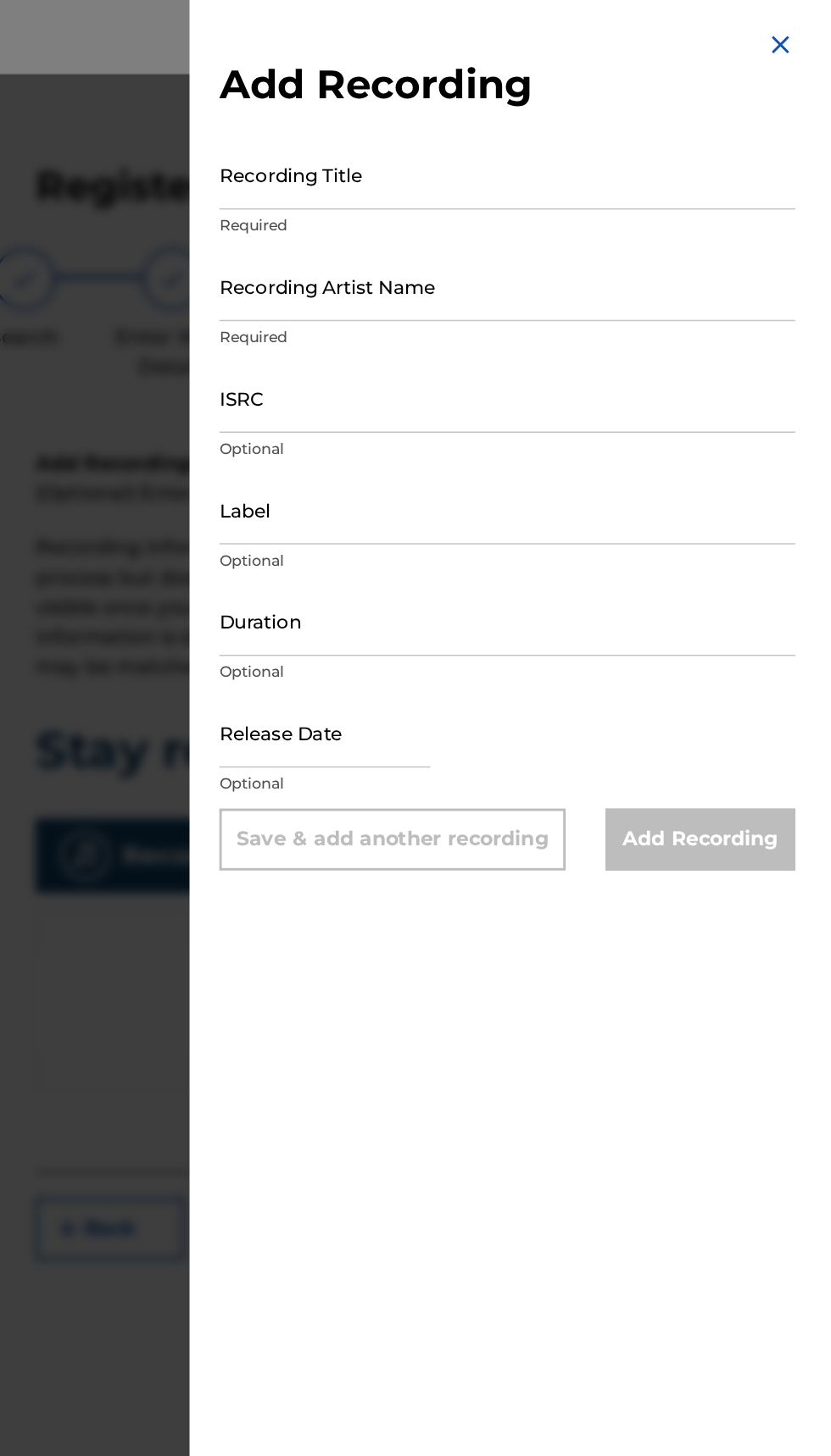
click at [625, 128] on input "Recording Title" at bounding box center [621, 119] width 393 height 48
type input "Stay ready"
click at [648, 204] on input "Recording Artist Name" at bounding box center [621, 195] width 393 height 48
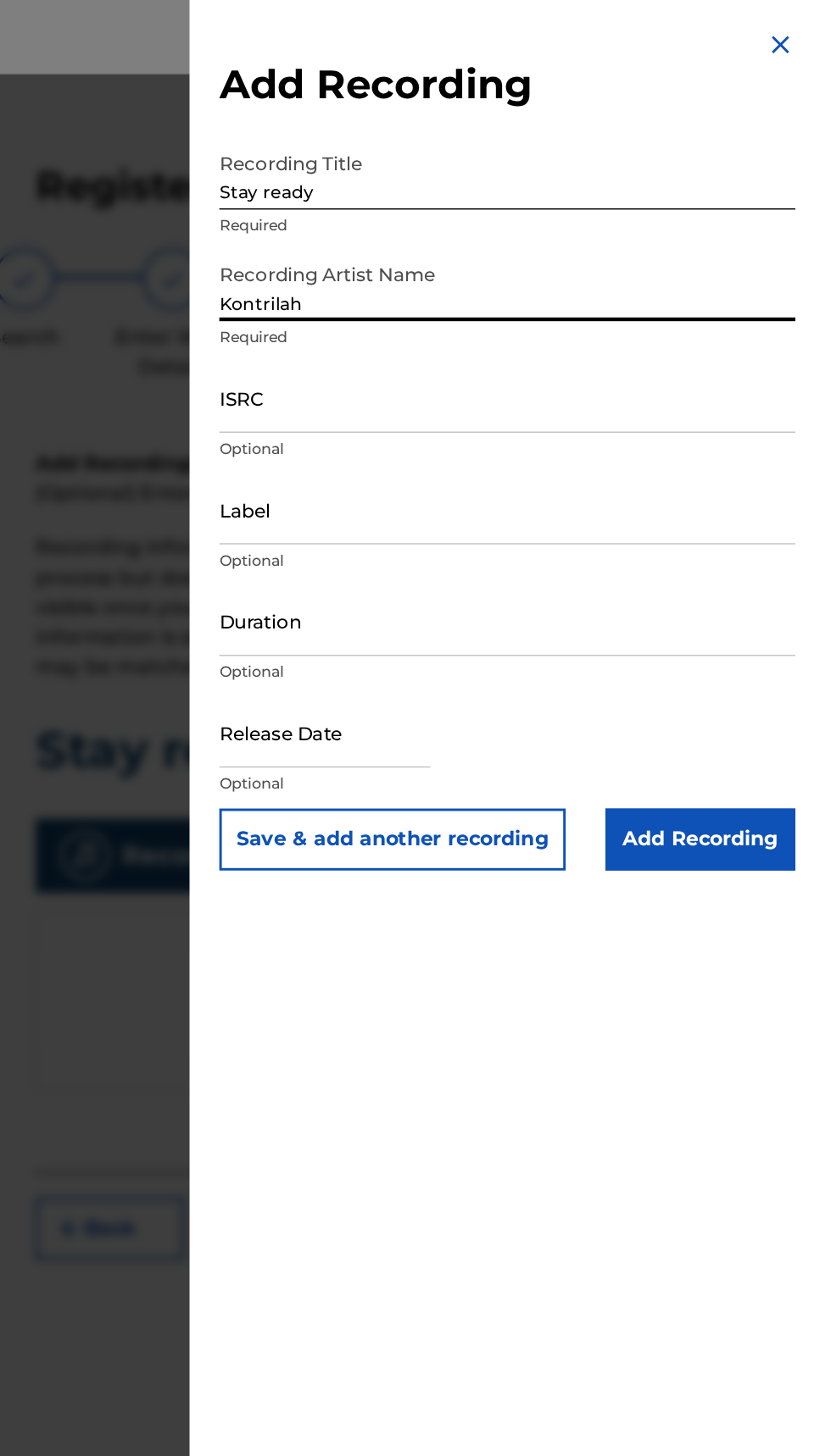
type input "Kontrilah"
click at [551, 278] on input "ISRC" at bounding box center [621, 271] width 393 height 48
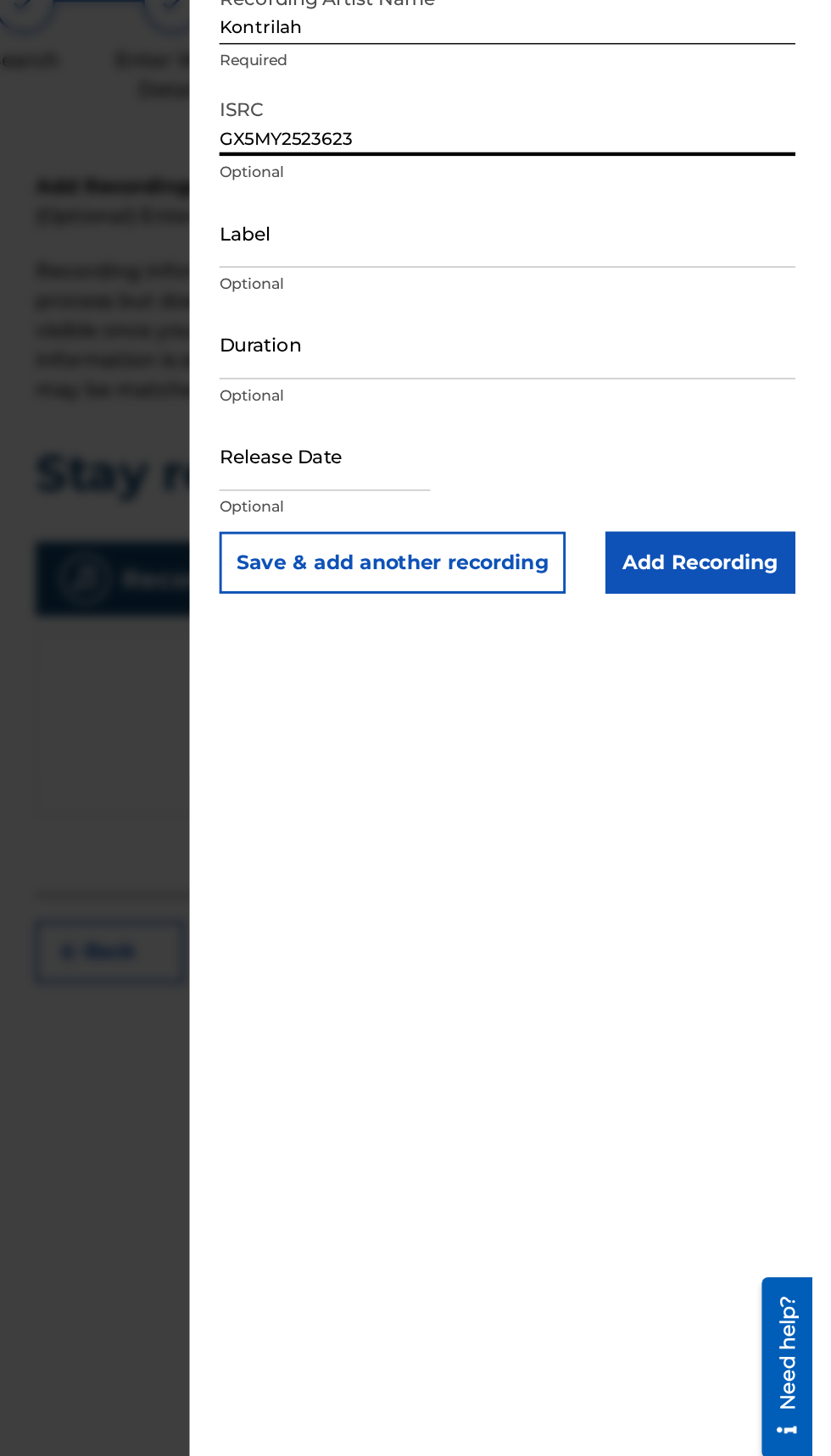
type input "GX5MY2523623"
click at [549, 510] on input "text" at bounding box center [497, 500] width 144 height 48
select select "7"
select select "2025"
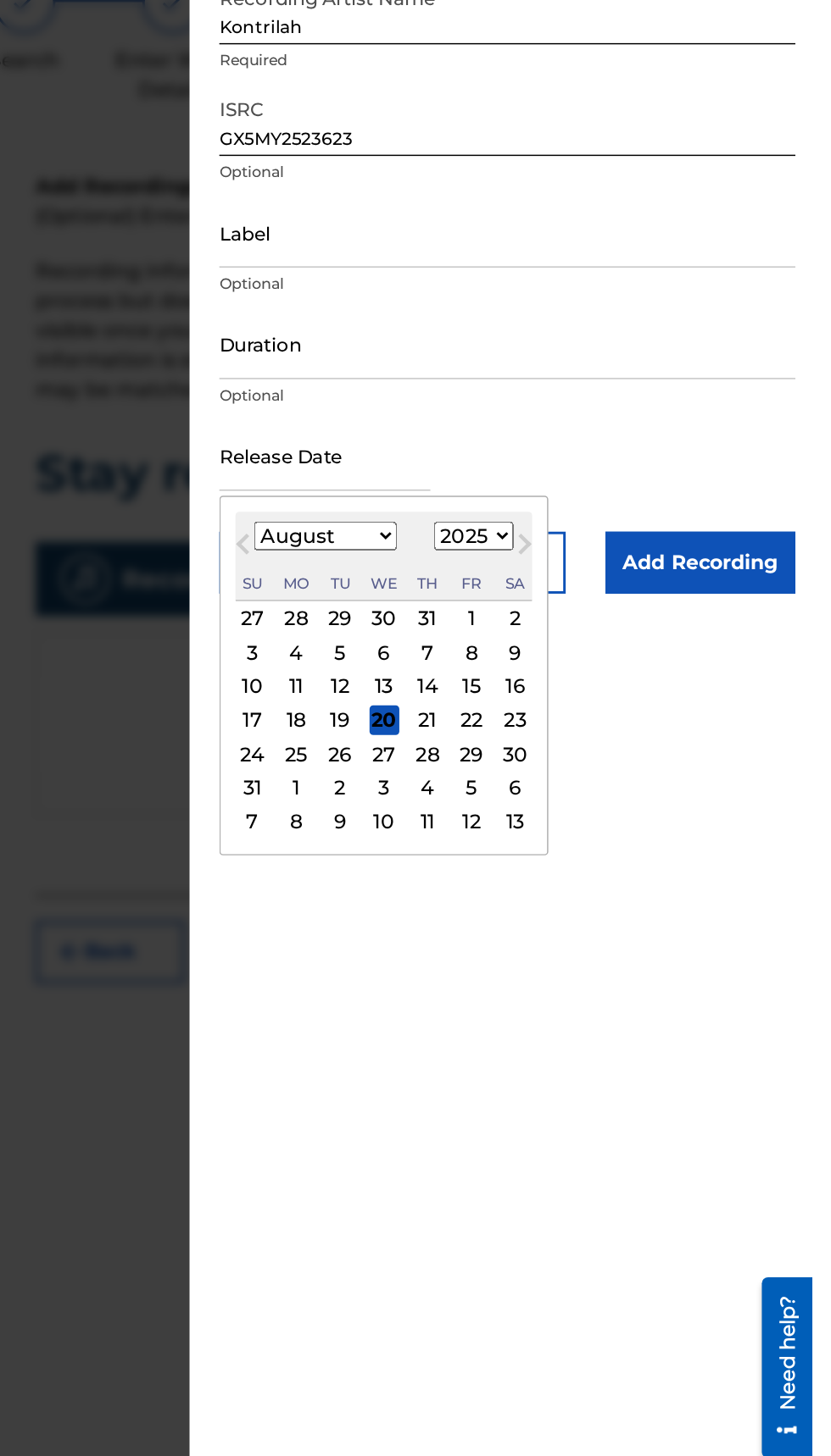
click at [638, 606] on div "2" at bounding box center [628, 612] width 20 height 20
type input "[DATE]"
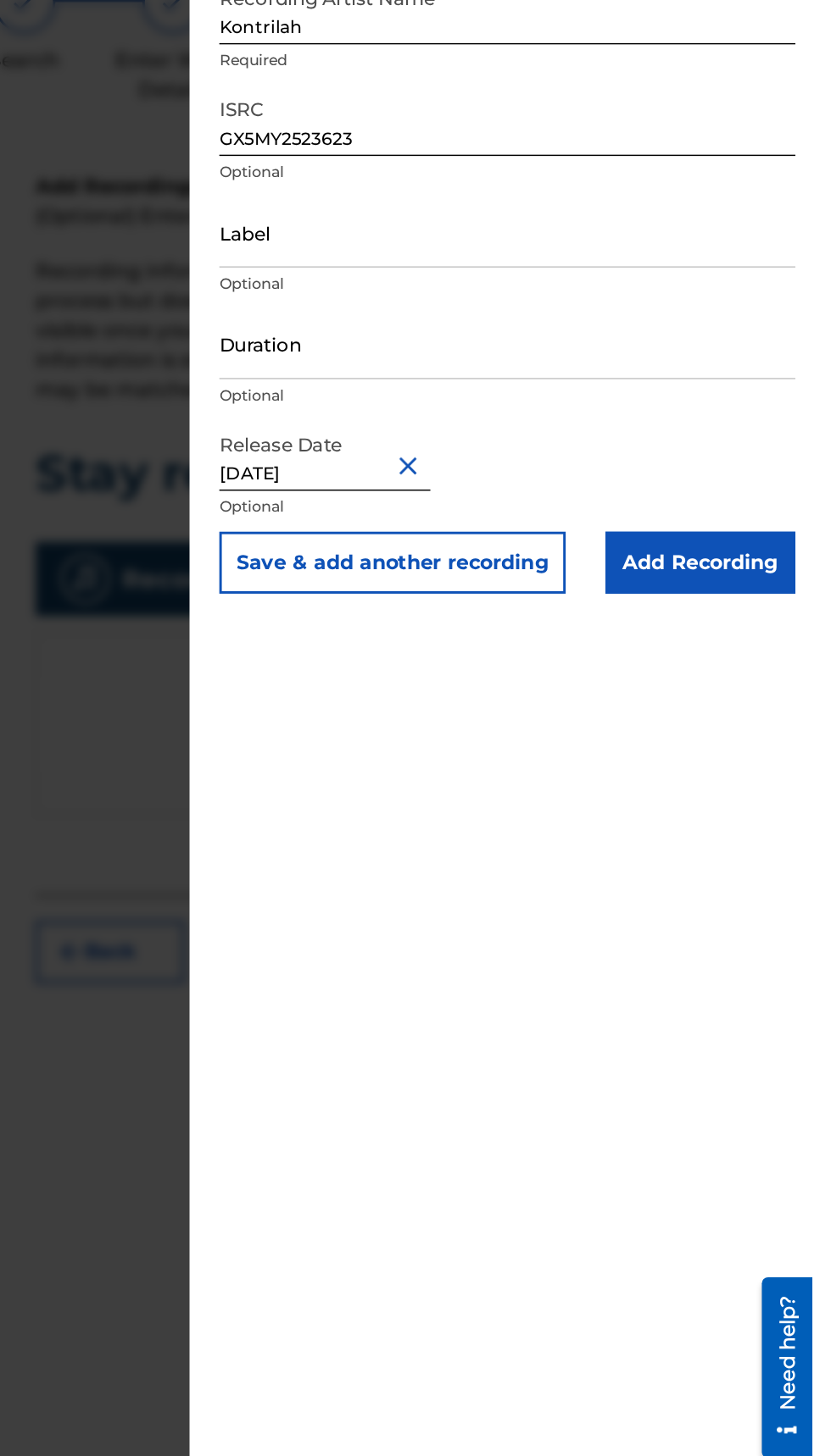
click at [772, 568] on input "Add Recording" at bounding box center [754, 574] width 130 height 42
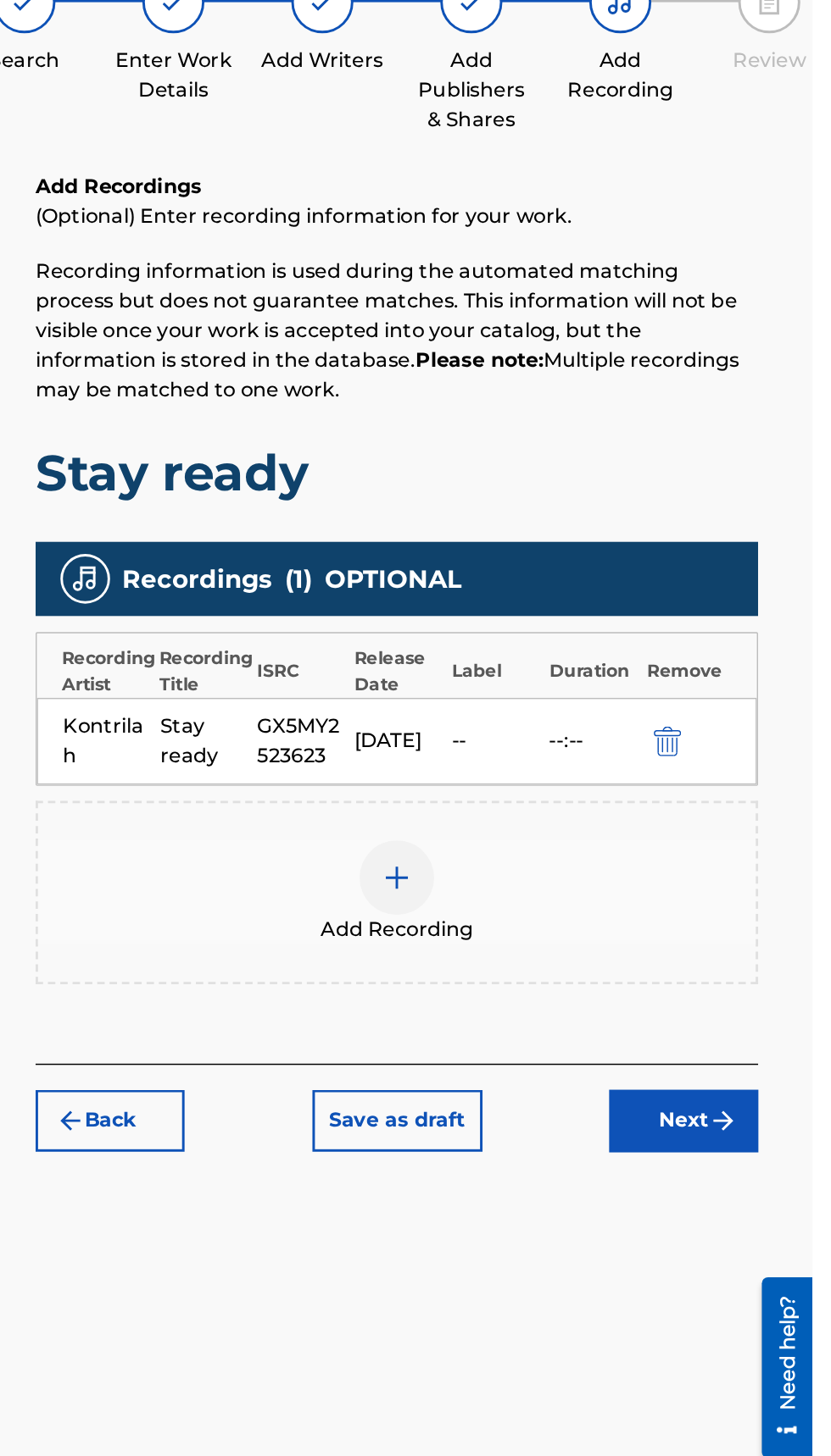
click at [768, 974] on button "Next" at bounding box center [743, 955] width 102 height 42
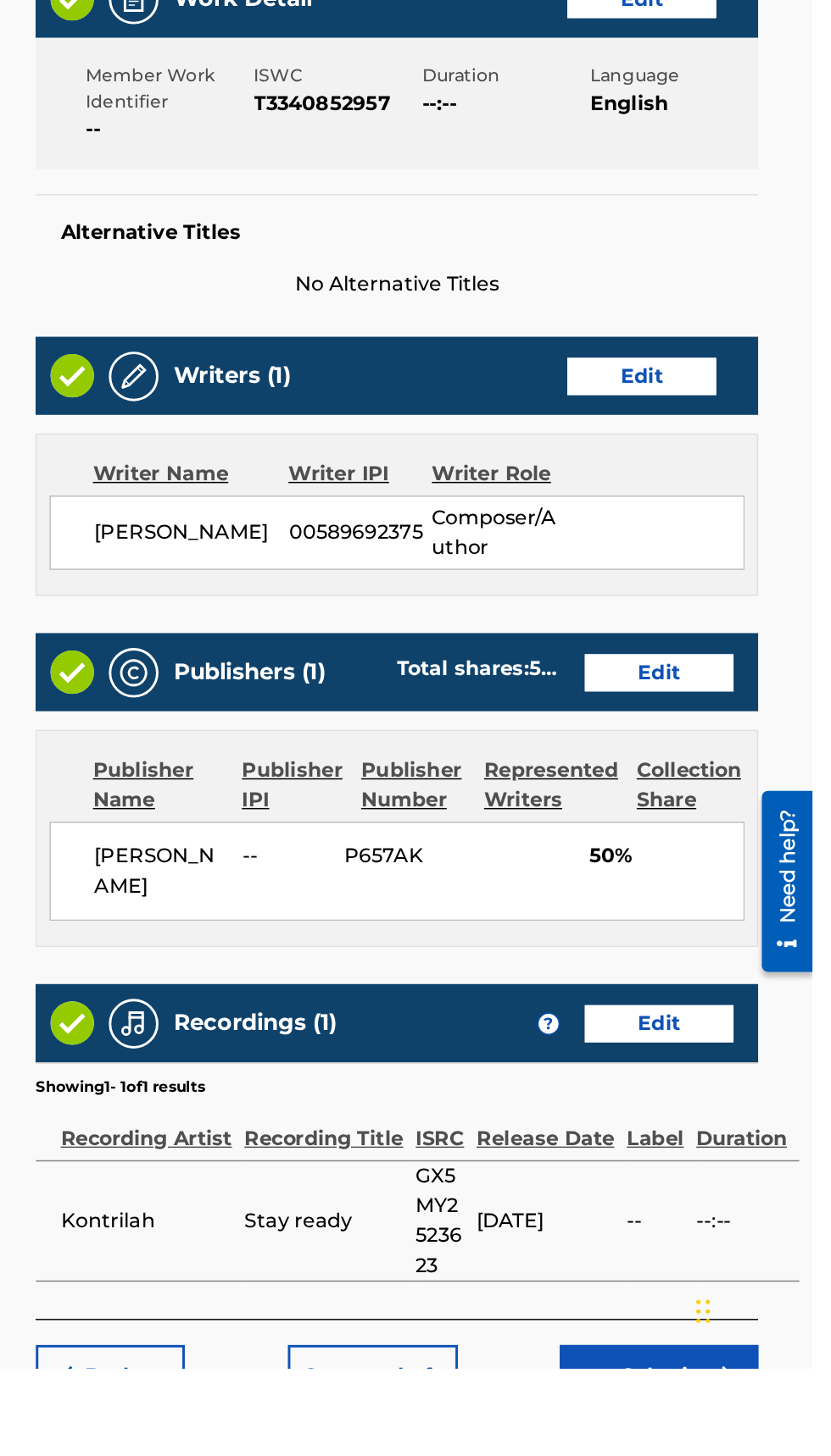
click at [745, 1452] on button "Submit" at bounding box center [725, 1462] width 135 height 42
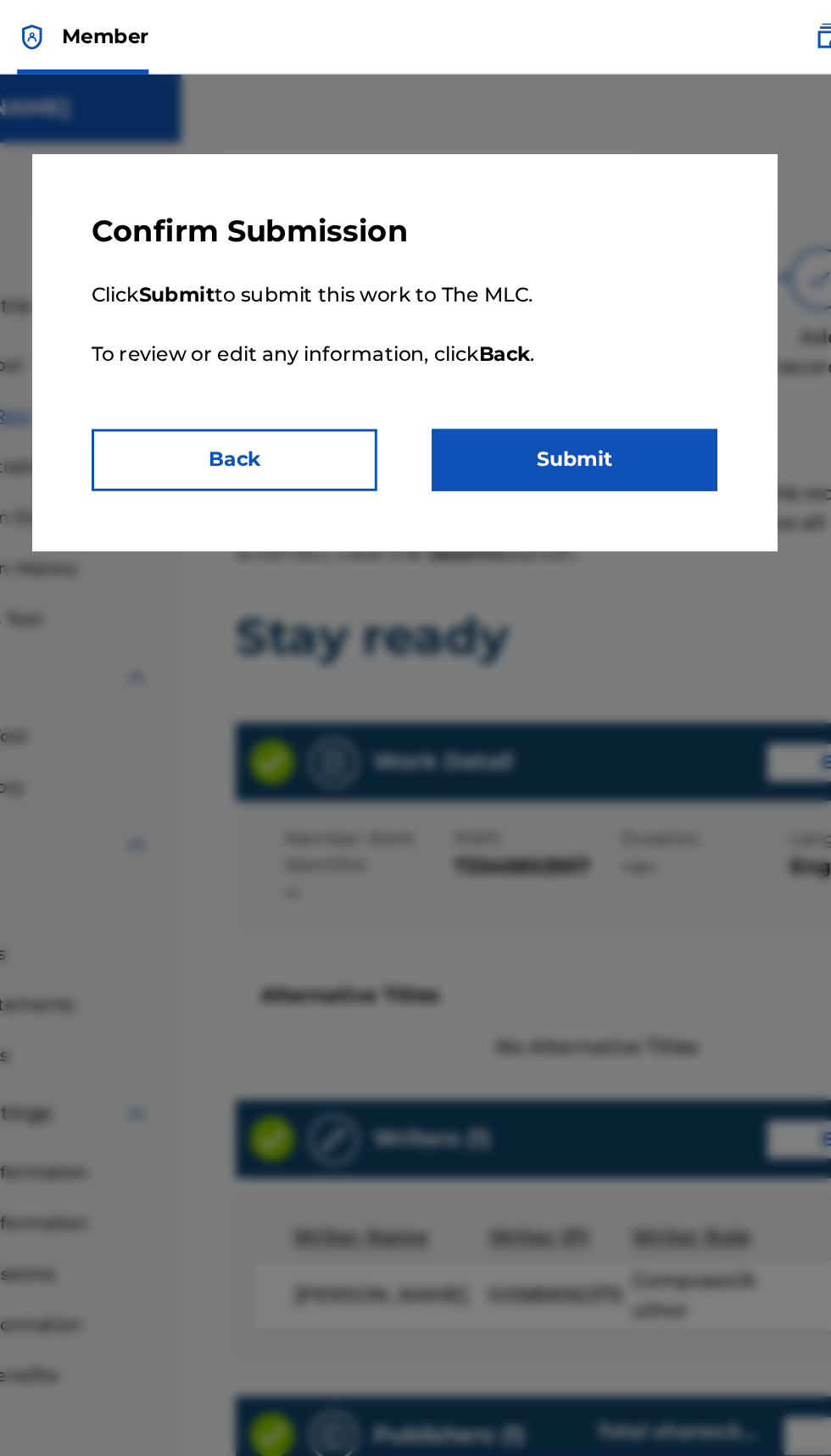
click at [548, 301] on button "Submit" at bounding box center [532, 315] width 195 height 42
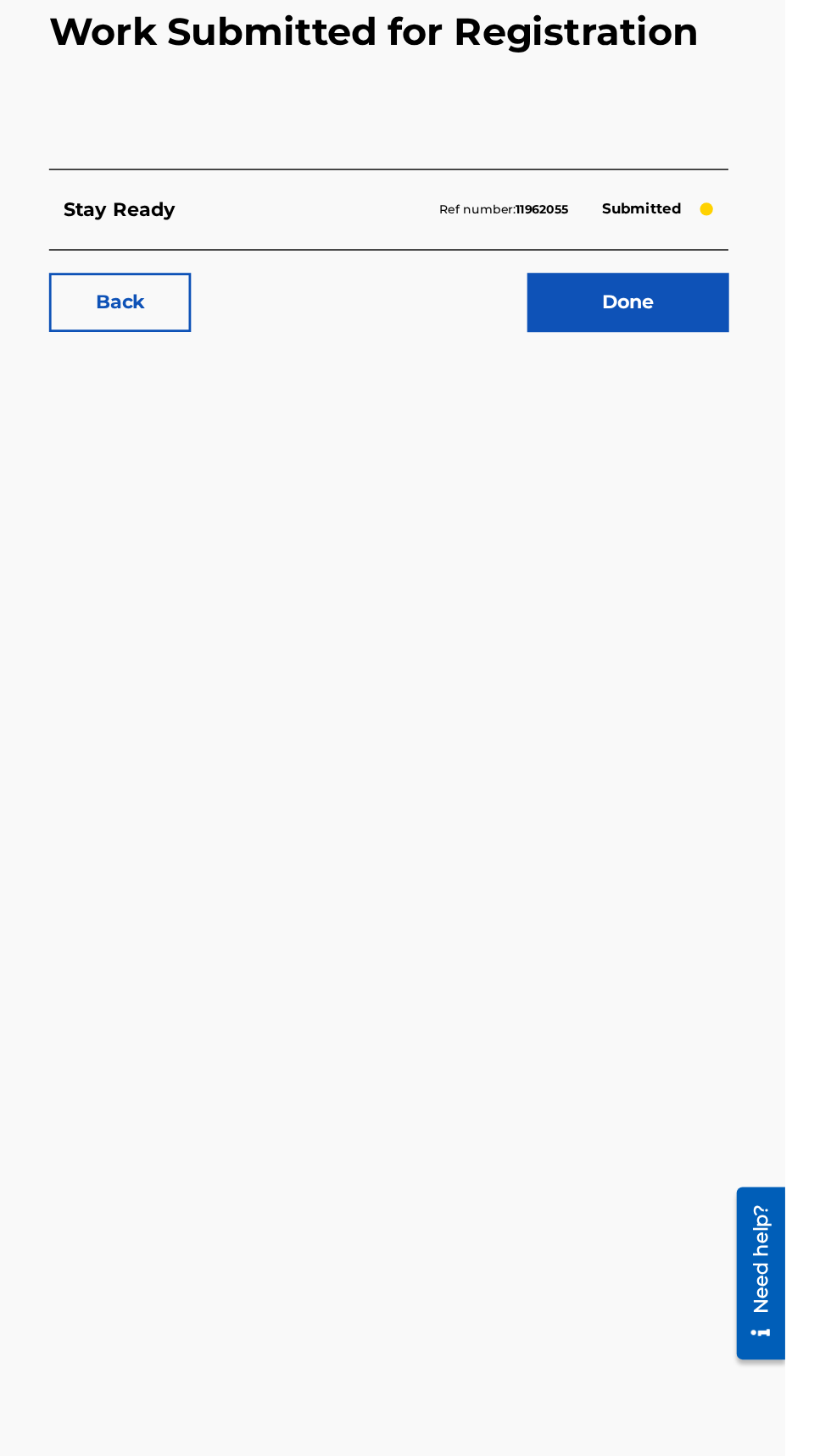
click at [741, 425] on link "Done" at bounding box center [718, 428] width 144 height 42
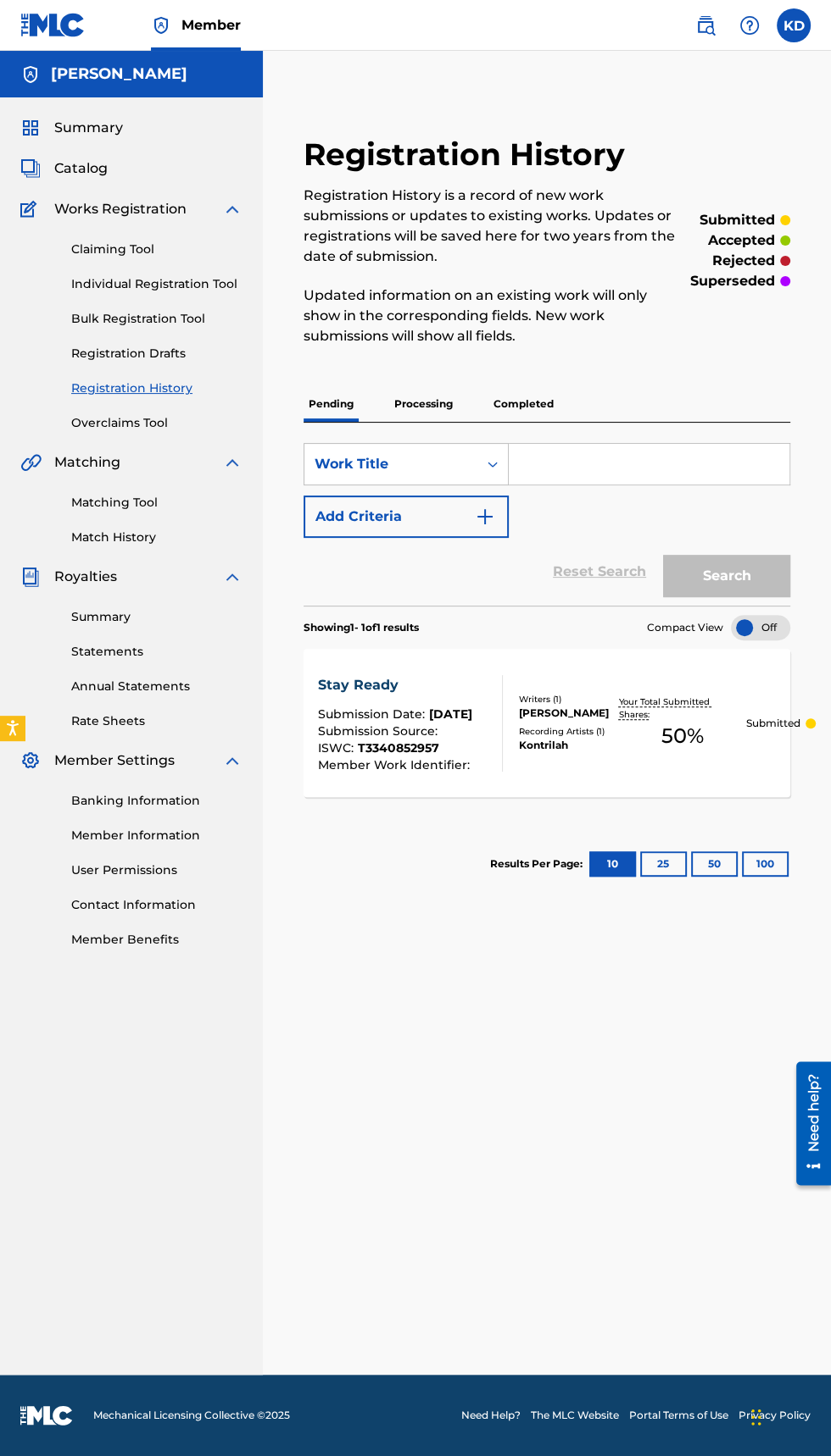
scroll to position [33, 0]
click at [141, 380] on link "Registration History" at bounding box center [156, 388] width 171 height 17
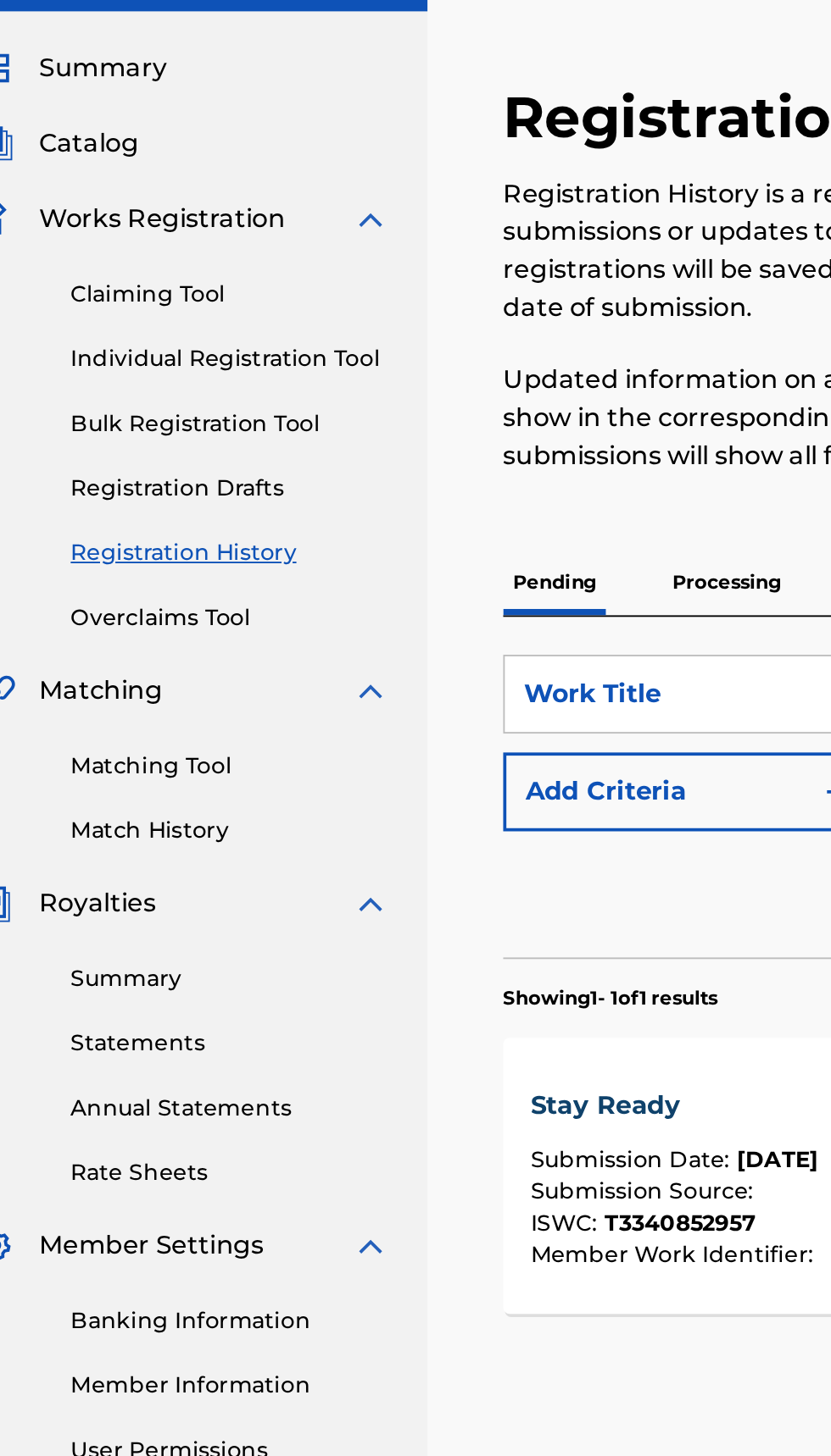
click at [116, 211] on span "Works Registration" at bounding box center [121, 209] width 133 height 20
